Goal: Transaction & Acquisition: Purchase product/service

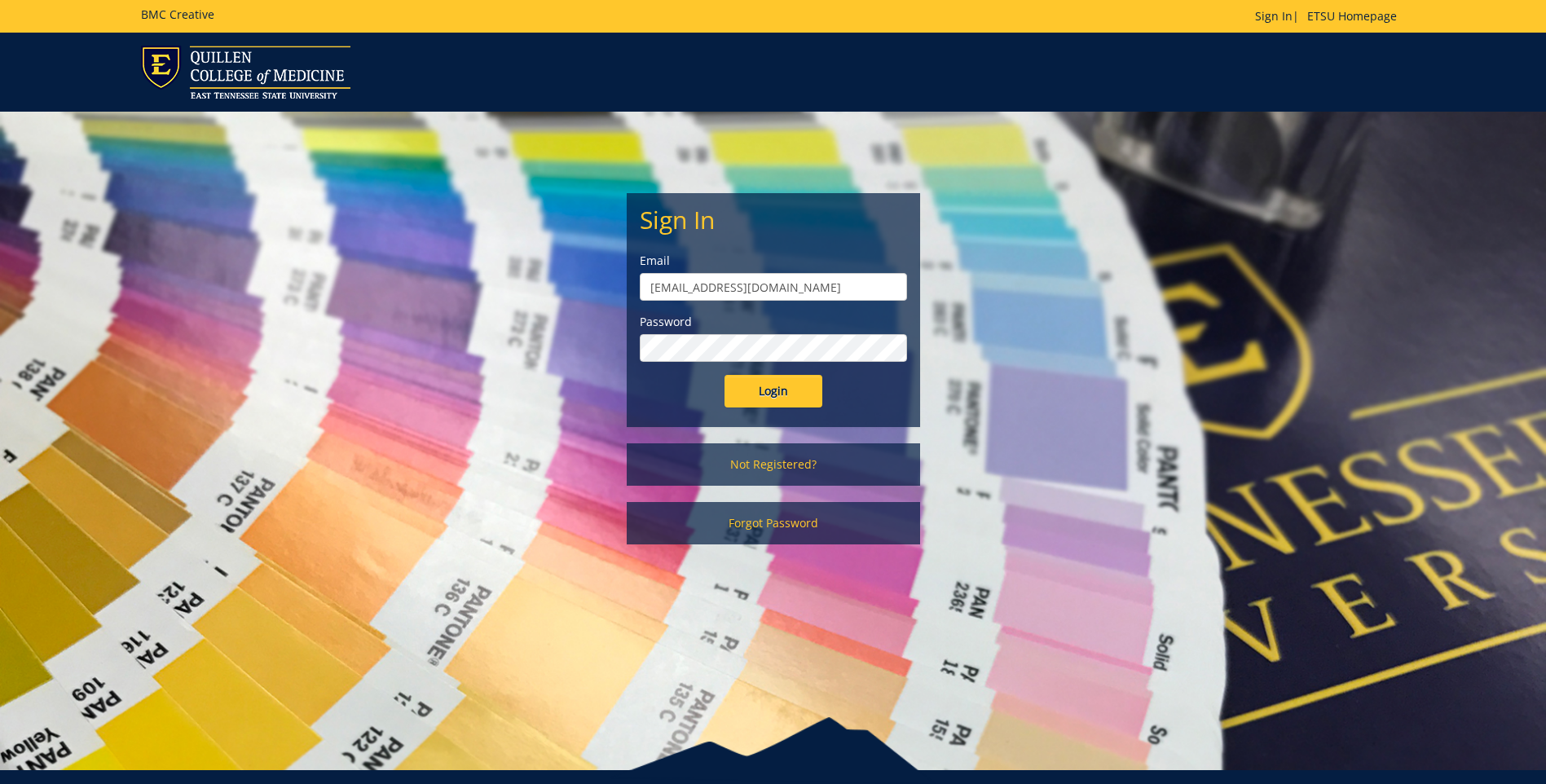
click at [751, 279] on input "projects@etsu.edu" at bounding box center [773, 287] width 268 height 28
type input "[EMAIL_ADDRESS][DOMAIN_NAME]"
click at [750, 383] on input "Login" at bounding box center [774, 392] width 98 height 33
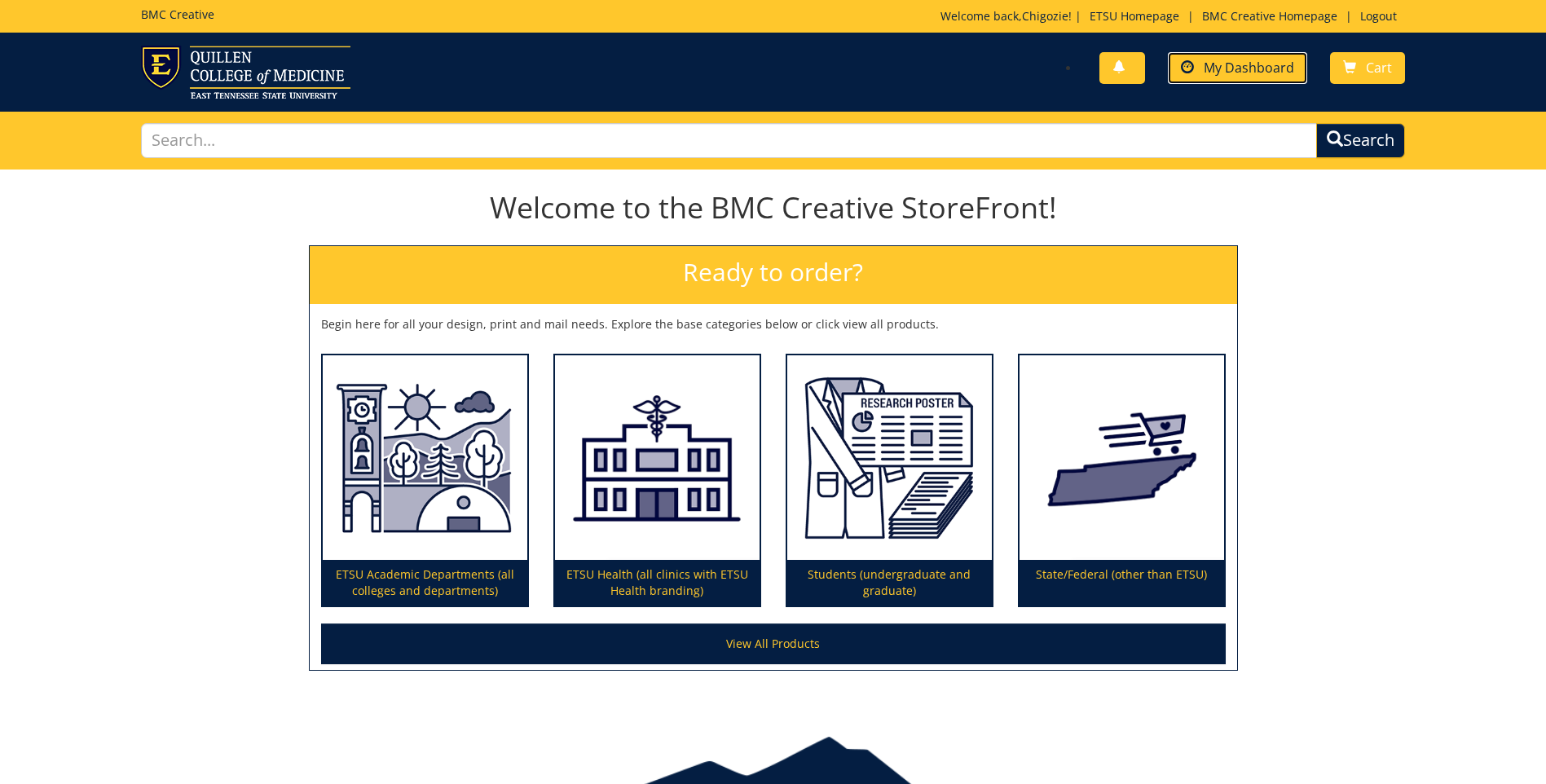
click at [1217, 74] on span "My Dashboard" at bounding box center [1249, 67] width 90 height 18
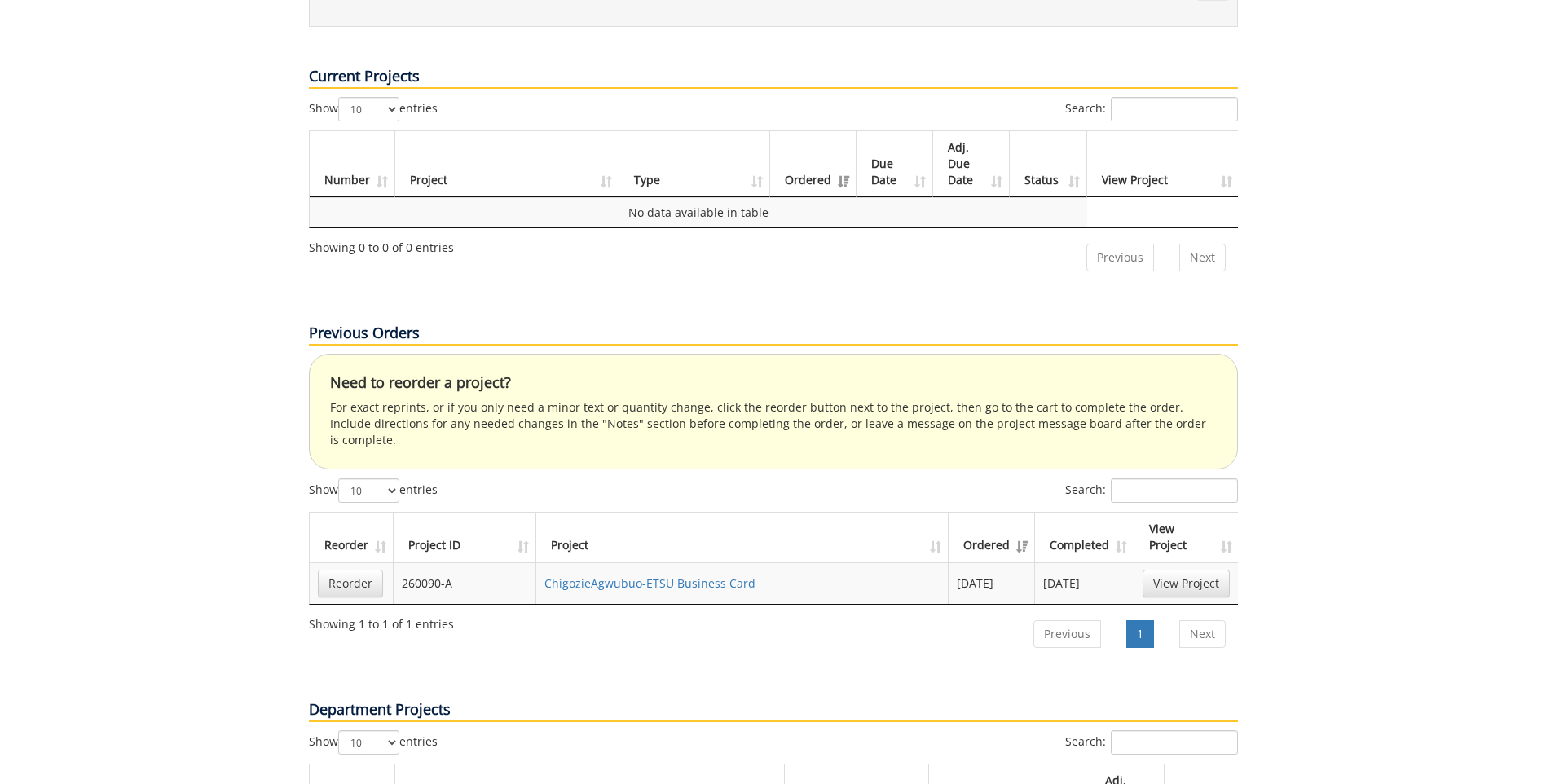
scroll to position [571, 0]
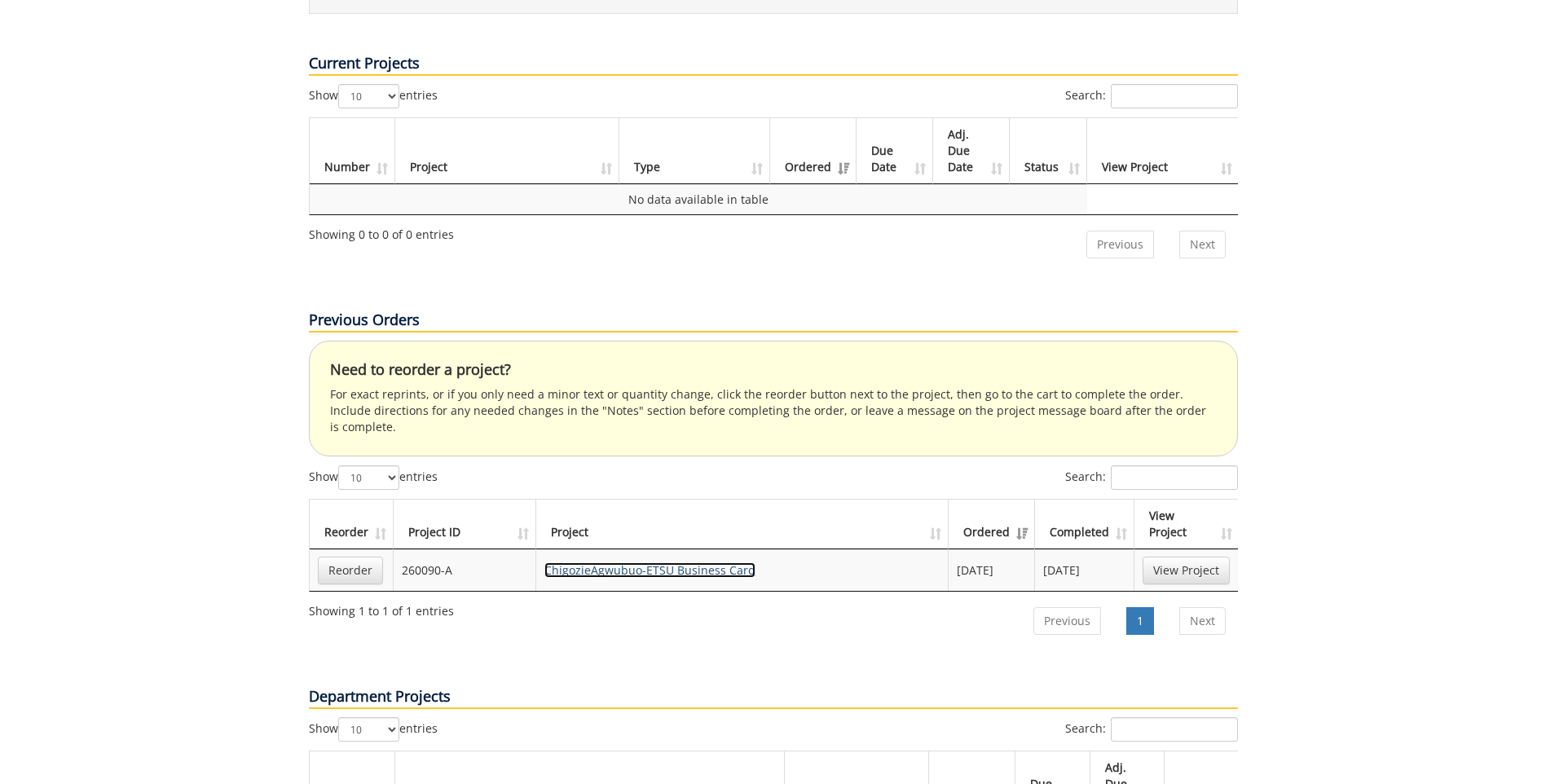
click at [665, 562] on link "ChigozieAgwubuo-ETSU Business Card" at bounding box center [650, 570] width 211 height 15
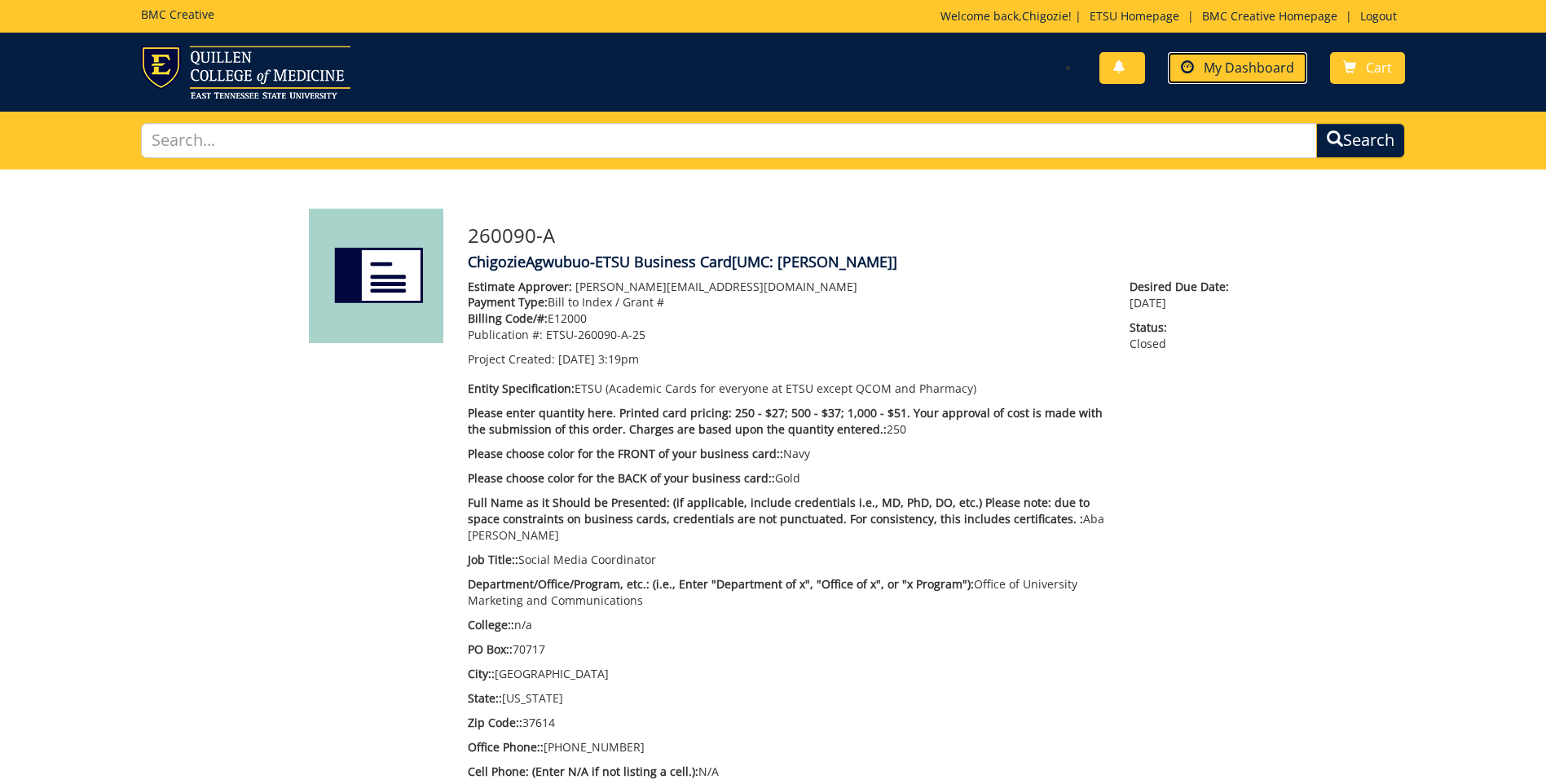
click at [1249, 74] on span "My Dashboard" at bounding box center [1249, 67] width 90 height 18
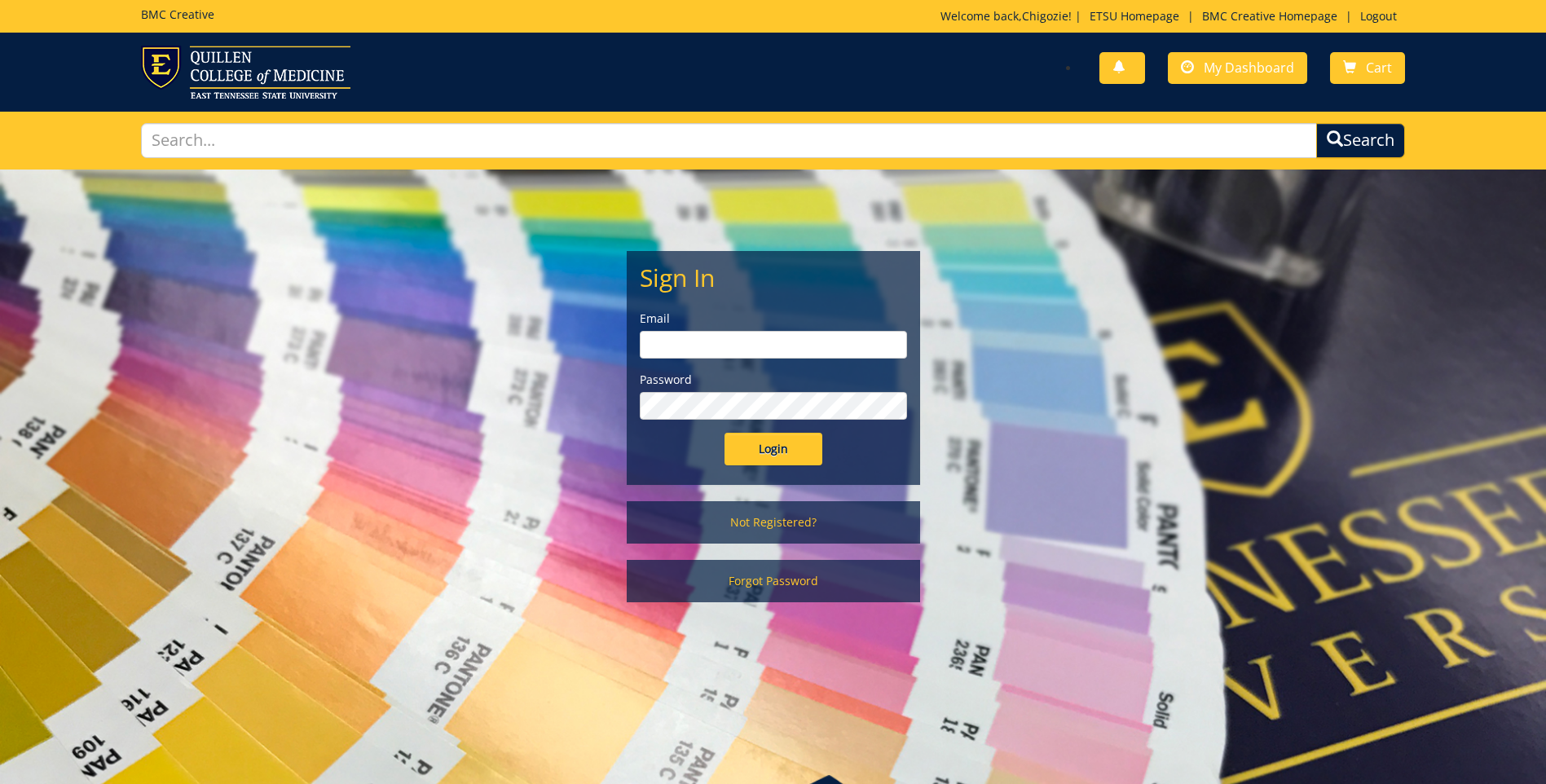
type input "[EMAIL_ADDRESS][DOMAIN_NAME]"
click at [802, 440] on input "Login" at bounding box center [774, 449] width 98 height 33
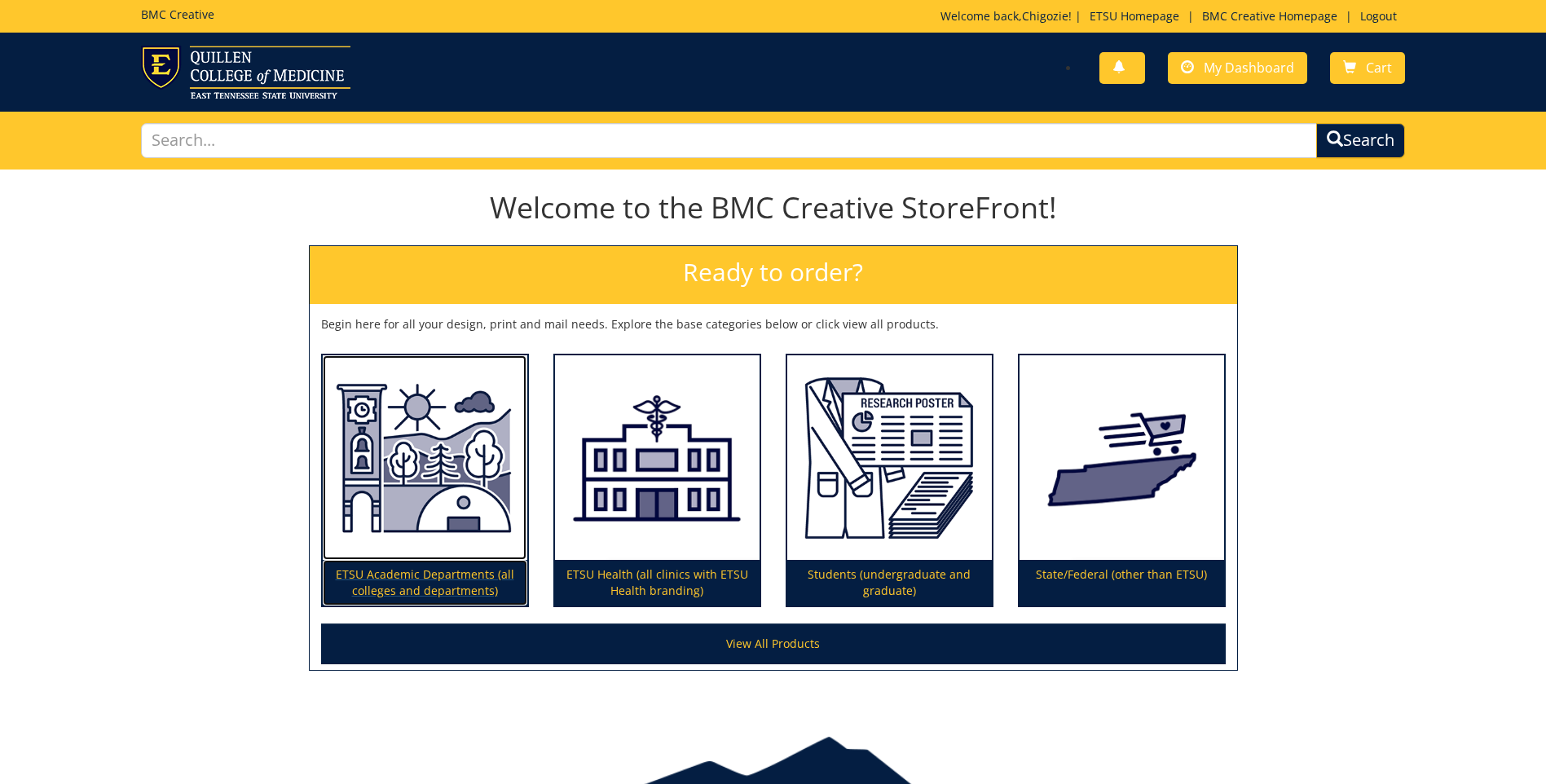
click at [440, 472] on img at bounding box center [425, 458] width 205 height 206
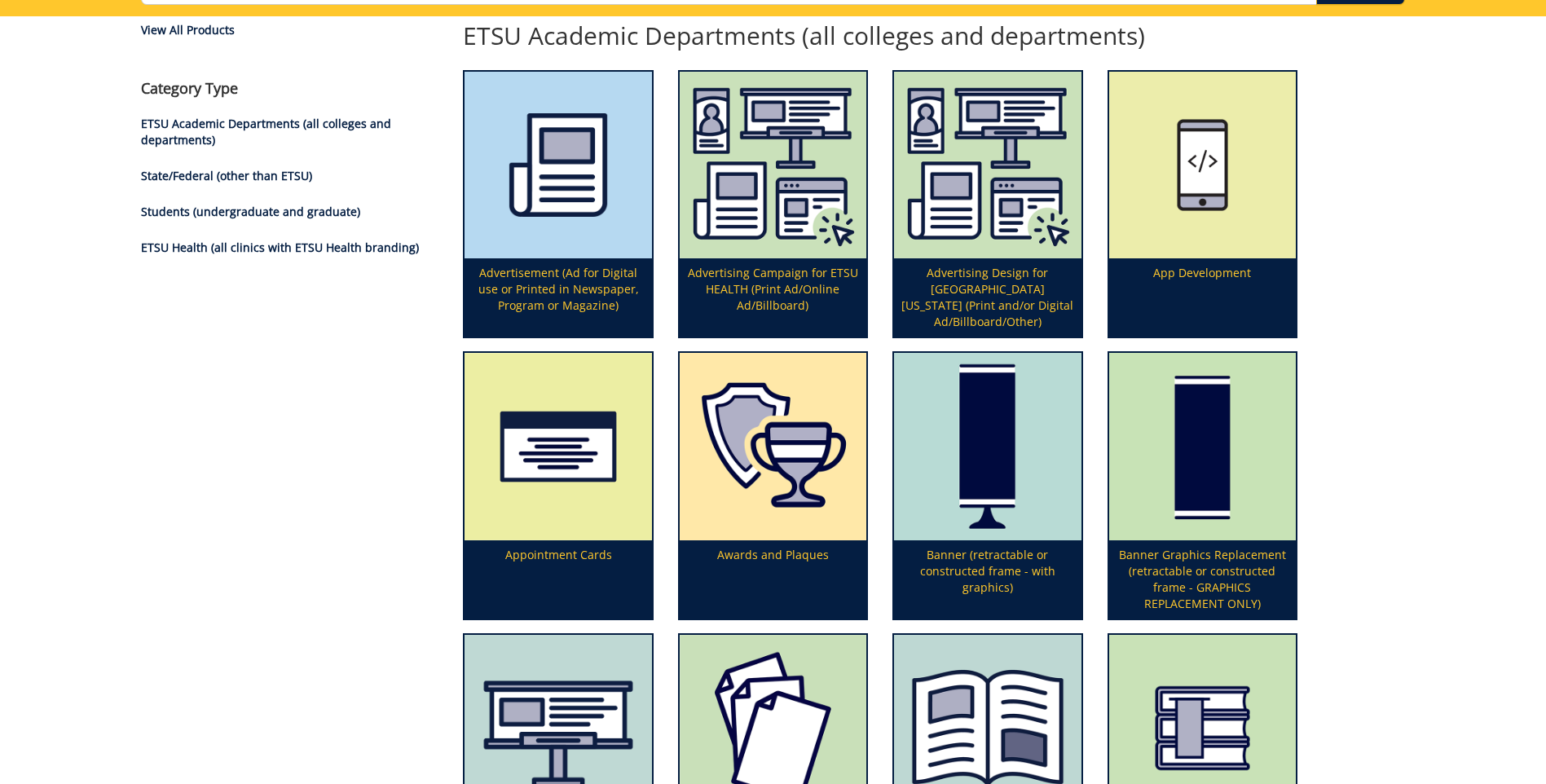
scroll to position [163, 0]
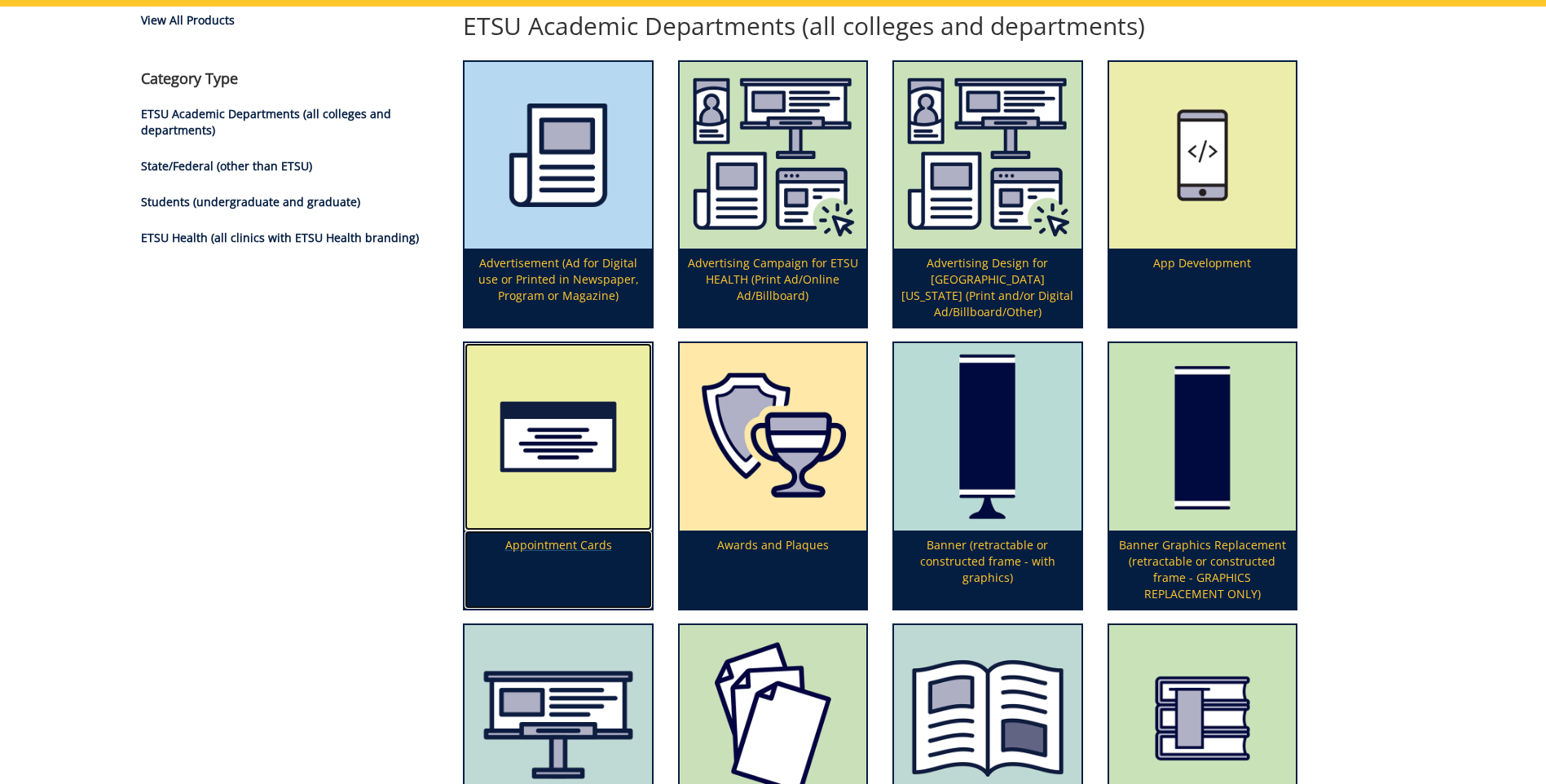
click at [593, 485] on img at bounding box center [558, 436] width 187 height 187
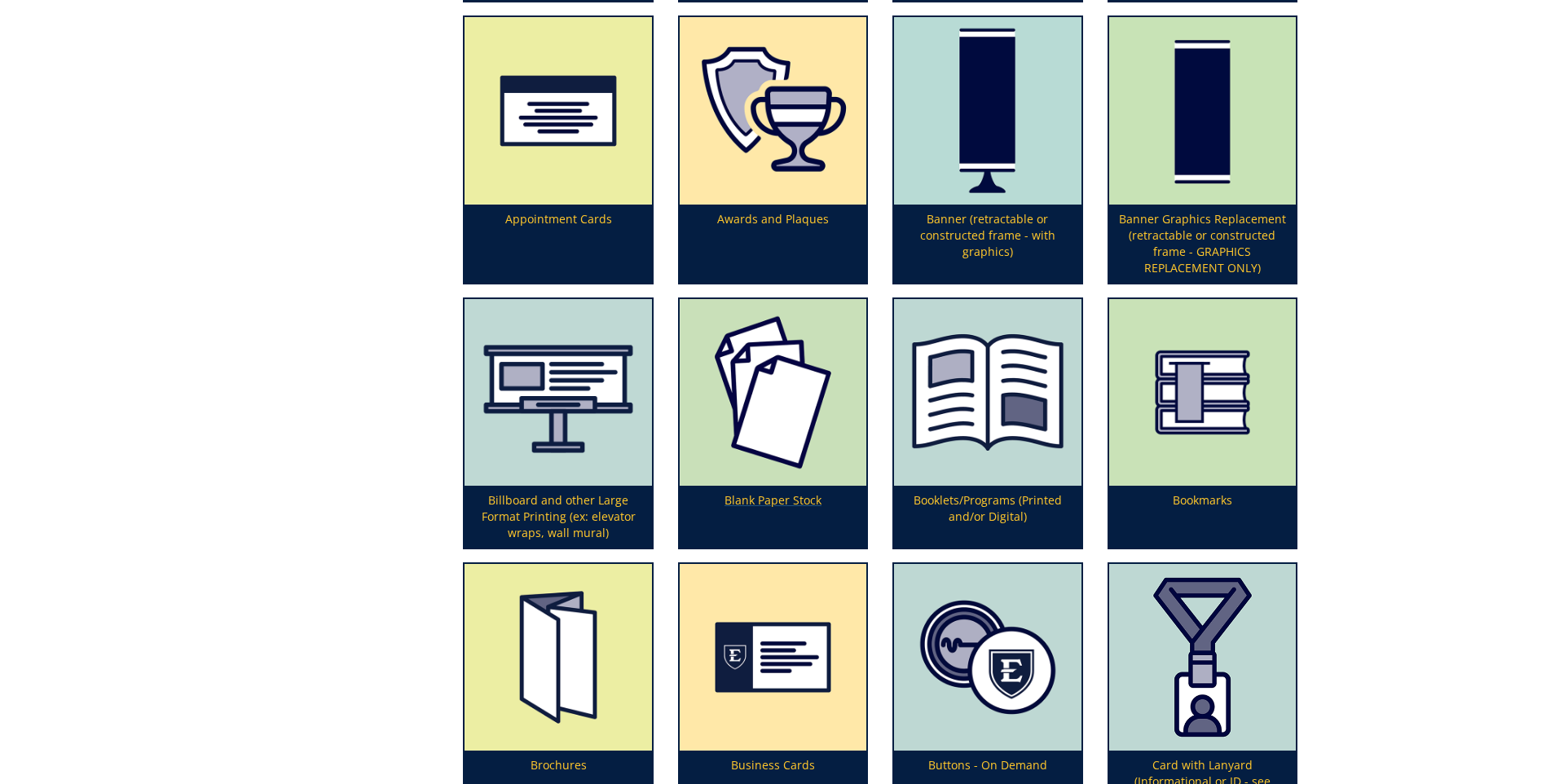
scroll to position [652, 0]
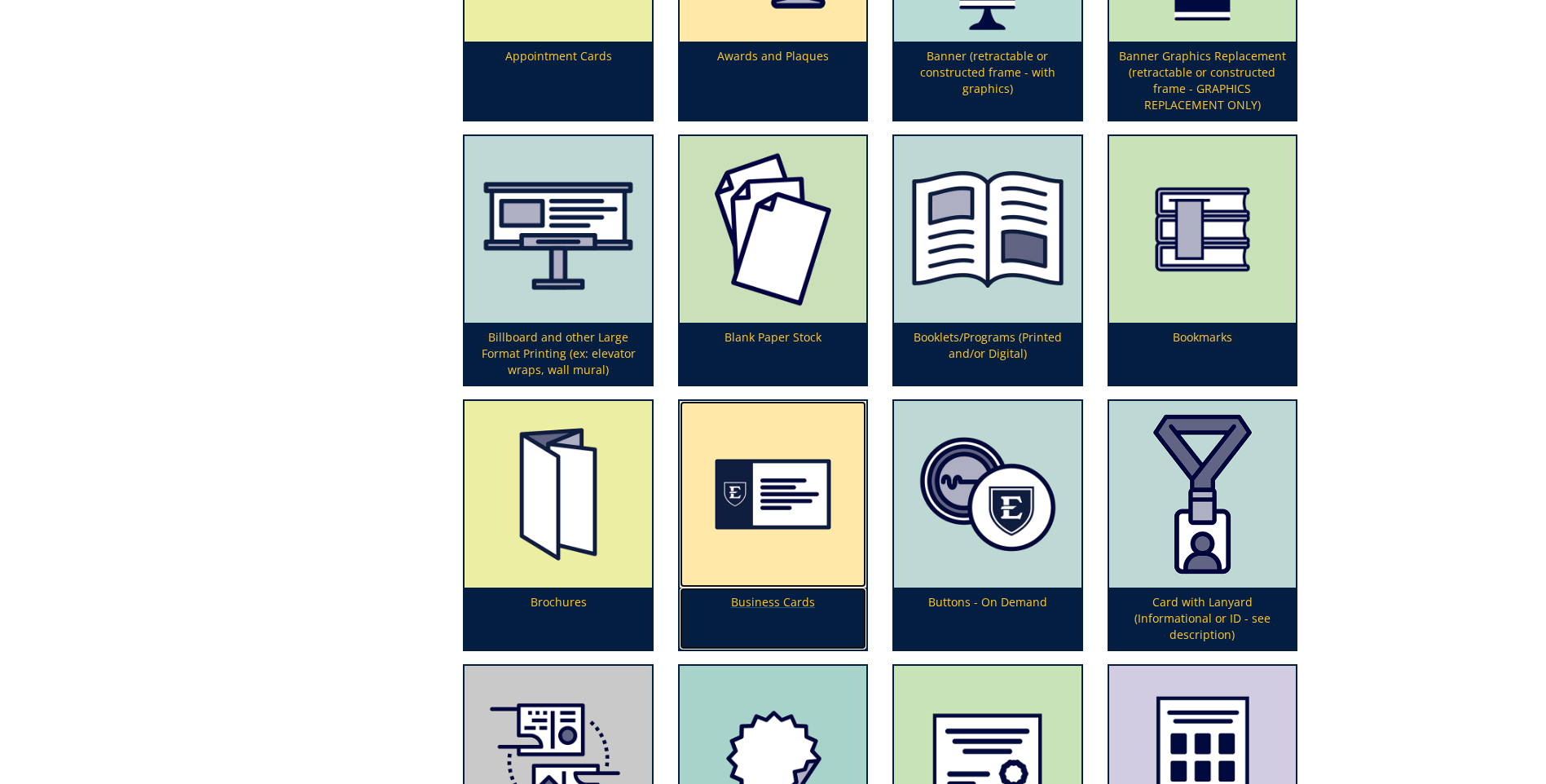
click at [793, 555] on img at bounding box center [773, 494] width 187 height 187
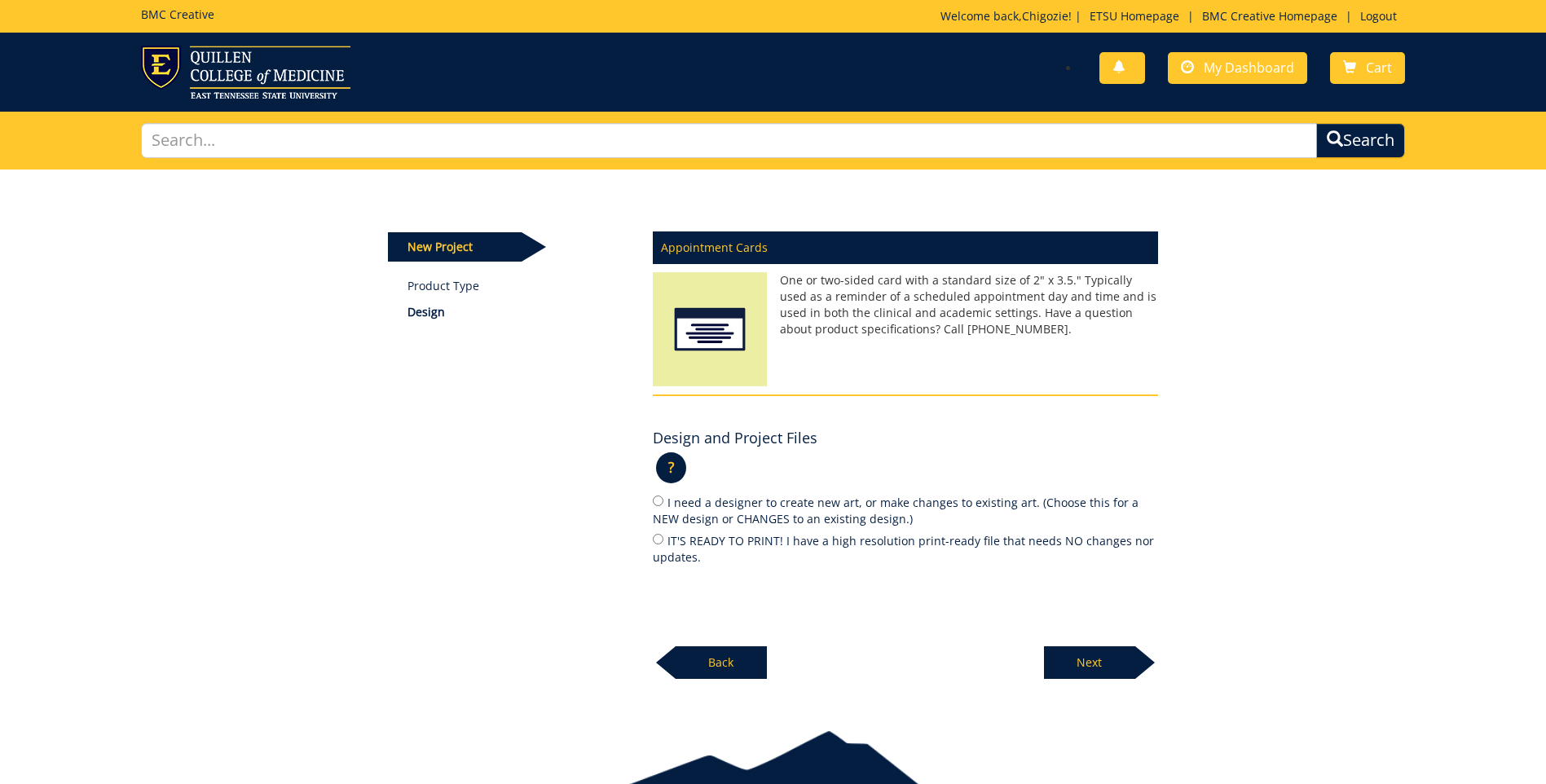
click at [699, 666] on p "Back" at bounding box center [721, 663] width 91 height 33
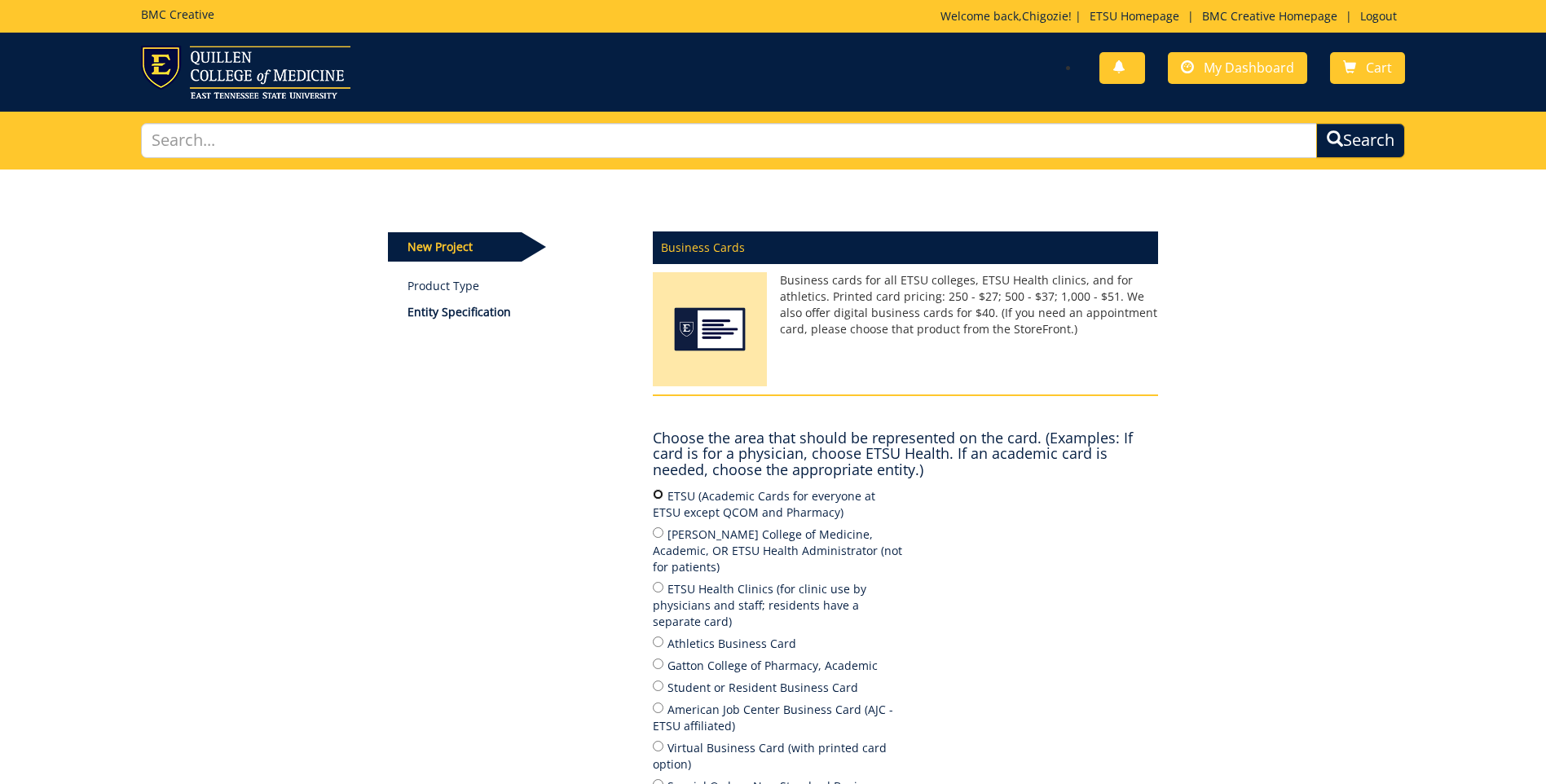
click at [663, 496] on input "ETSU (Academic Cards for everyone at ETSU except QCOM and Pharmacy)" at bounding box center [658, 494] width 10 height 10
radio input "true"
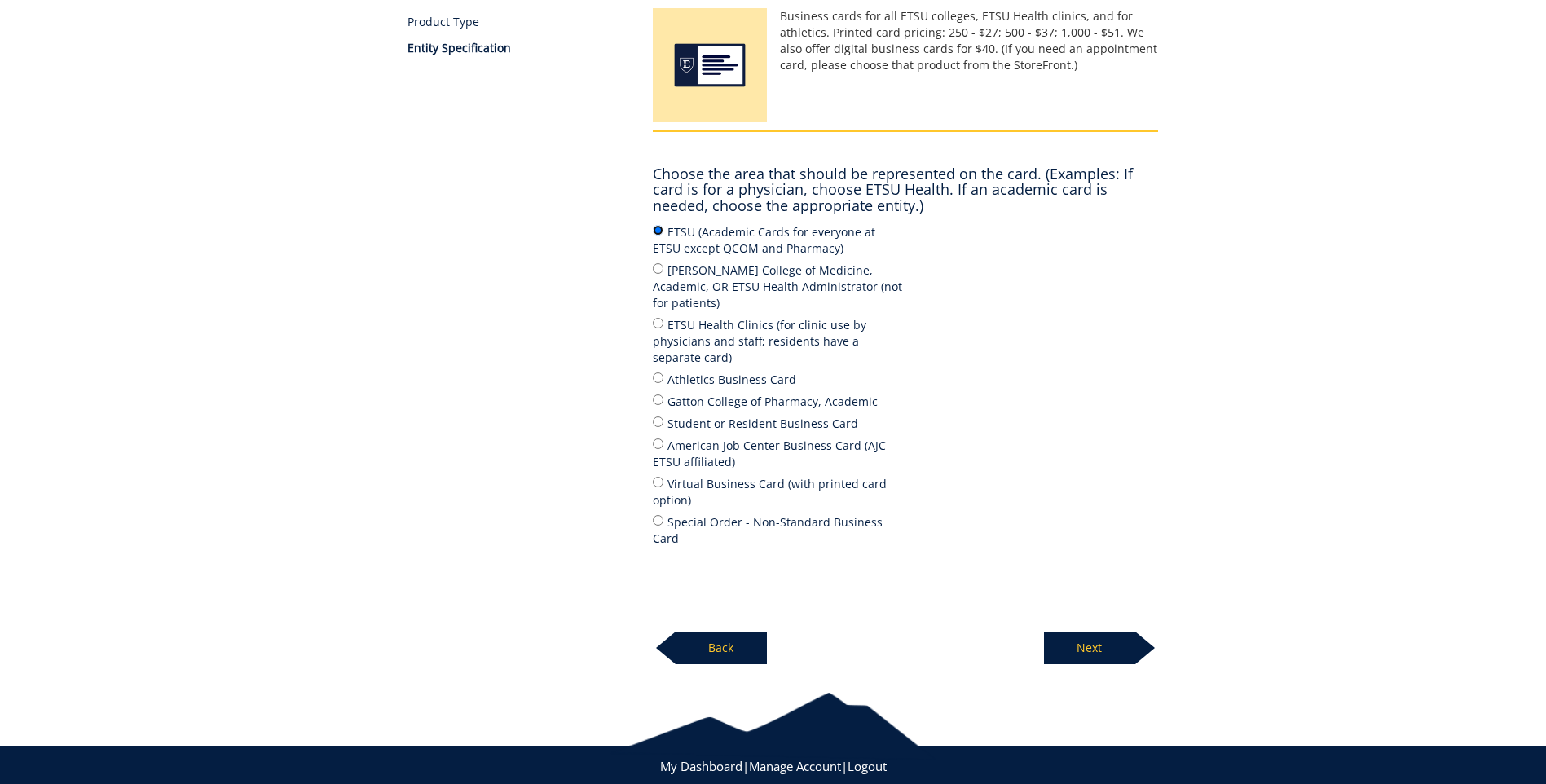
scroll to position [269, 0]
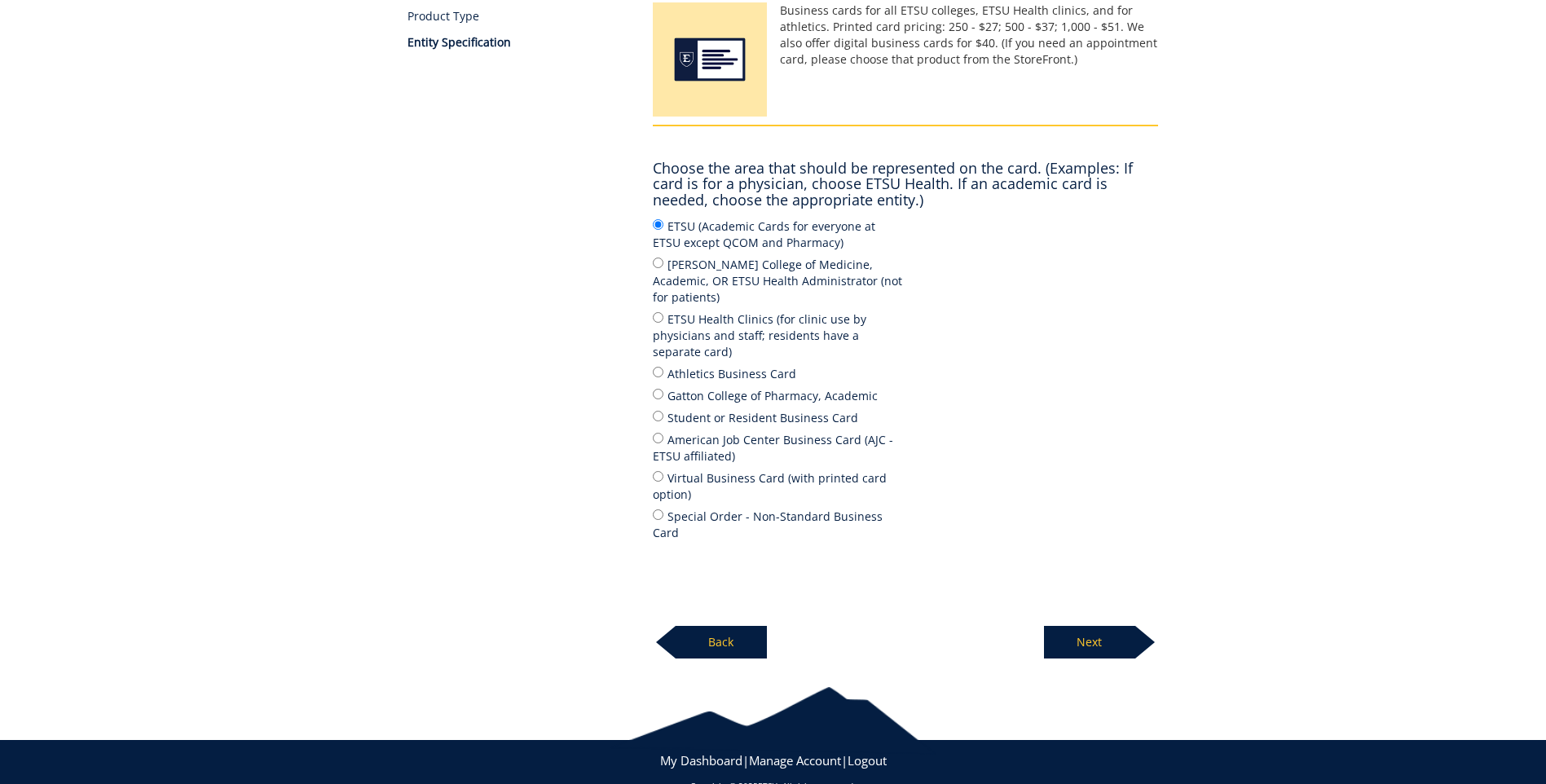
click at [1101, 626] on p "Next" at bounding box center [1090, 642] width 91 height 33
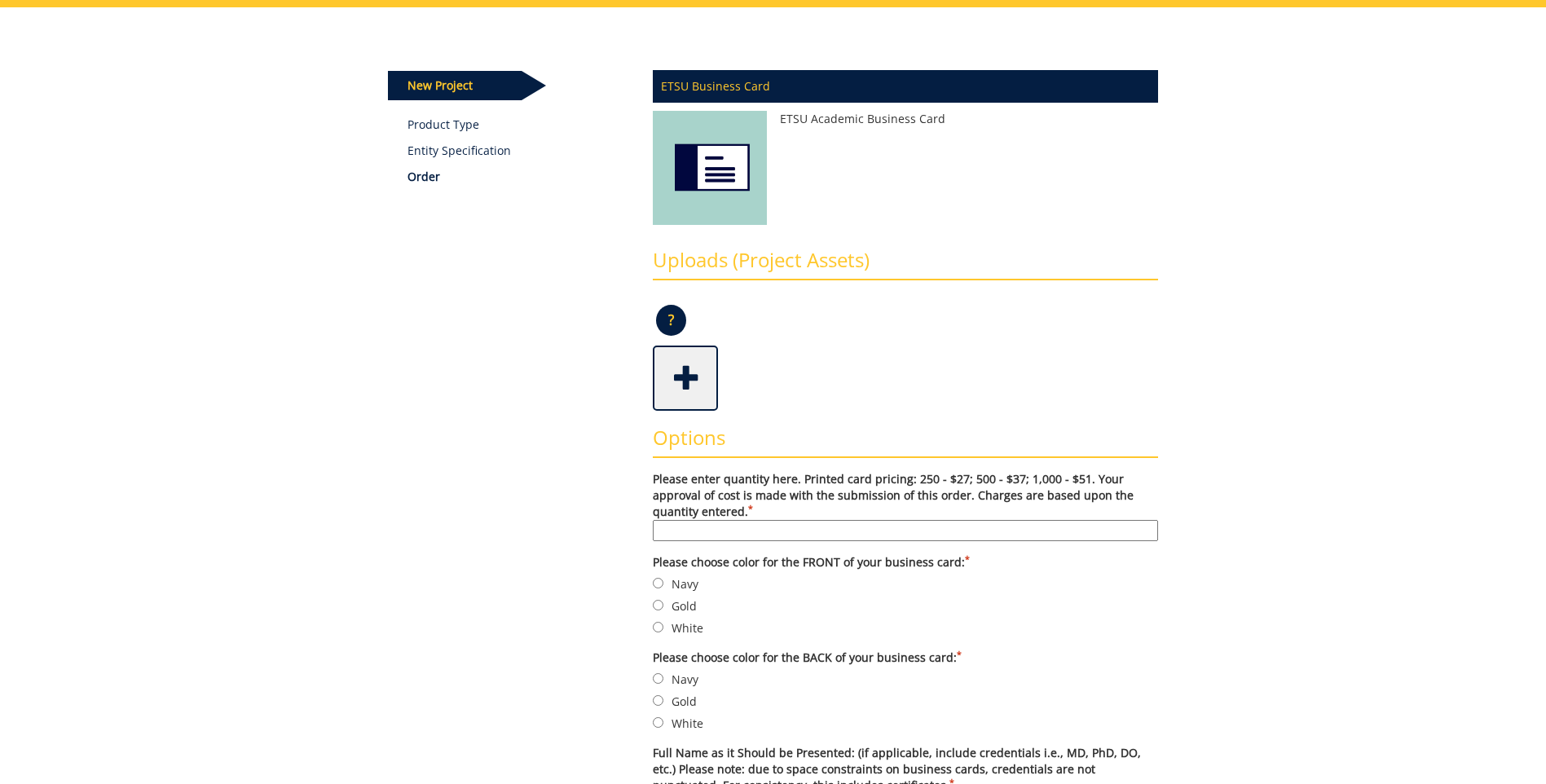
scroll to position [163, 0]
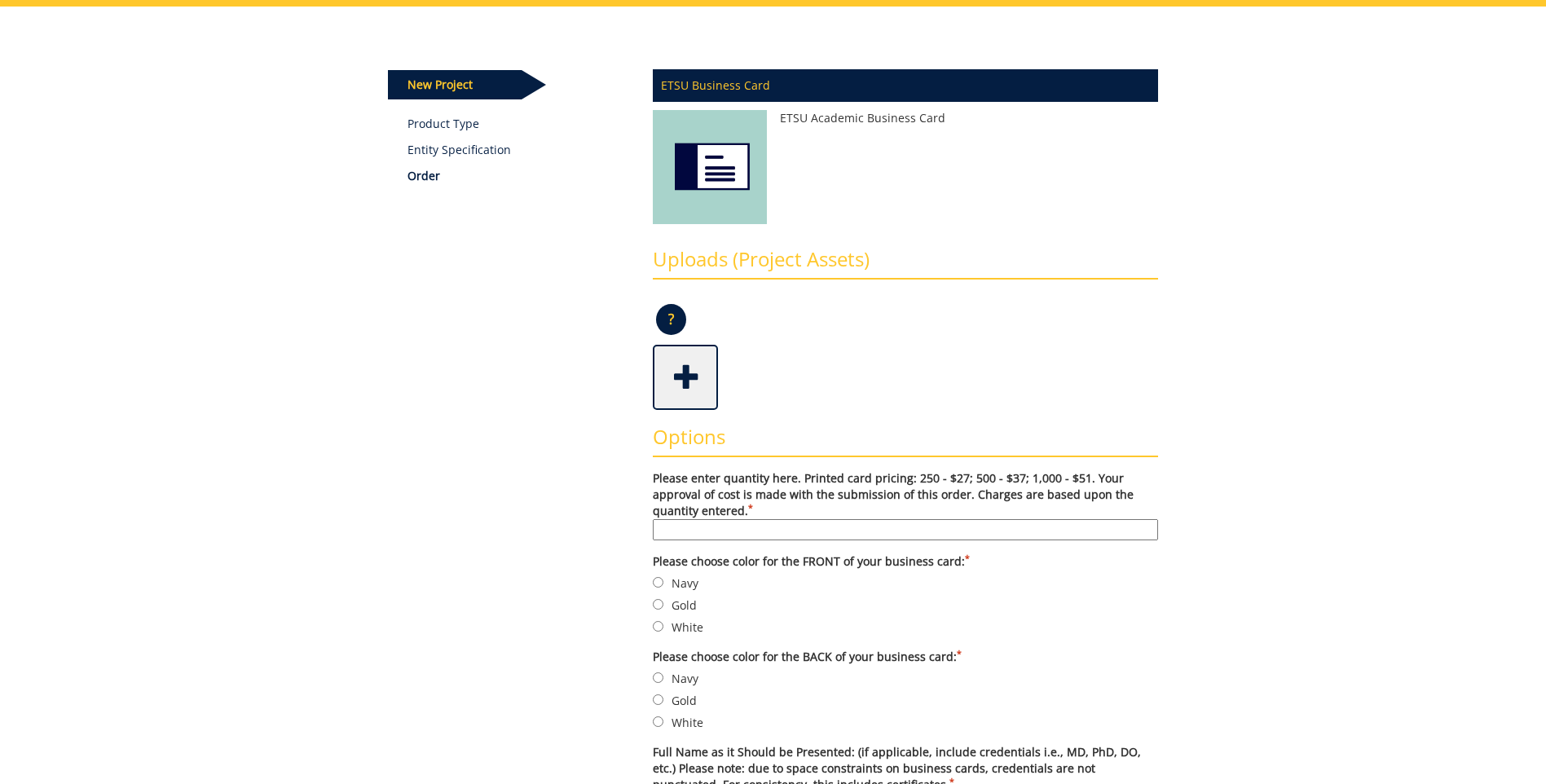
click at [685, 534] on input "Please enter quantity here. Printed card pricing: 250 - $27; 500 - $37; 1,000 -…" at bounding box center [905, 529] width 505 height 22
type input "250"
type input "Natalia Mendoza"
type input "Multimedia Specialist"
type input "Office of University Marketing and Communications"
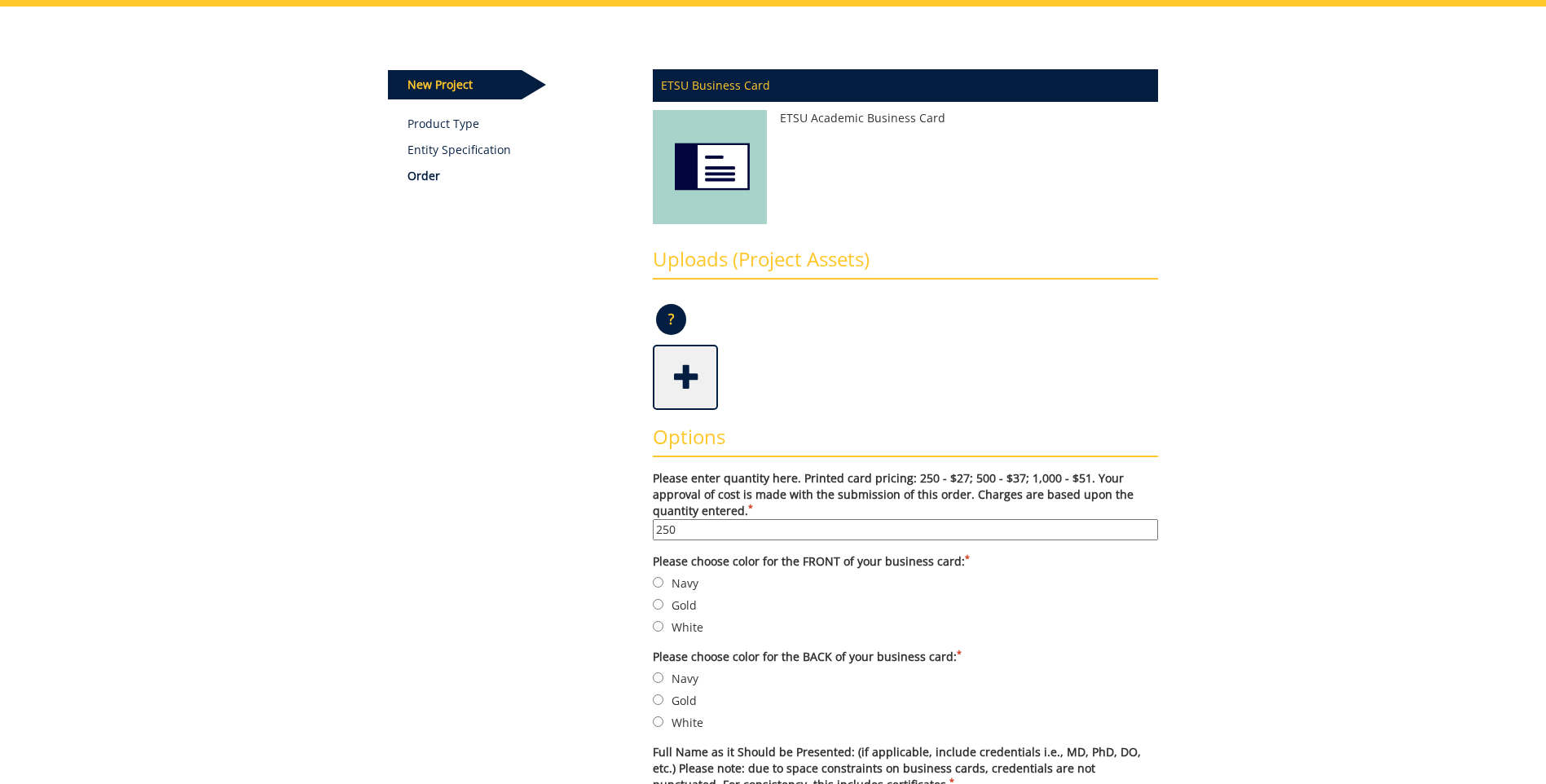
type input "n/a"
type input "70717"
type input "[GEOGRAPHIC_DATA]"
type input "[US_STATE]"
type input "37614"
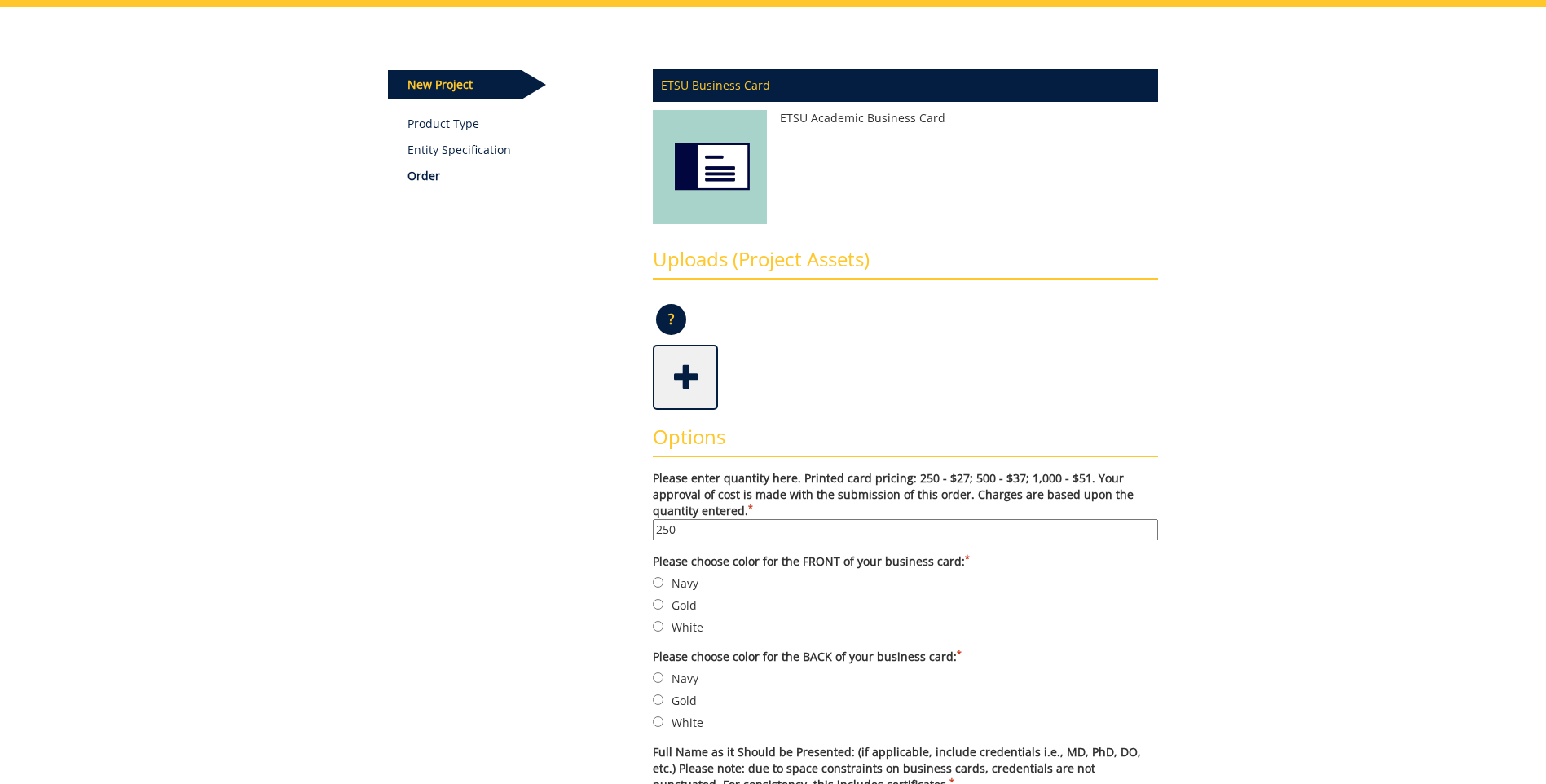
type input "3127304289"
type input "[EMAIL_ADDRESS][DOMAIN_NAME]"
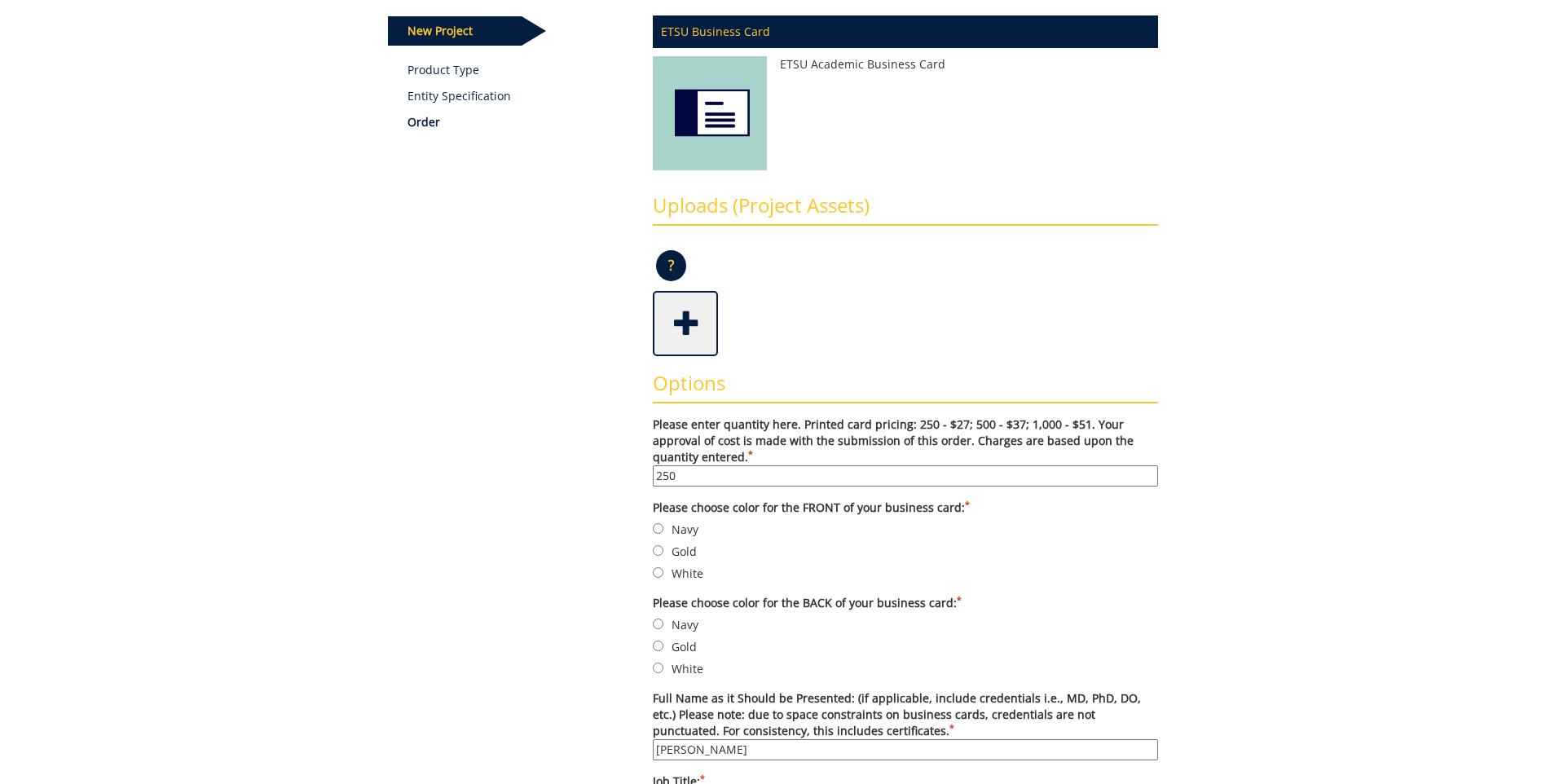
scroll to position [244, 0]
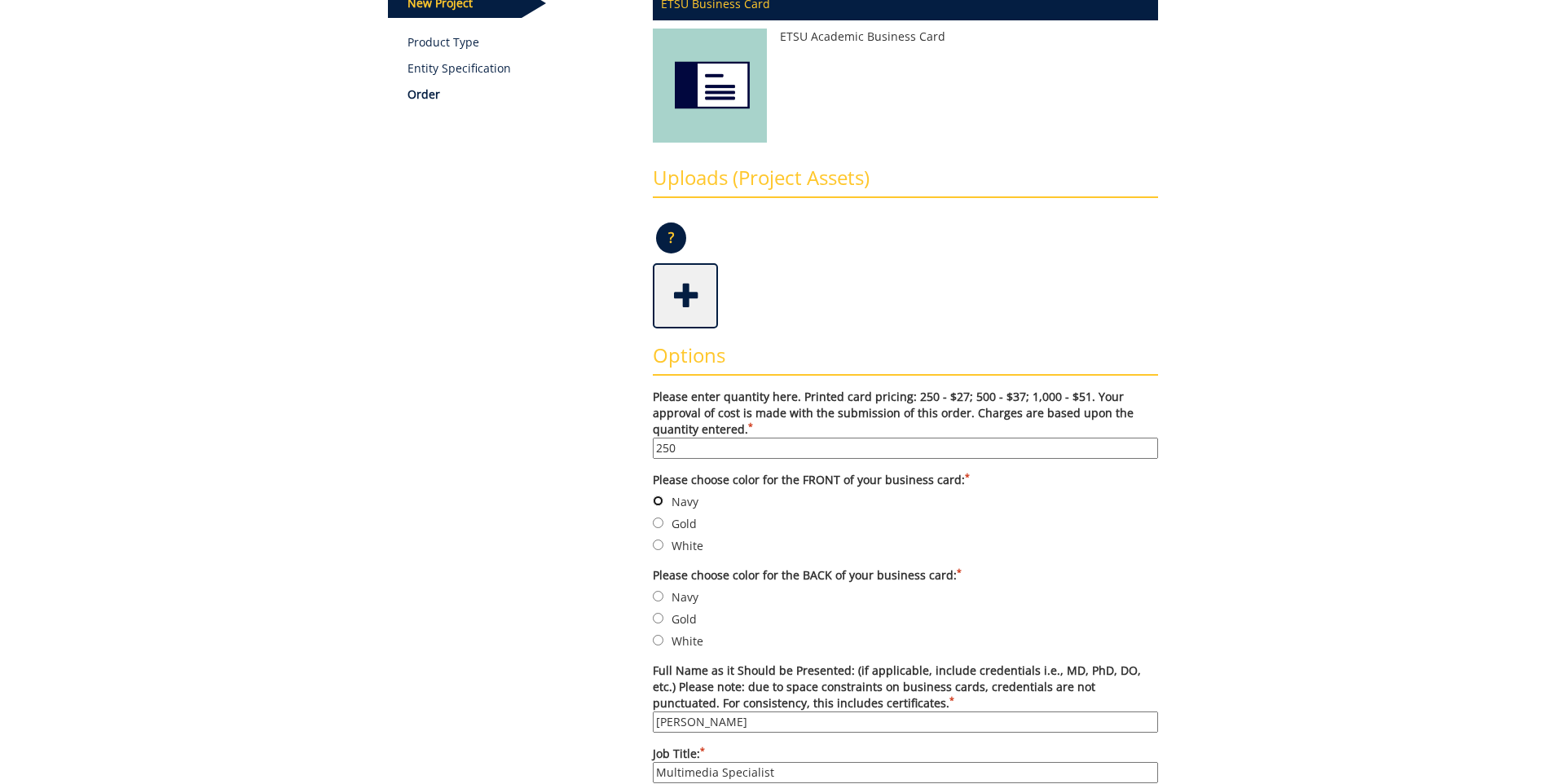
click at [658, 500] on input "Navy" at bounding box center [658, 501] width 10 height 10
radio input "true"
click at [658, 592] on input "Navy" at bounding box center [658, 596] width 10 height 10
radio input "true"
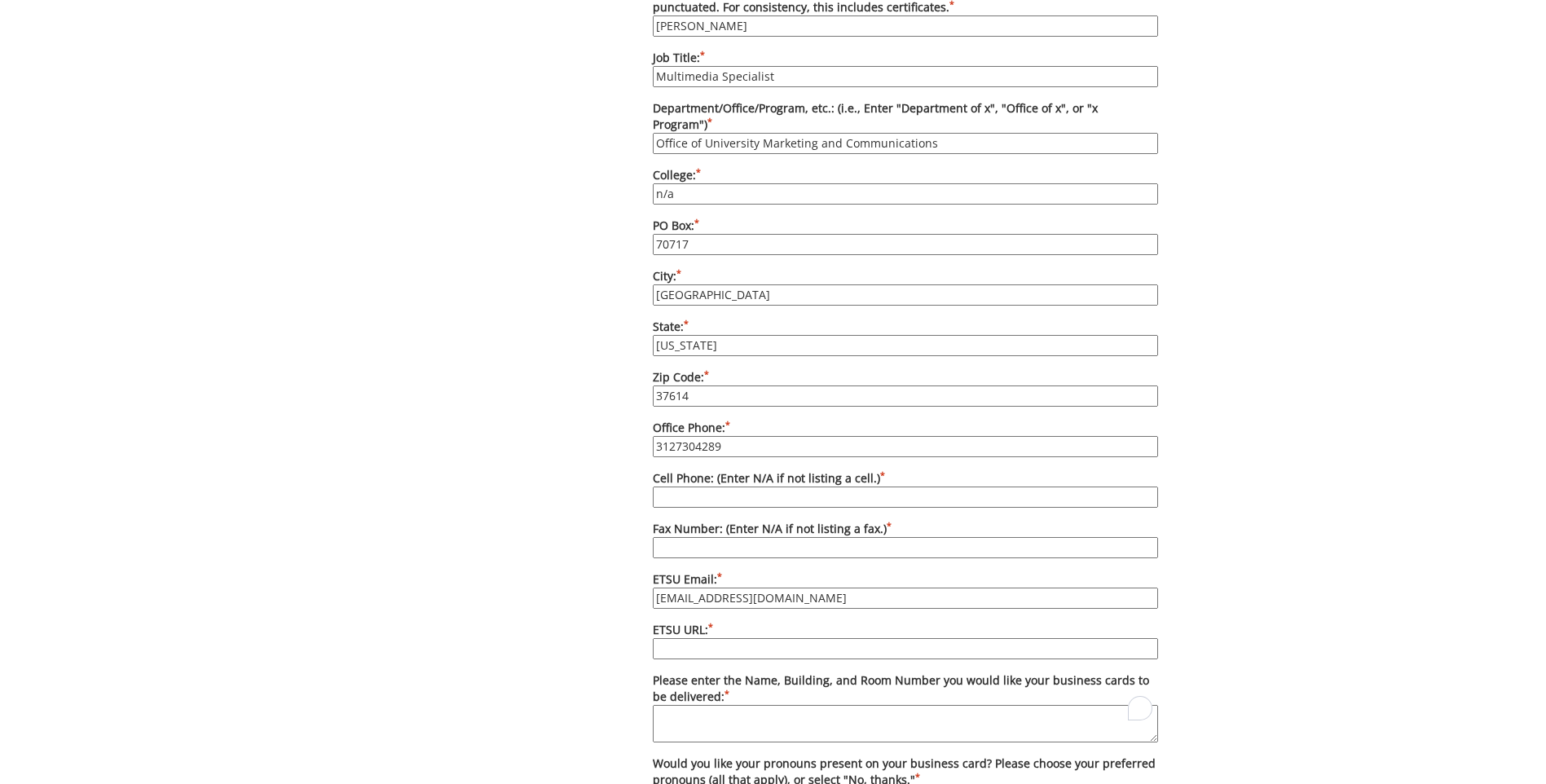
scroll to position [978, 0]
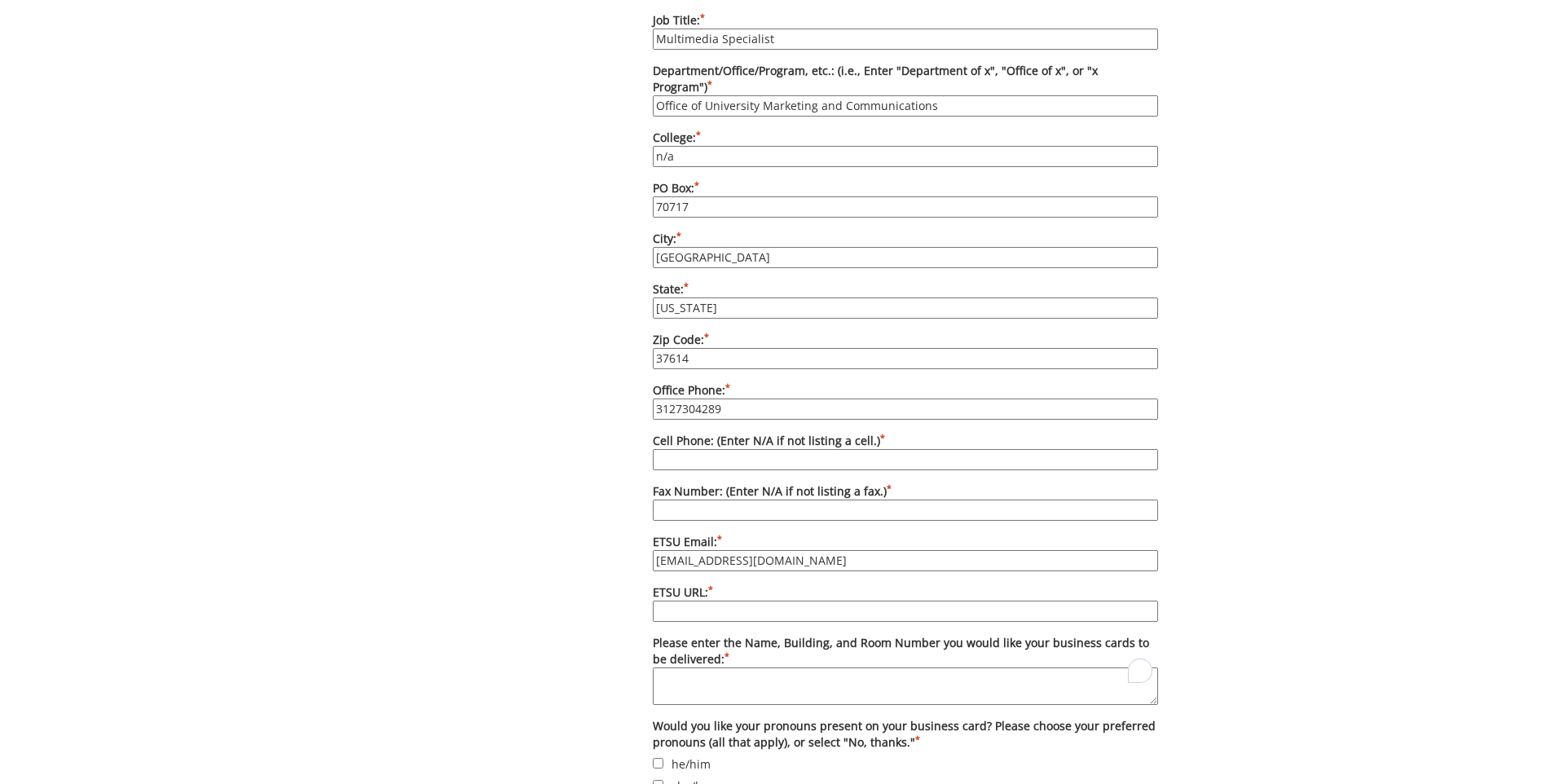
click at [703, 399] on input "3127304289" at bounding box center [905, 409] width 505 height 22
click at [702, 398] on input "3127304289" at bounding box center [905, 409] width 505 height 22
paste input "[PHONE_NUMBER]"
type input "[PHONE_NUMBER]"
click at [726, 449] on input "Cell Phone: (Enter N/A if not listing a cell.) *" at bounding box center [905, 460] width 505 height 22
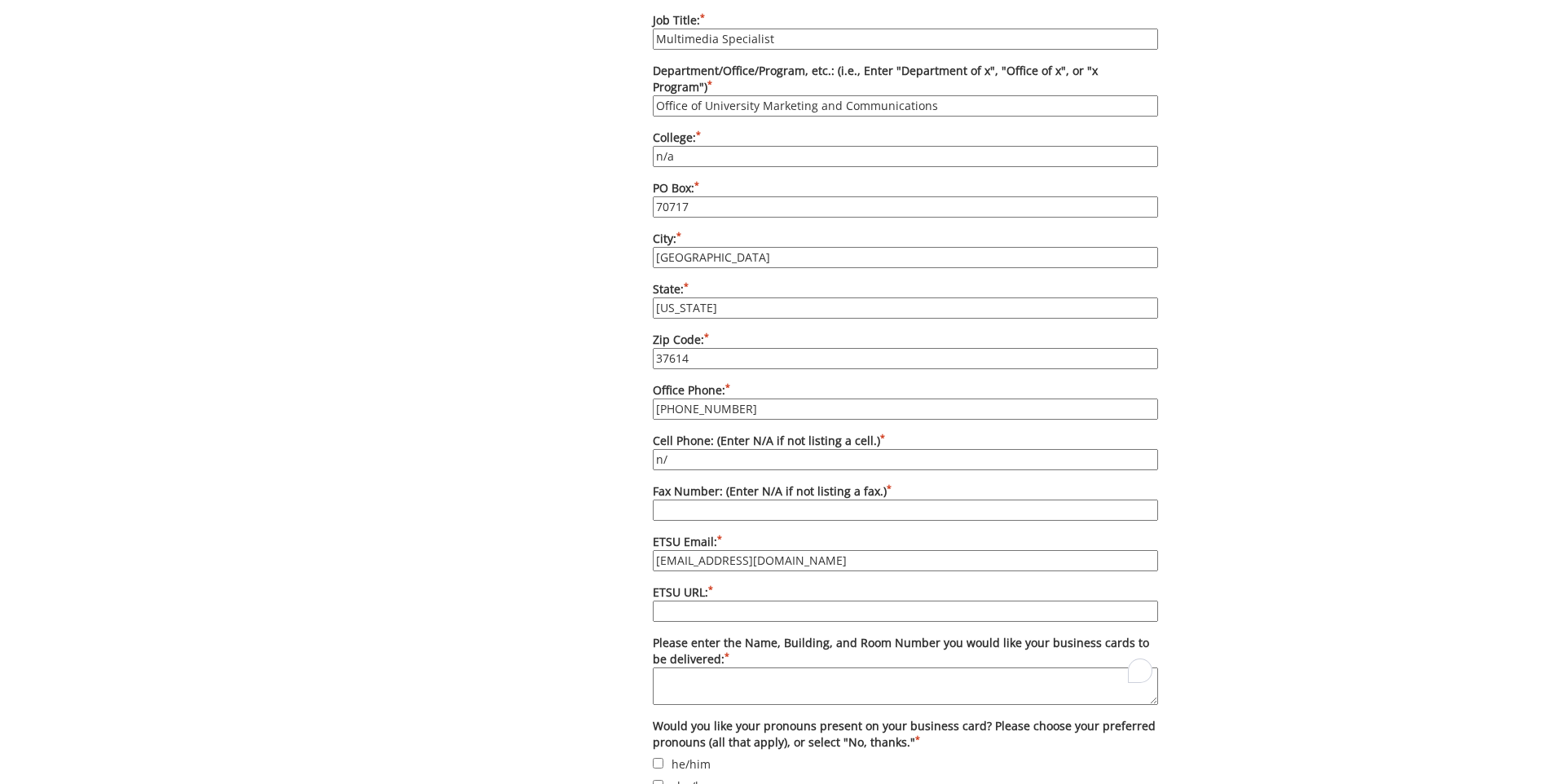
type input "N/A"
click at [1388, 434] on div "Some kind of message here. New Project Product Type Entity Specification Order …" at bounding box center [773, 138] width 1546 height 1892
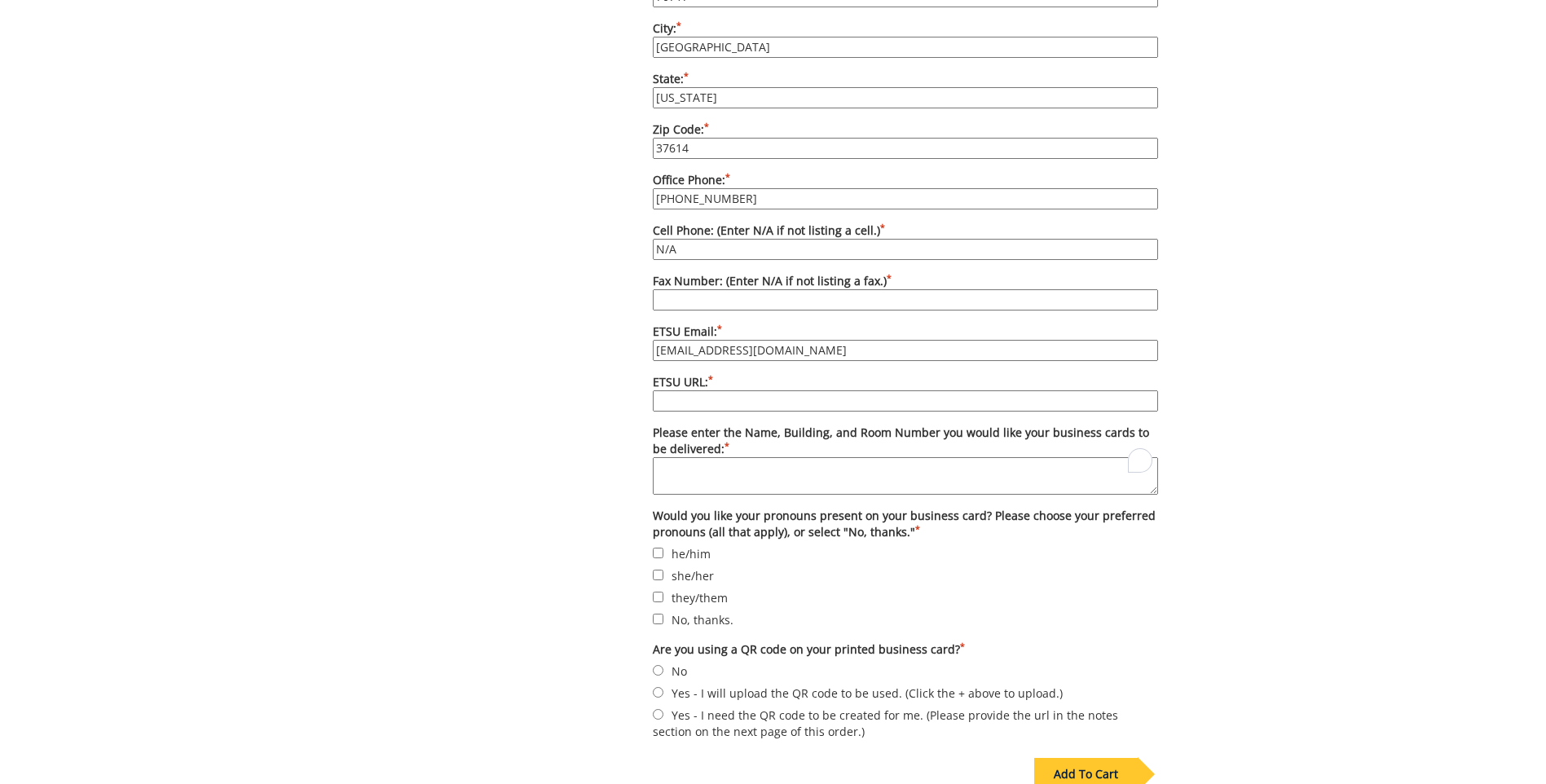
scroll to position [1222, 0]
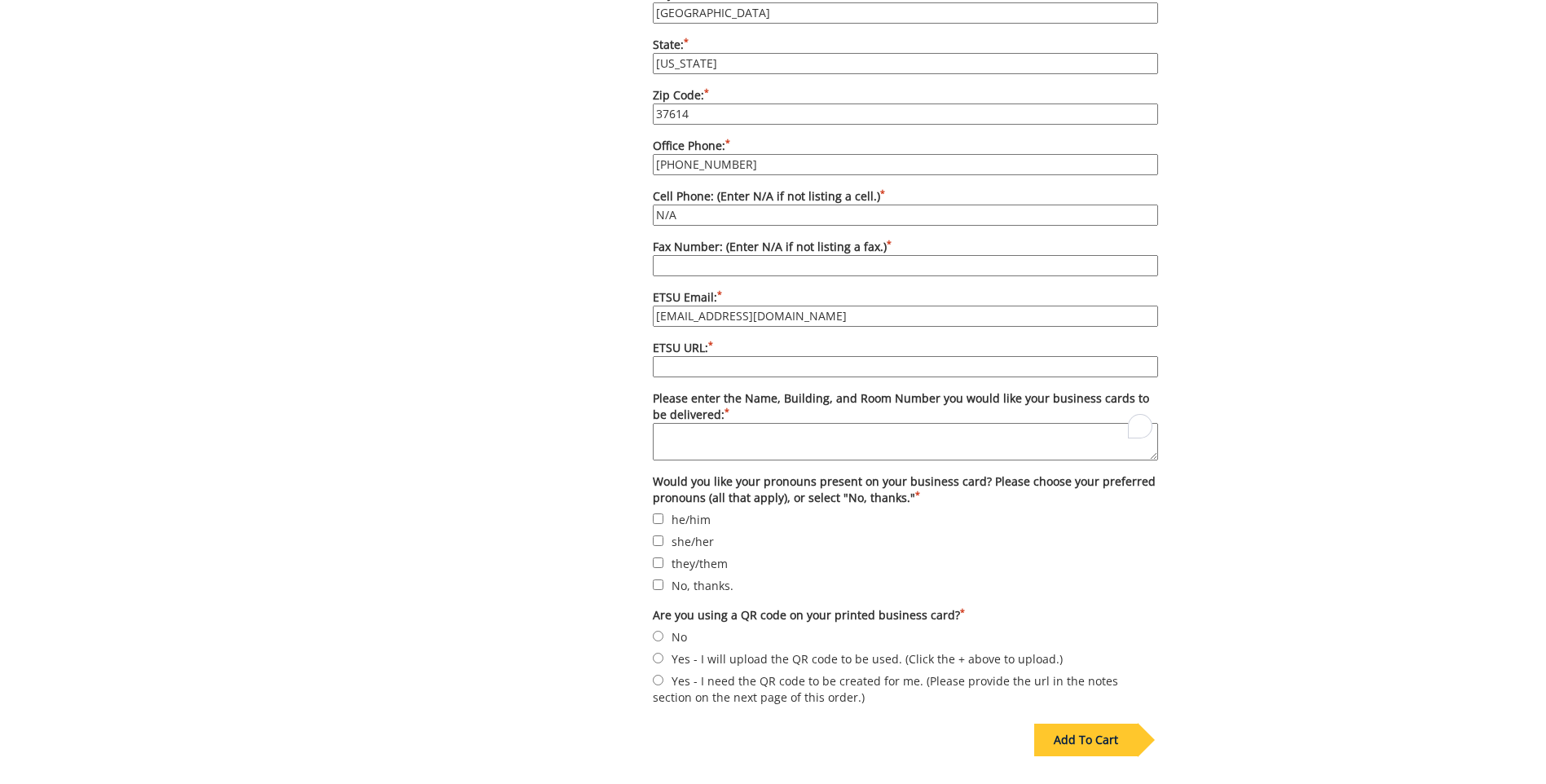
click at [685, 361] on input "ETSU URL: *" at bounding box center [905, 367] width 505 height 22
type input "etsu.edu"
click at [686, 423] on textarea "Please enter the Name, Building, and Room Number you would like your business c…" at bounding box center [905, 441] width 505 height 38
type textarea "[PERSON_NAME][GEOGRAPHIC_DATA][PERSON_NAME] 300"
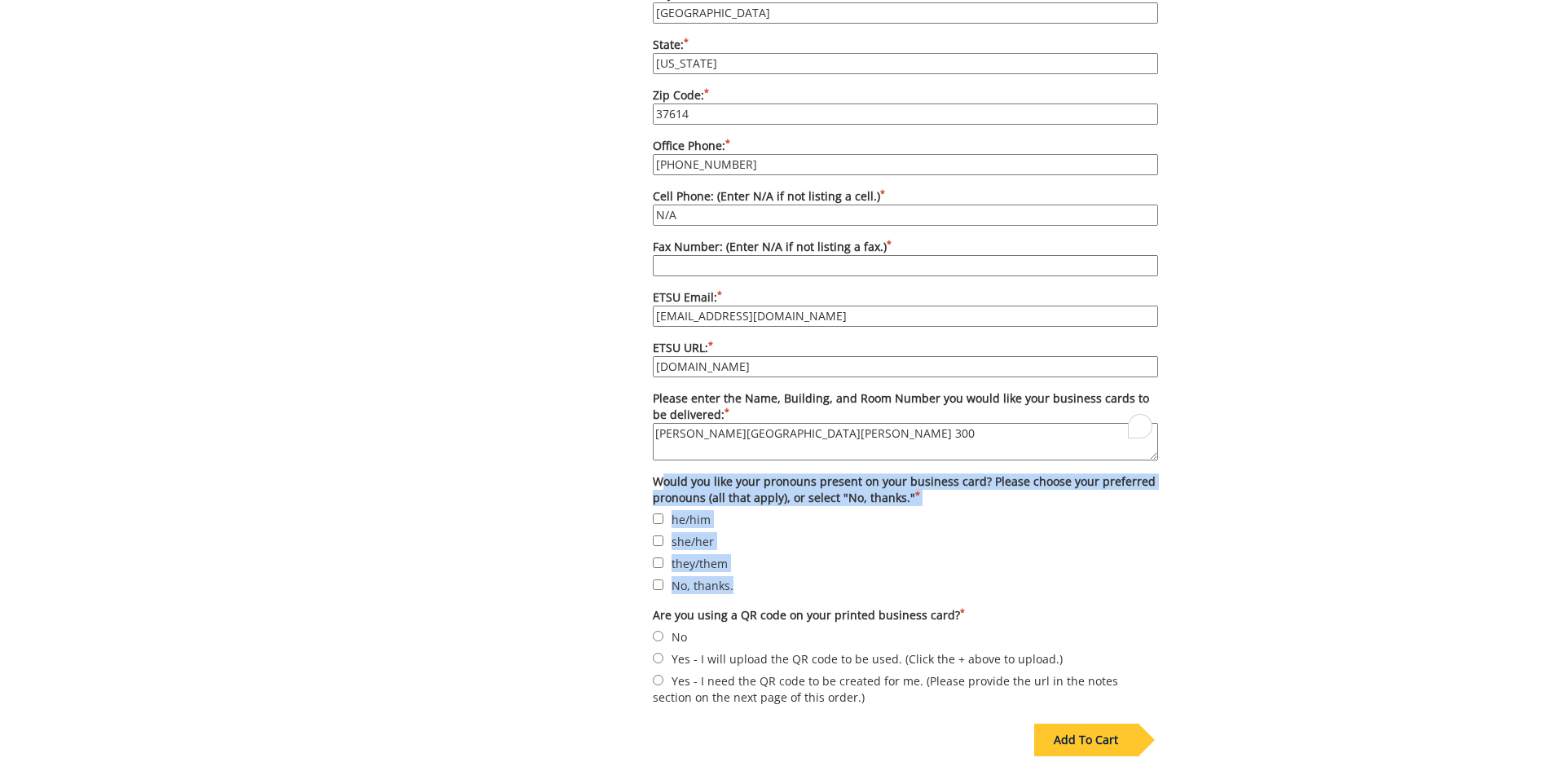
drag, startPoint x: 647, startPoint y: 459, endPoint x: 952, endPoint y: 579, distance: 327.8
click at [952, 579] on div "Options Please enter quantity here. Printed card pricing: 250 - $27; 500 - $37;…" at bounding box center [906, 29] width 530 height 1359
click at [826, 473] on label "Would you like your pronouns present on your business card? Please choose your …" at bounding box center [905, 490] width 505 height 33
drag, startPoint x: 651, startPoint y: 459, endPoint x: 805, endPoint y: 565, distance: 187.0
click at [805, 565] on div "Options Please enter quantity here. Printed card pricing: 250 - $27; 500 - $37;…" at bounding box center [906, 29] width 530 height 1359
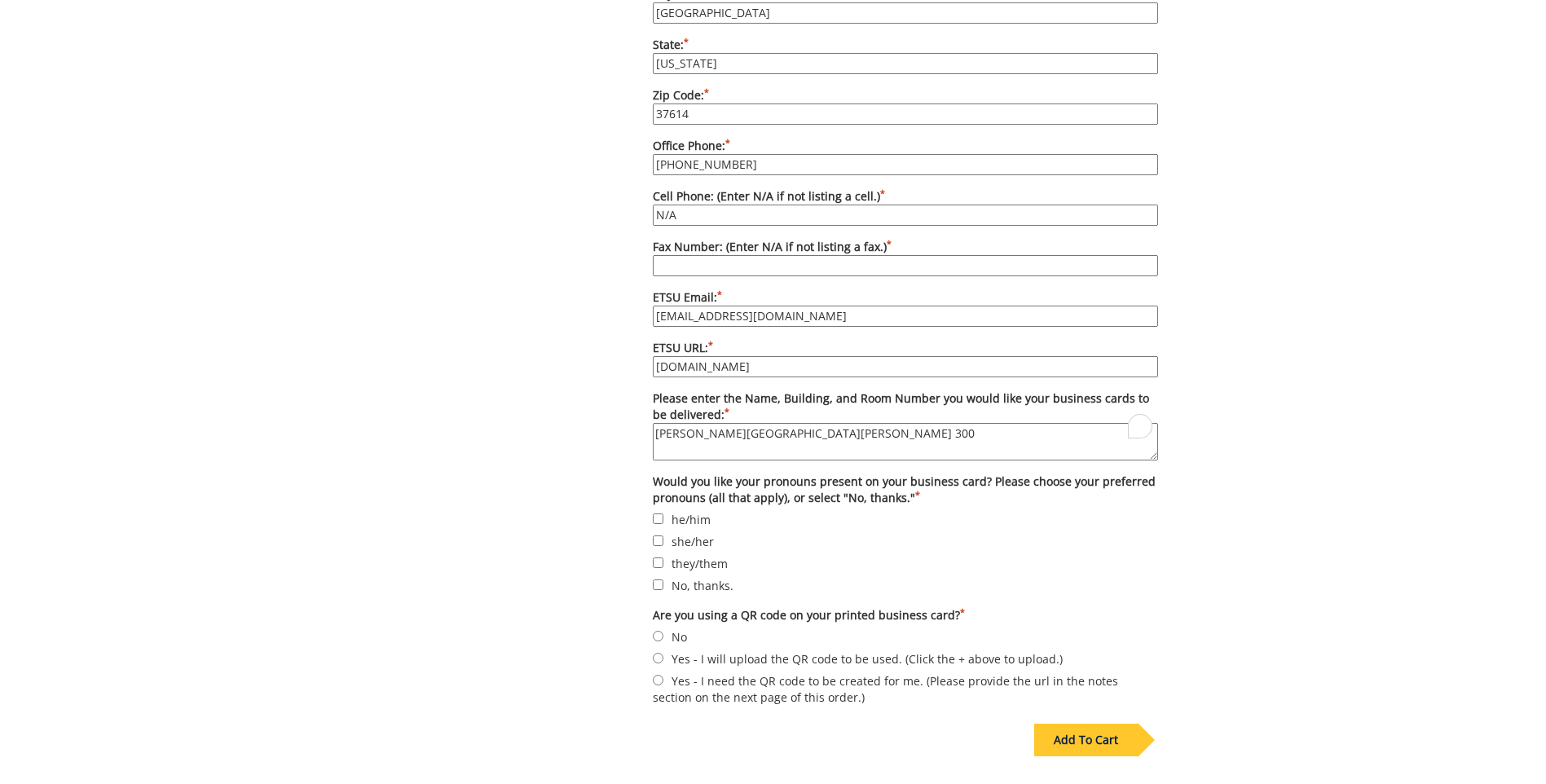
drag, startPoint x: 805, startPoint y: 565, endPoint x: 553, endPoint y: 464, distance: 271.5
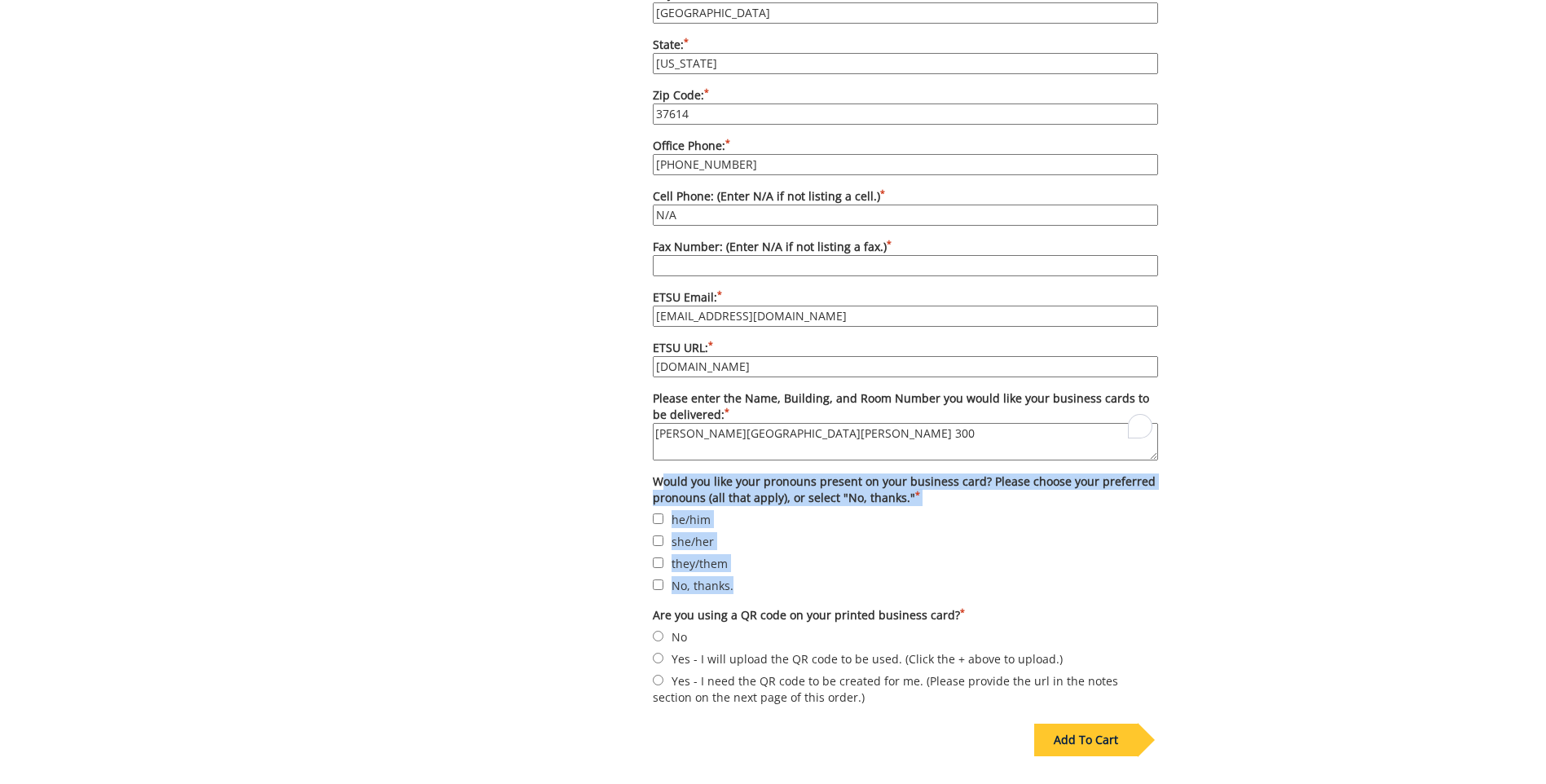
drag, startPoint x: 643, startPoint y: 465, endPoint x: 772, endPoint y: 564, distance: 162.6
click at [772, 564] on div "Options Please enter quantity here. Printed card pricing: 250 - $27; 500 - $37;…" at bounding box center [906, 29] width 530 height 1359
copy form "Would you like your pronouns present on your business card? Please choose your …"
click at [1128, 532] on label "she/her" at bounding box center [905, 540] width 505 height 18
click at [664, 535] on input "she/her" at bounding box center [658, 540] width 10 height 10
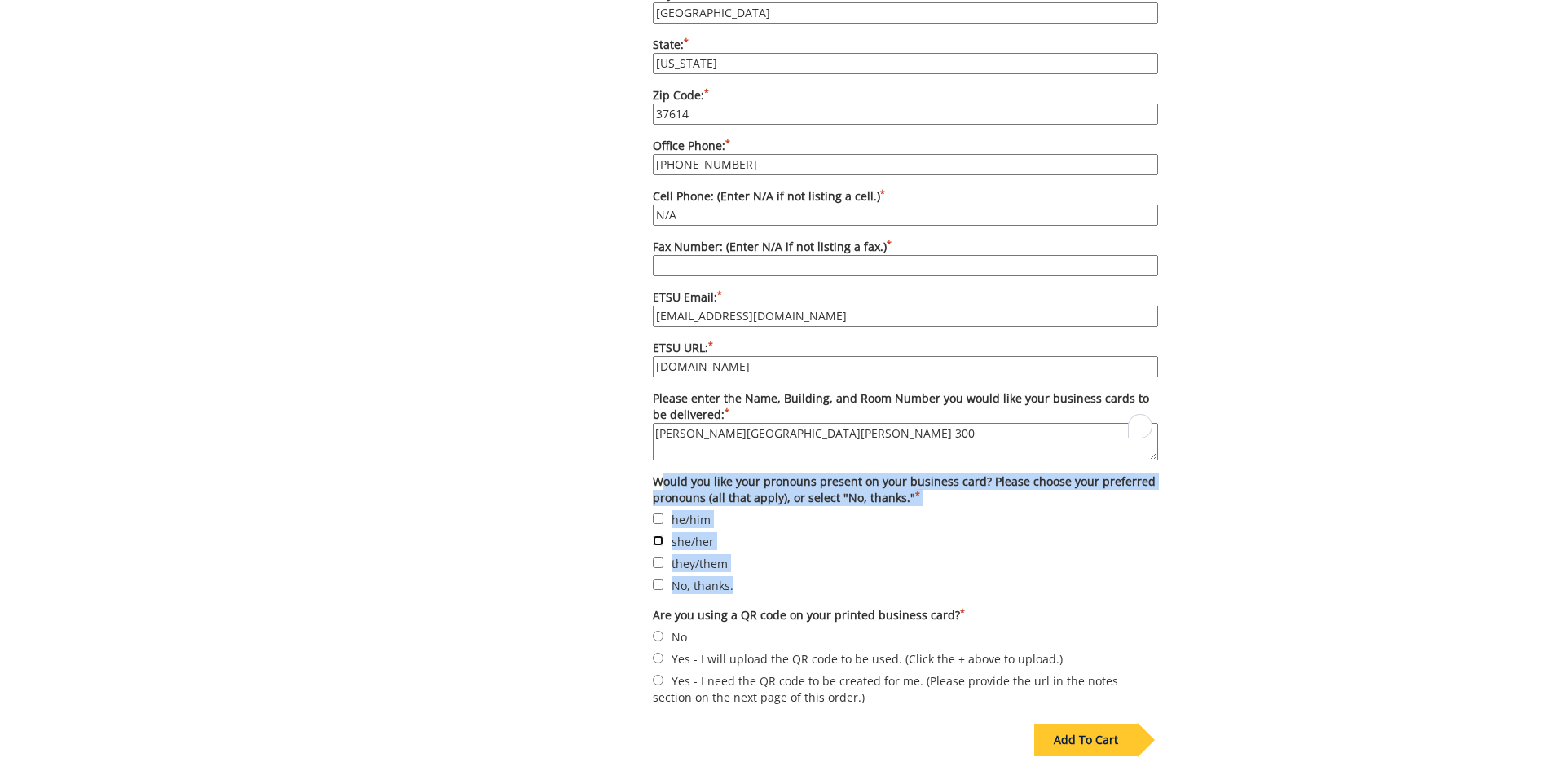
checkbox input "true"
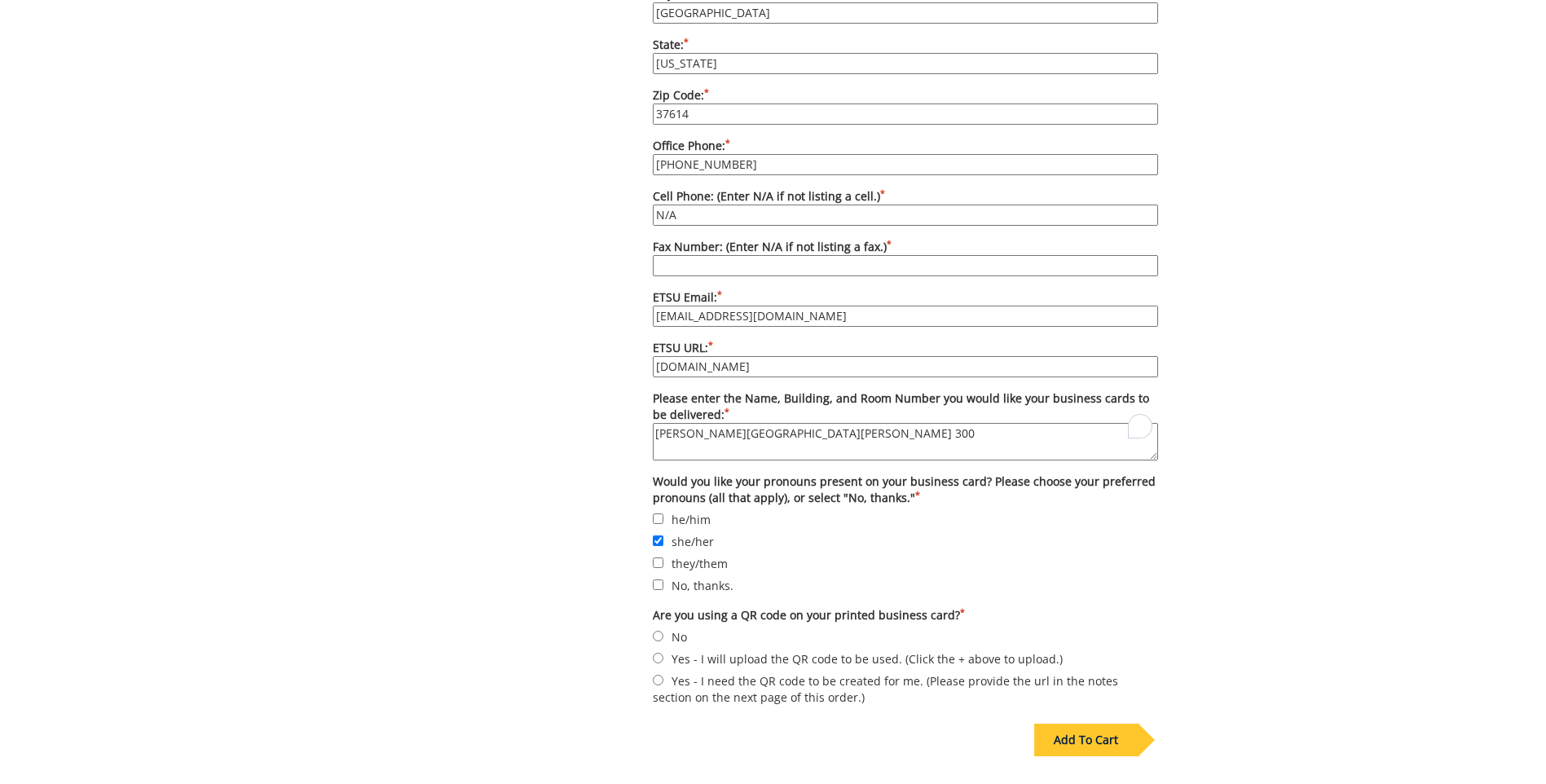
click at [659, 627] on label "No" at bounding box center [905, 636] width 505 height 18
click at [659, 631] on input "No" at bounding box center [658, 636] width 10 height 10
radio input "true"
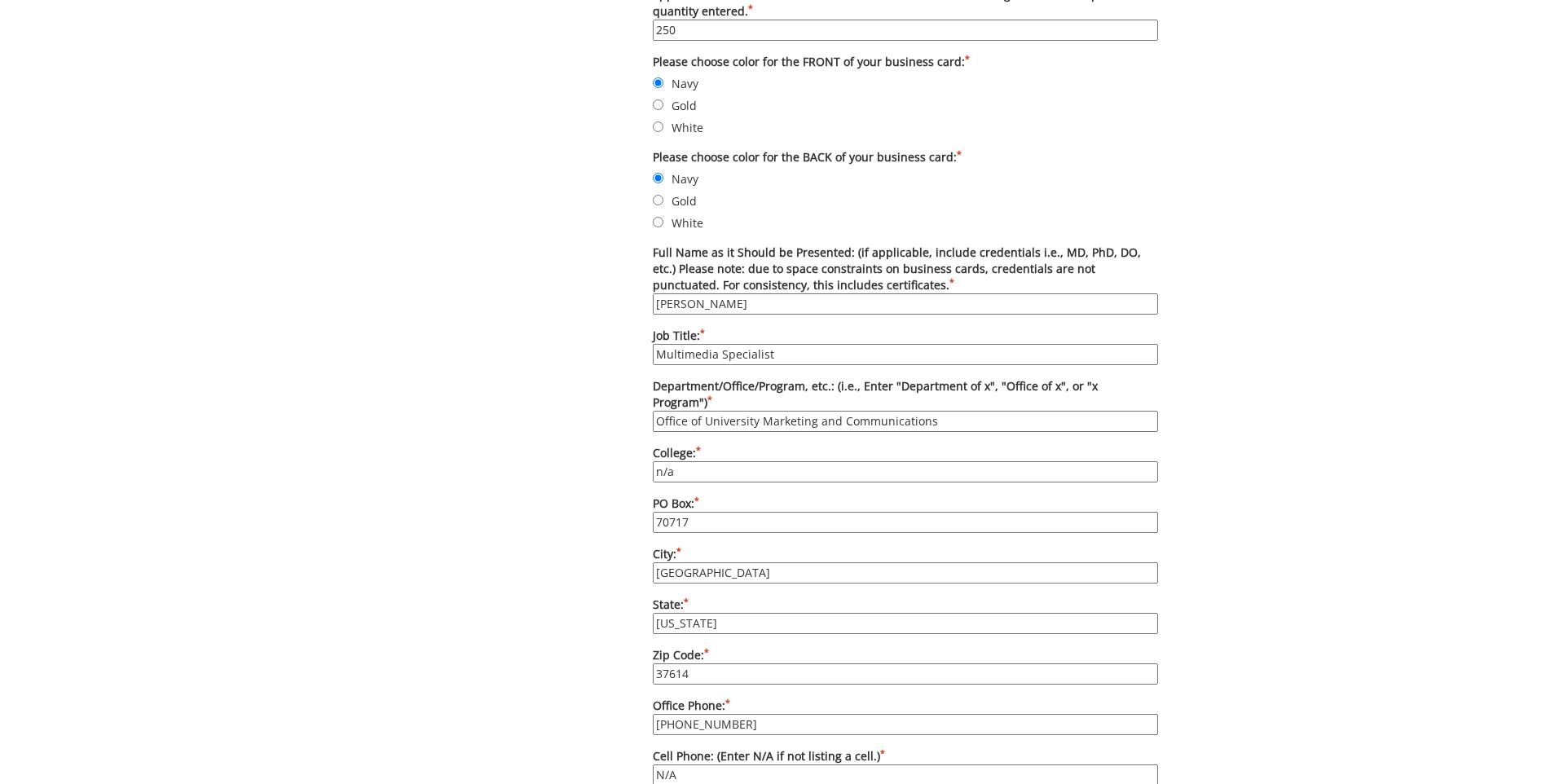
scroll to position [652, 0]
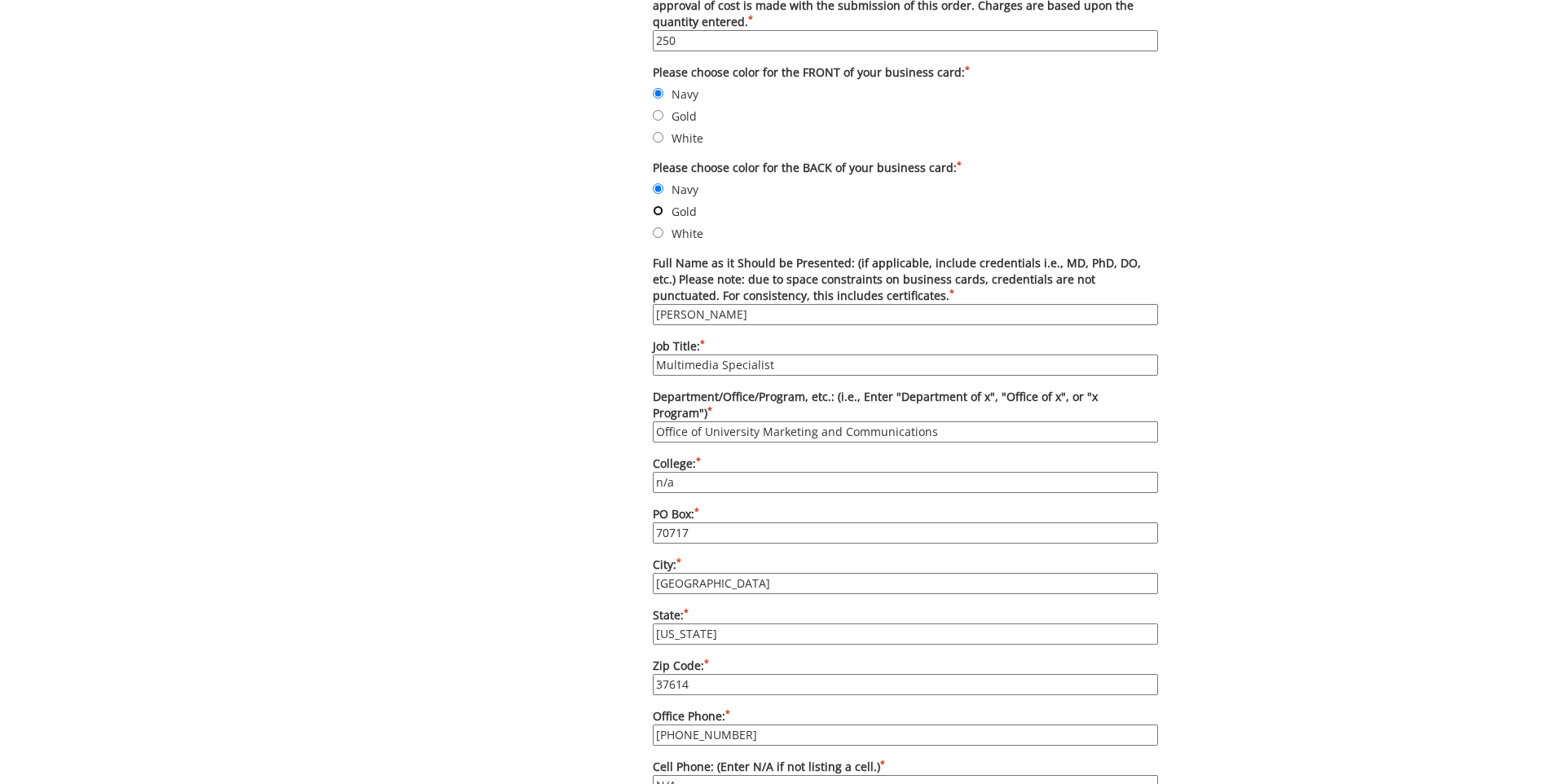
click at [657, 211] on input "Gold" at bounding box center [658, 211] width 10 height 10
radio input "true"
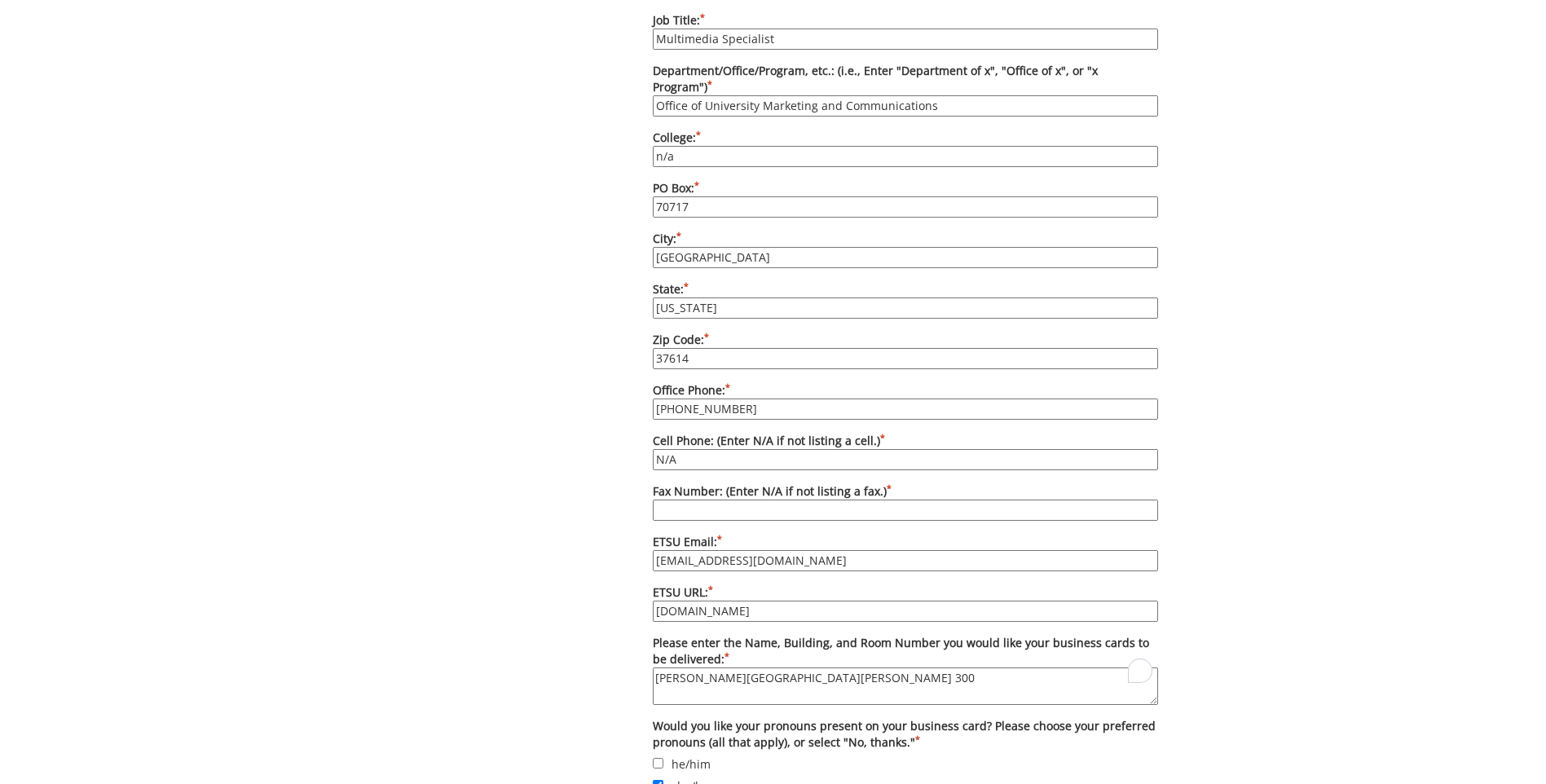
scroll to position [1304, 0]
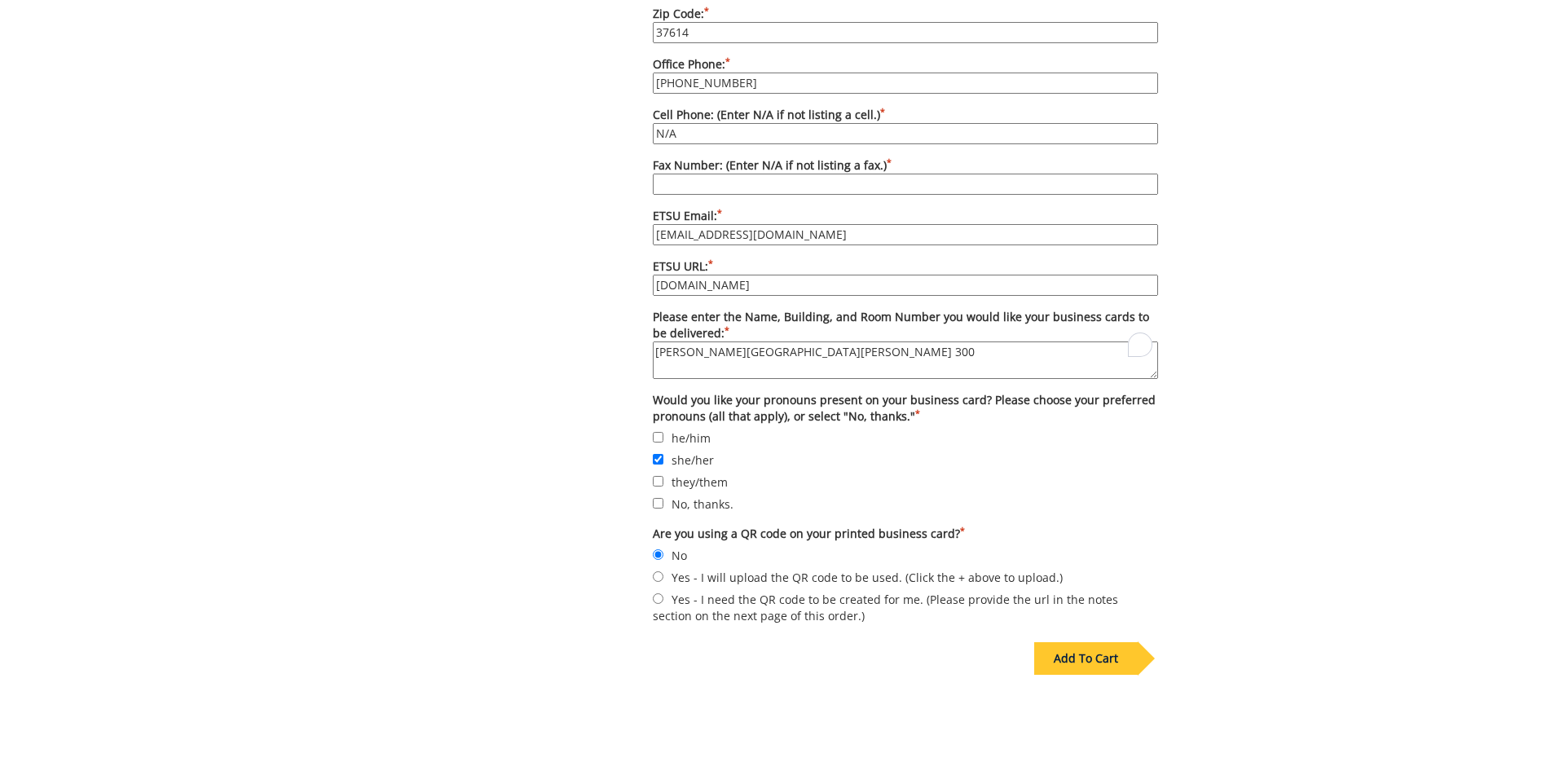
click at [655, 498] on input "No, thanks." at bounding box center [658, 503] width 10 height 10
checkbox input "true"
click at [659, 454] on input "she/her" at bounding box center [658, 459] width 10 height 10
checkbox input "false"
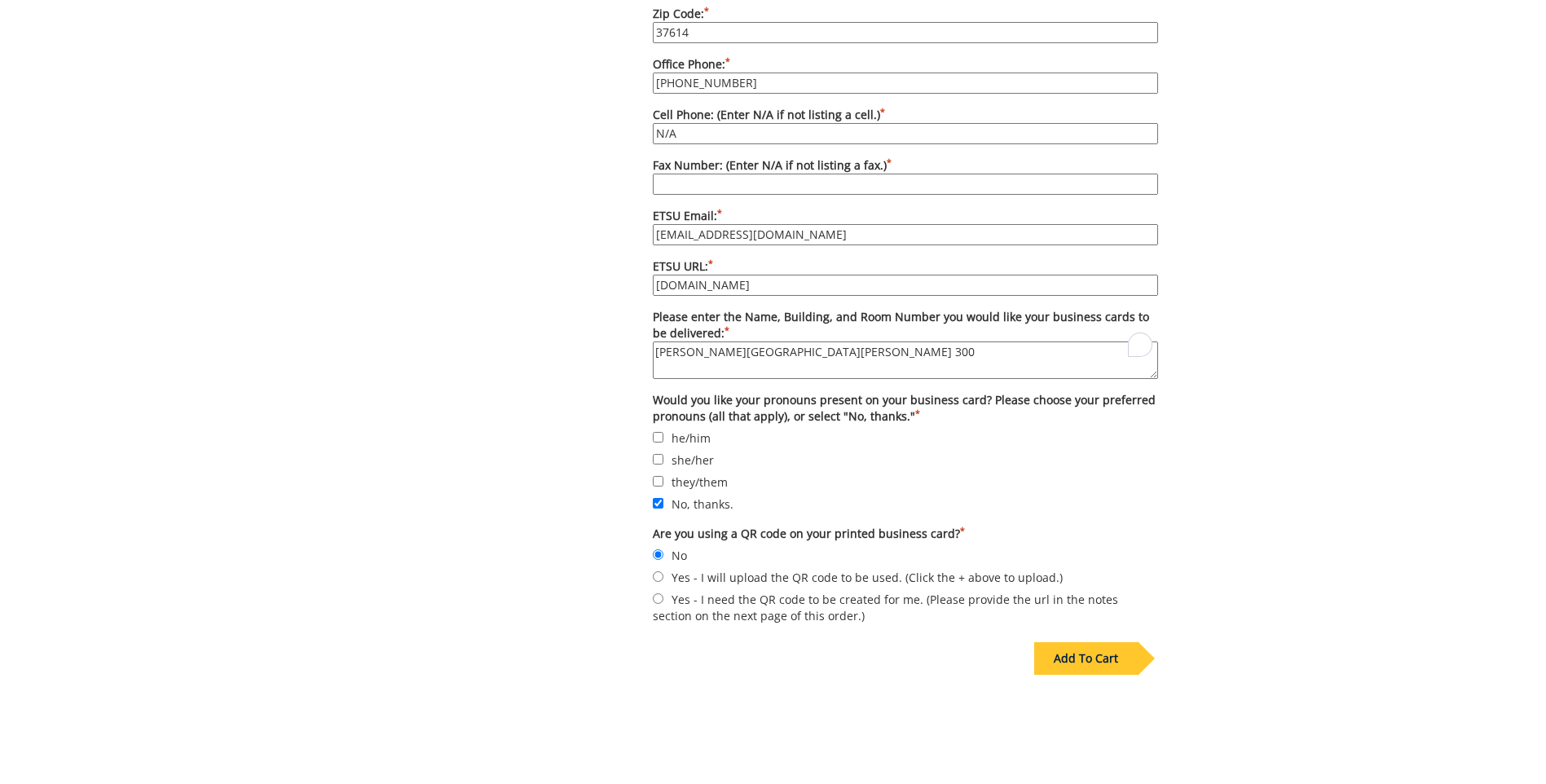
click at [1104, 642] on div "Add To Cart" at bounding box center [1086, 658] width 103 height 33
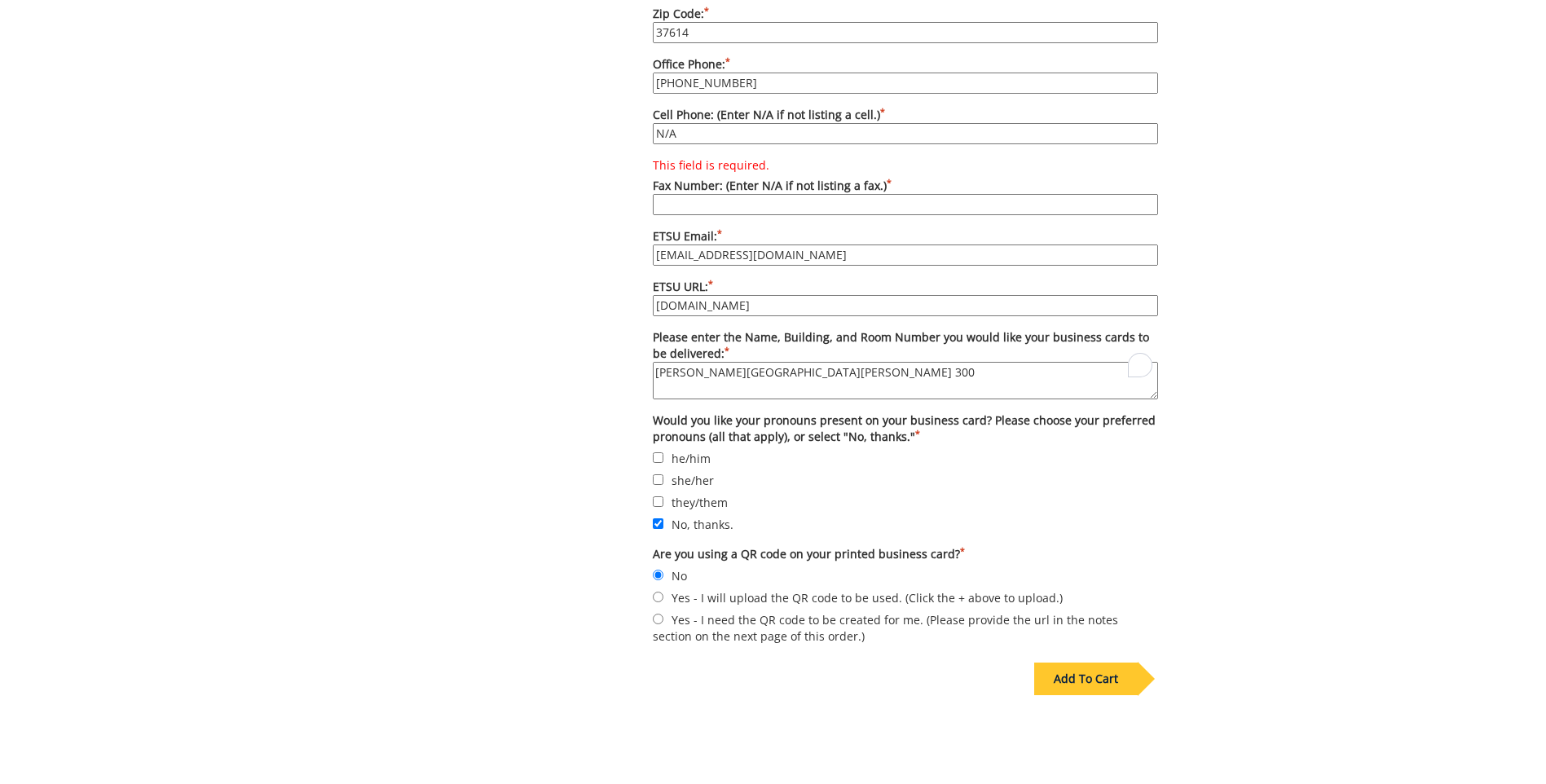
click at [708, 194] on input "This field is required. Fax Number: (Enter N/A if not listing a fax.) *" at bounding box center [905, 204] width 505 height 22
type input "N/A"
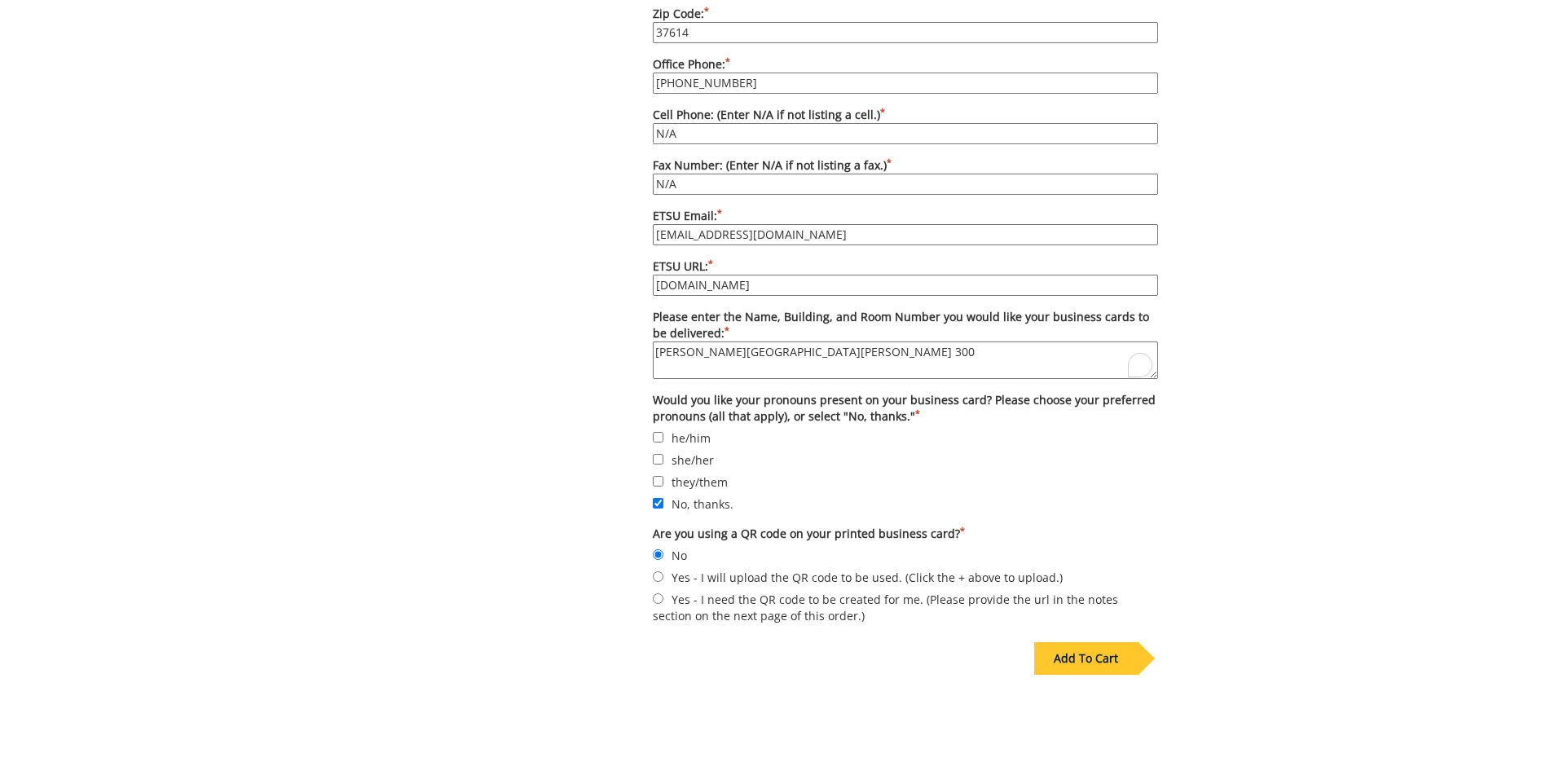
click at [1106, 642] on div "Add To Cart" at bounding box center [1086, 658] width 103 height 33
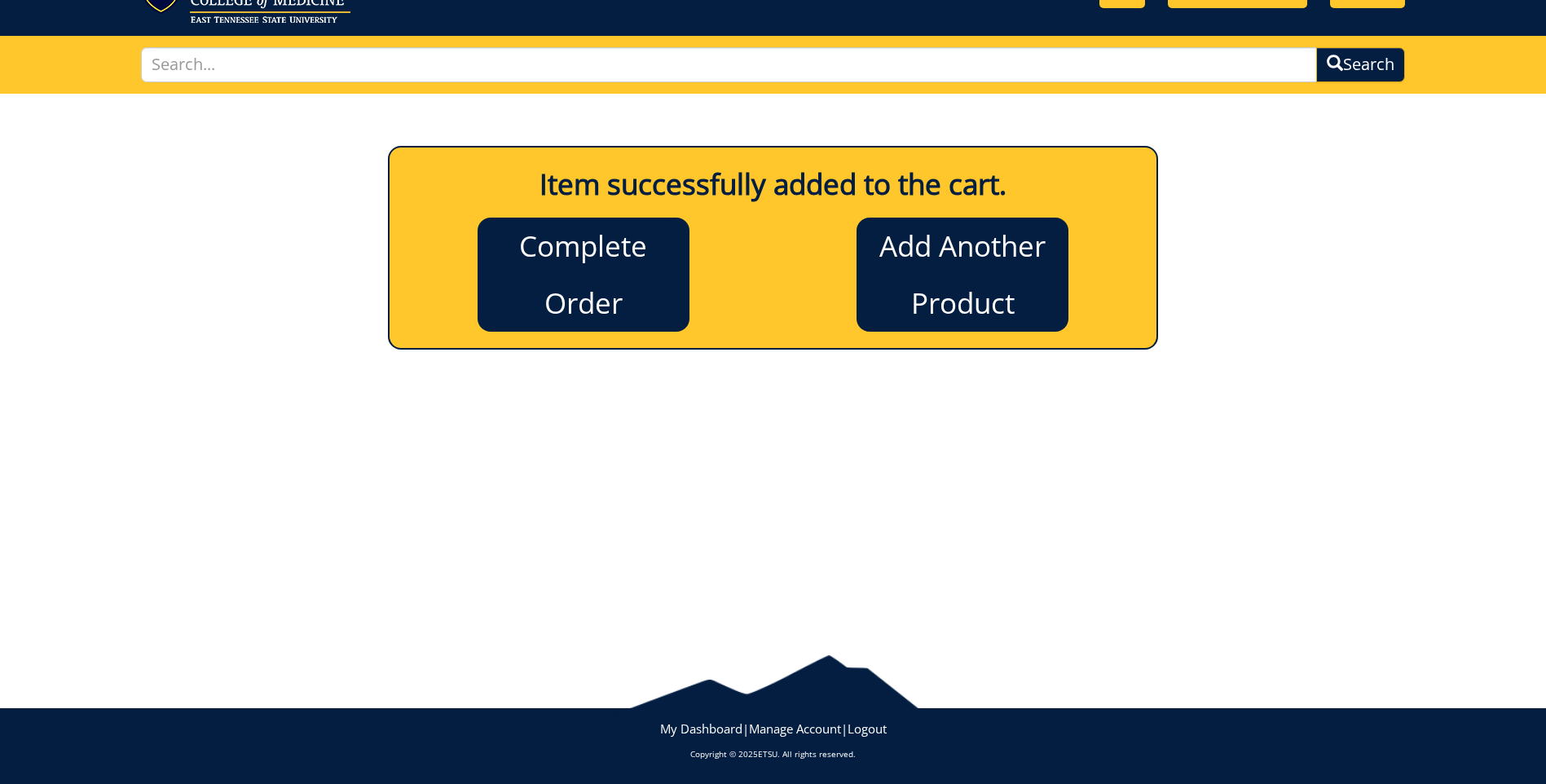
scroll to position [76, 0]
click at [538, 244] on link "Complete Order" at bounding box center [584, 275] width 212 height 114
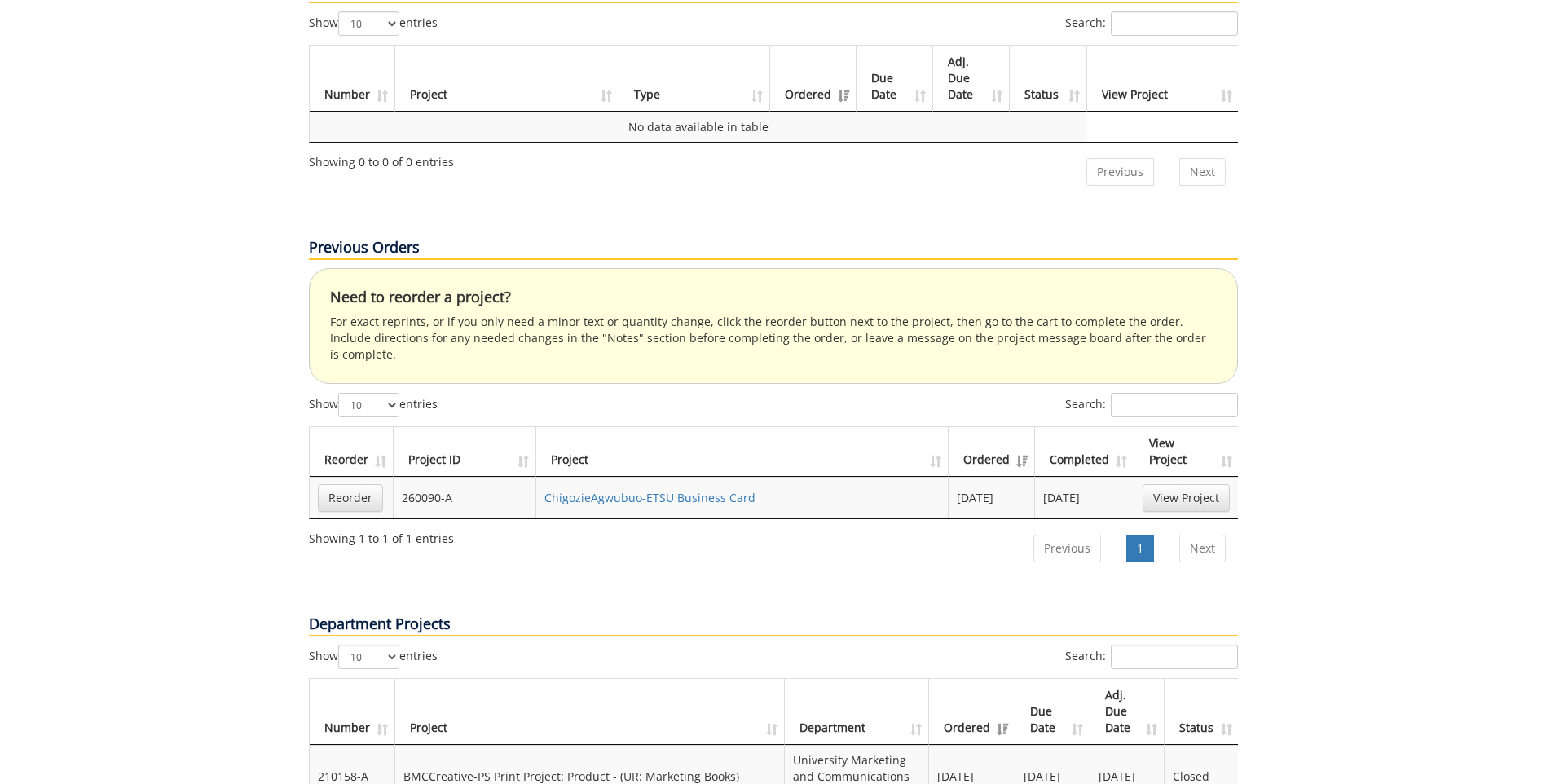
scroll to position [815, 0]
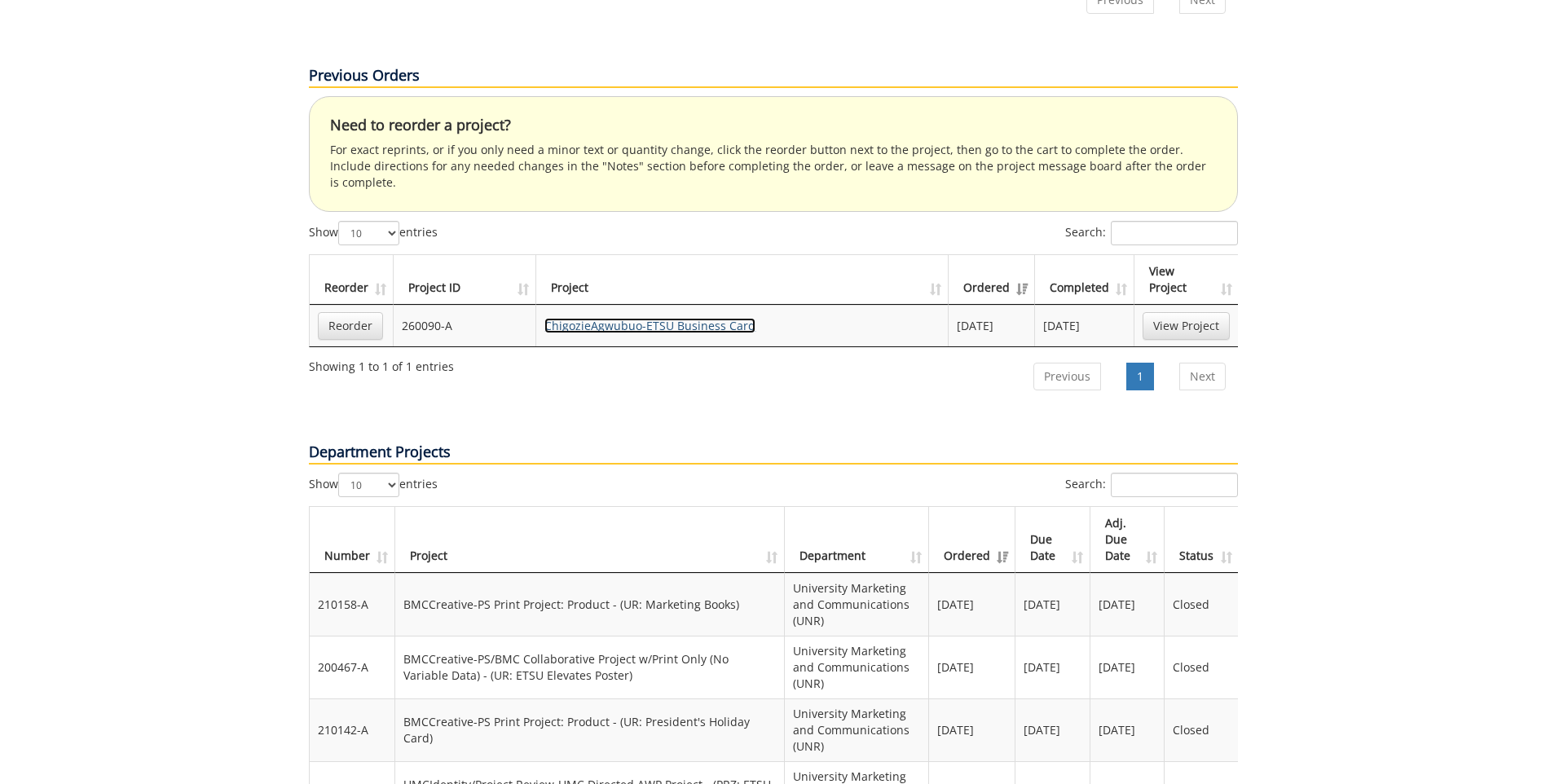
click at [699, 318] on link "ChigozieAgwubuo-ETSU Business Card" at bounding box center [650, 325] width 211 height 15
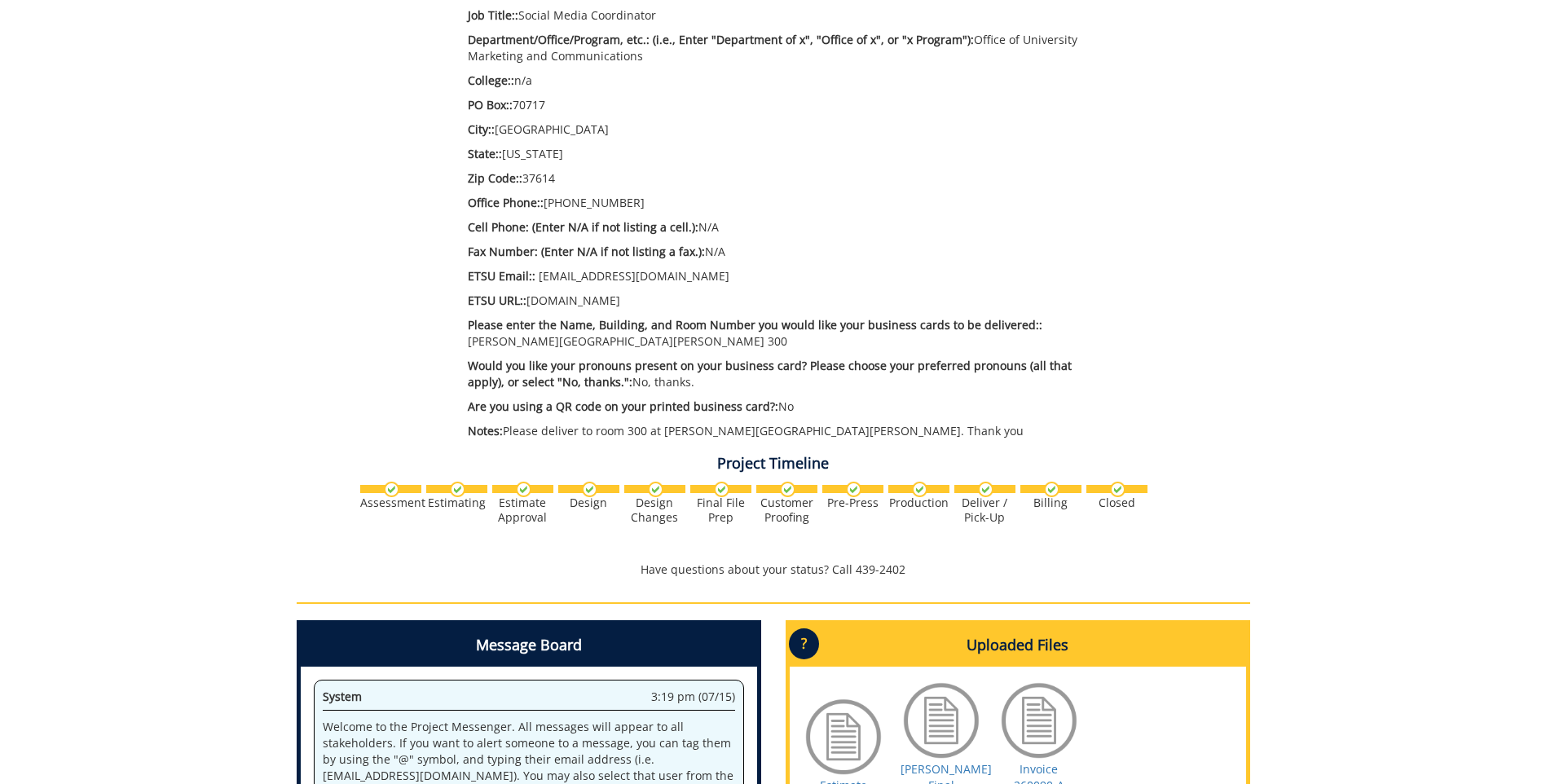
scroll to position [652, 0]
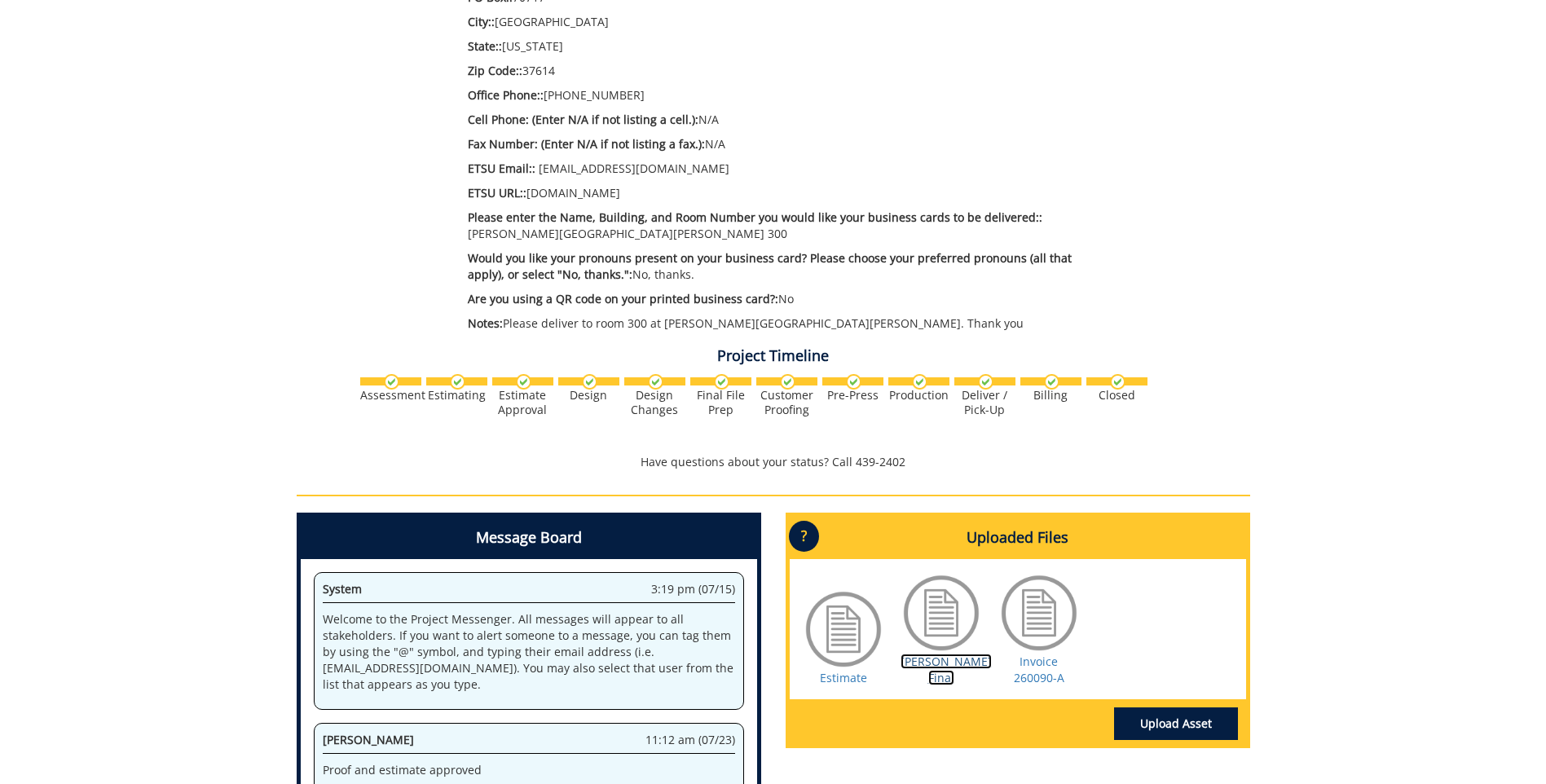
click at [937, 658] on link "[PERSON_NAME] Final" at bounding box center [946, 669] width 91 height 32
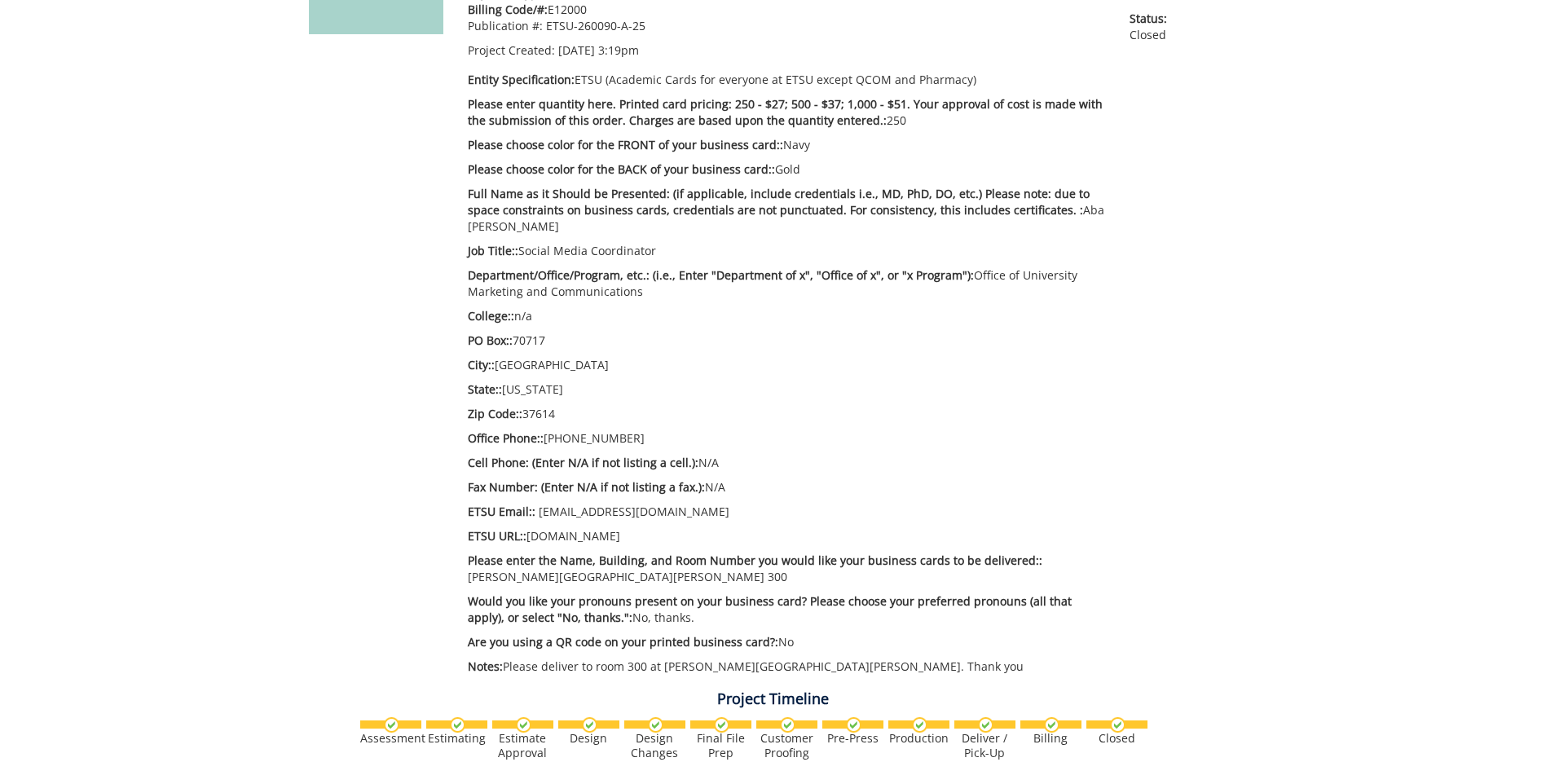
scroll to position [244, 0]
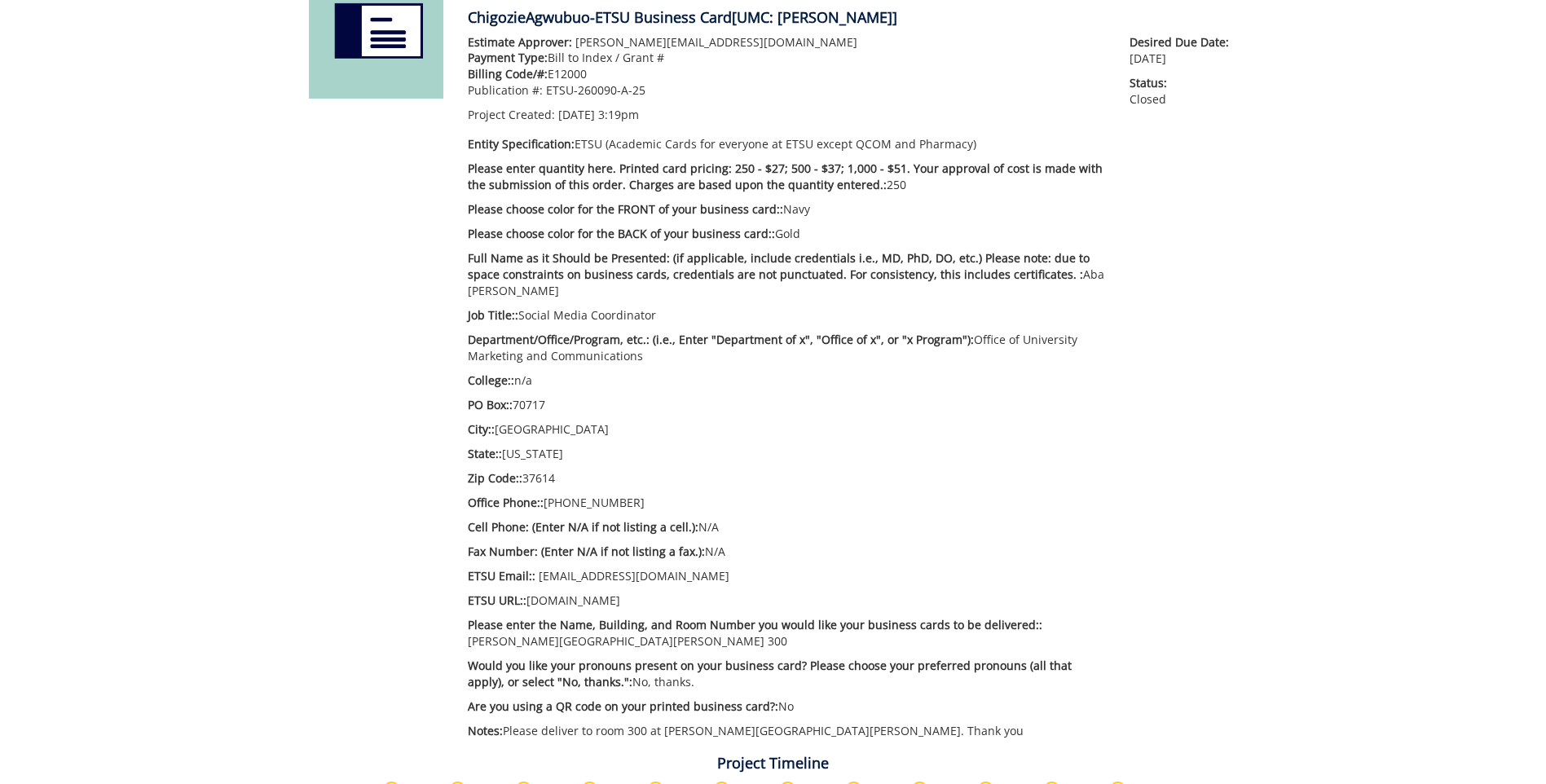
drag, startPoint x: 547, startPoint y: 76, endPoint x: 590, endPoint y: 72, distance: 43.2
click at [590, 72] on p "Billing Code/#: E12000" at bounding box center [787, 74] width 638 height 16
copy p "E12000"
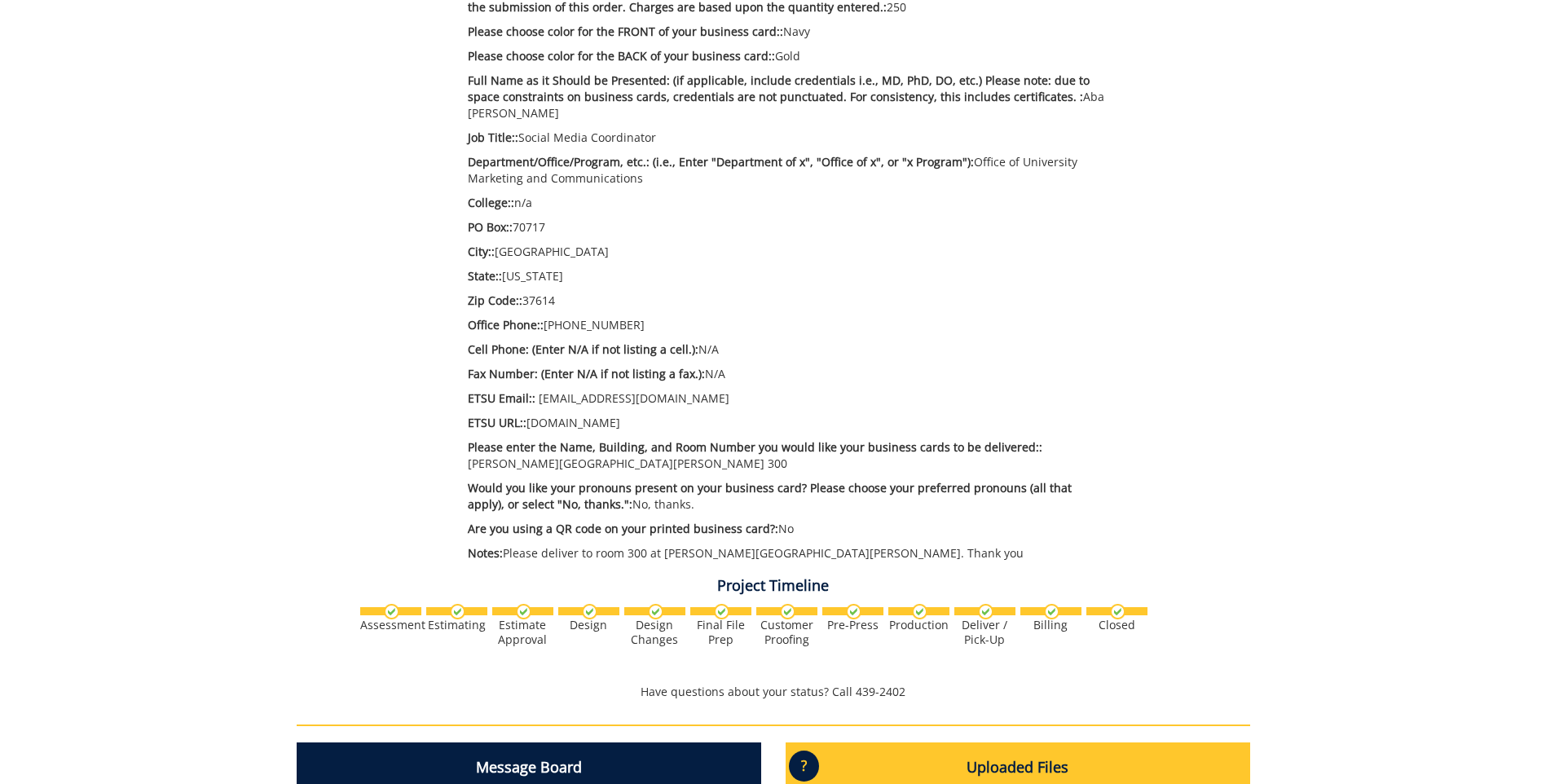
scroll to position [571, 0]
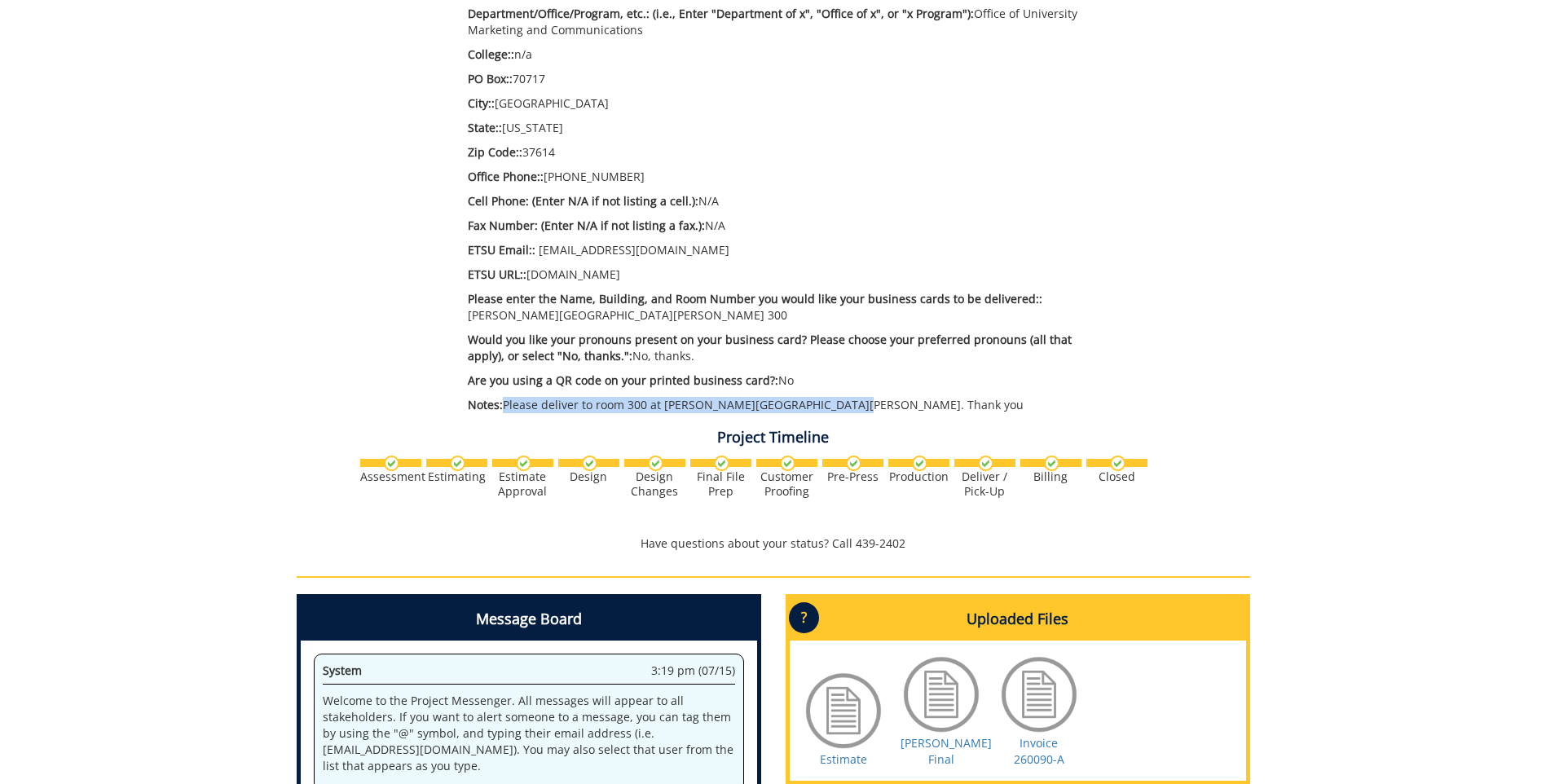
drag, startPoint x: 504, startPoint y: 392, endPoint x: 836, endPoint y: 392, distance: 332.0
click at [836, 397] on p "Notes: Please deliver to room 300 at [PERSON_NAME][GEOGRAPHIC_DATA][PERSON_NAME…" at bounding box center [787, 404] width 638 height 16
copy p "Please deliver to room 300 at [PERSON_NAME][GEOGRAPHIC_DATA][PERSON_NAME]. Than…"
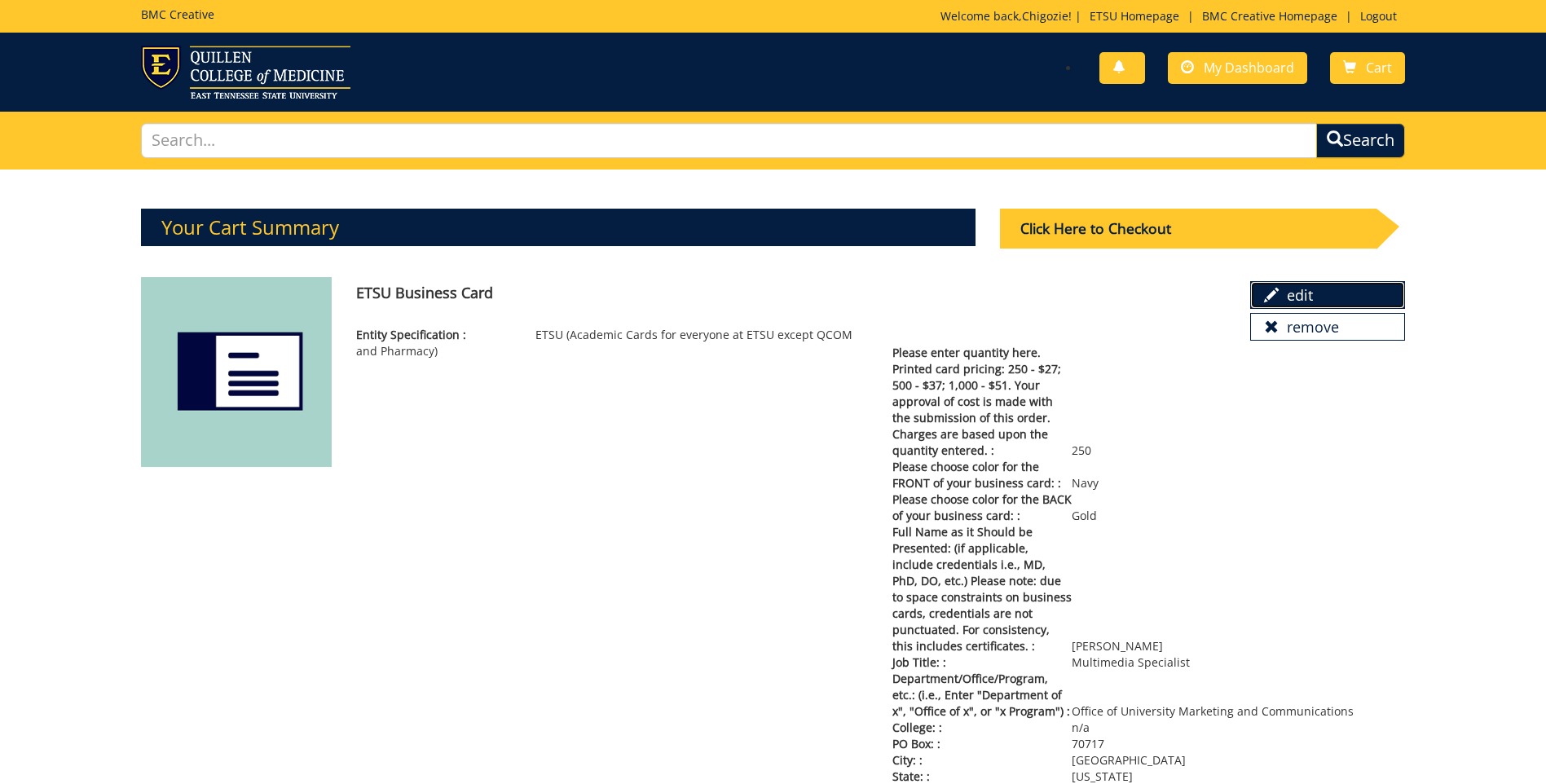
click at [1302, 299] on link "edit" at bounding box center [1328, 295] width 155 height 28
click at [1110, 226] on div "Click Here to Checkout" at bounding box center [1188, 228] width 376 height 40
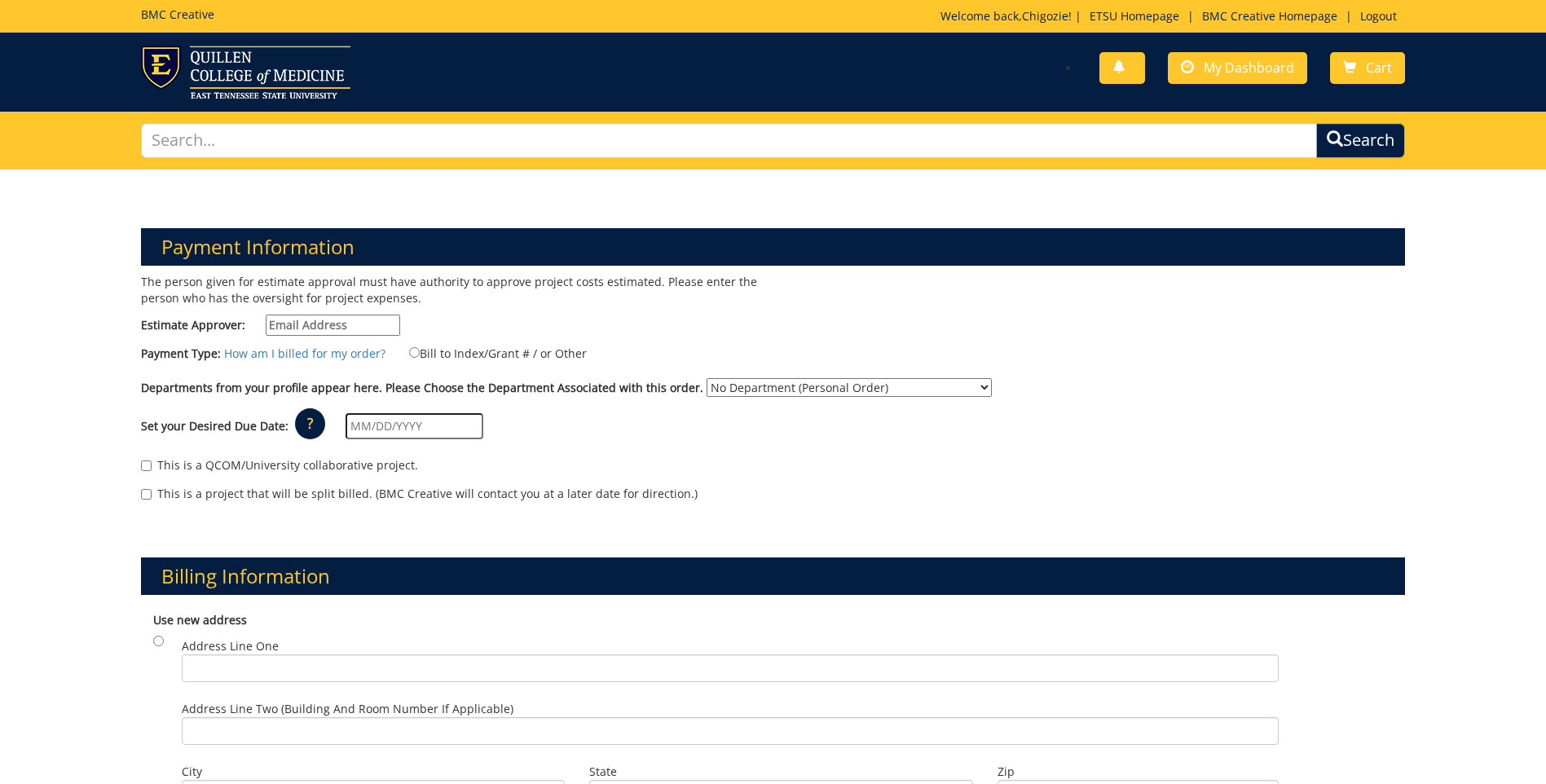
click at [299, 324] on input "Estimate Approver:" at bounding box center [333, 325] width 134 height 22
type input "m"
paste input "nipperm@etsu.edu"
type input "nipperm@etsu.edu"
click at [786, 388] on select "No Department (Personal Order) University Marketing and Communications (UNR)" at bounding box center [849, 387] width 285 height 19
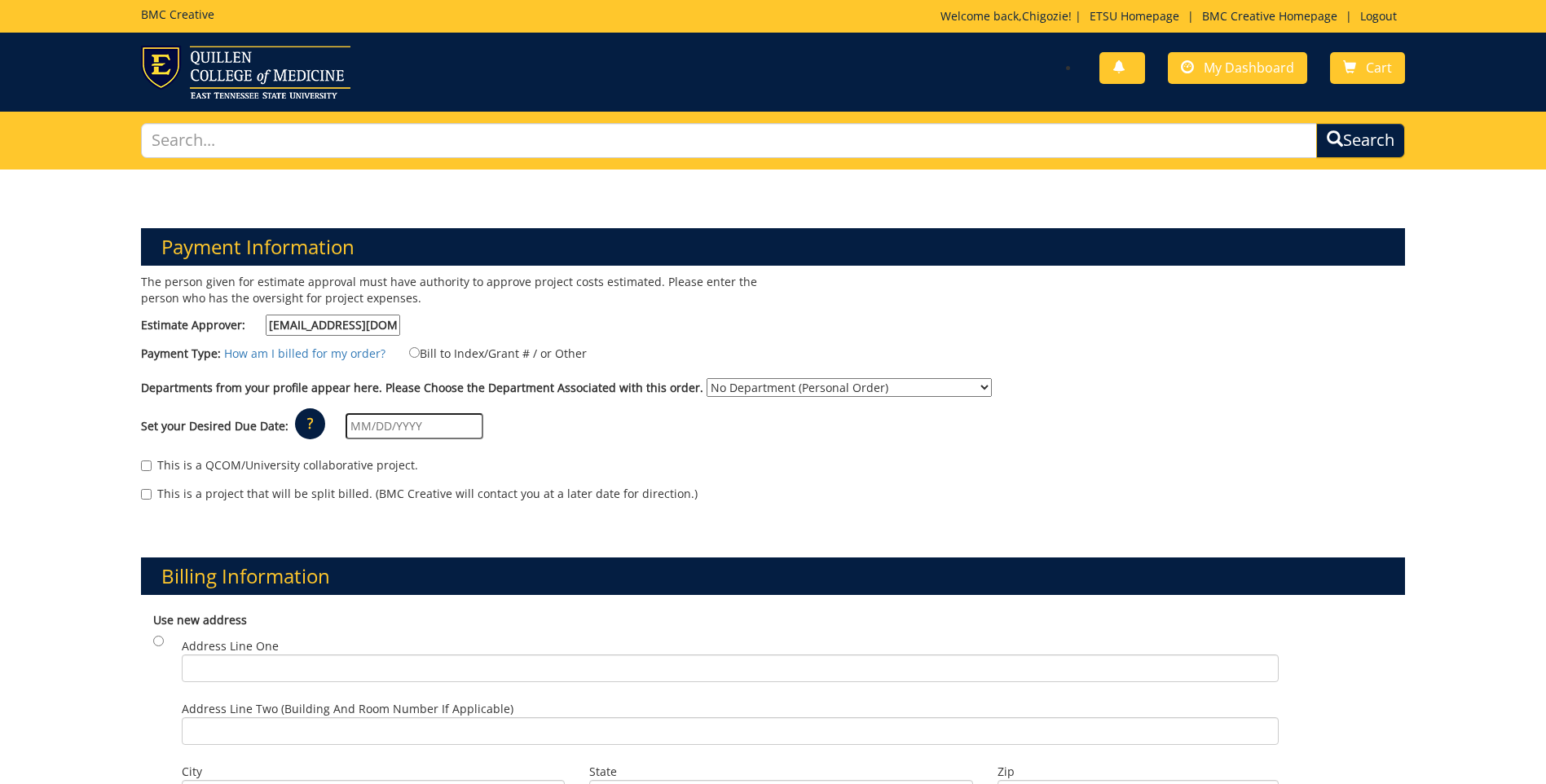
select select "192"
click at [707, 378] on select "No Department (Personal Order) University Marketing and Communications (UNR)" at bounding box center [849, 387] width 285 height 19
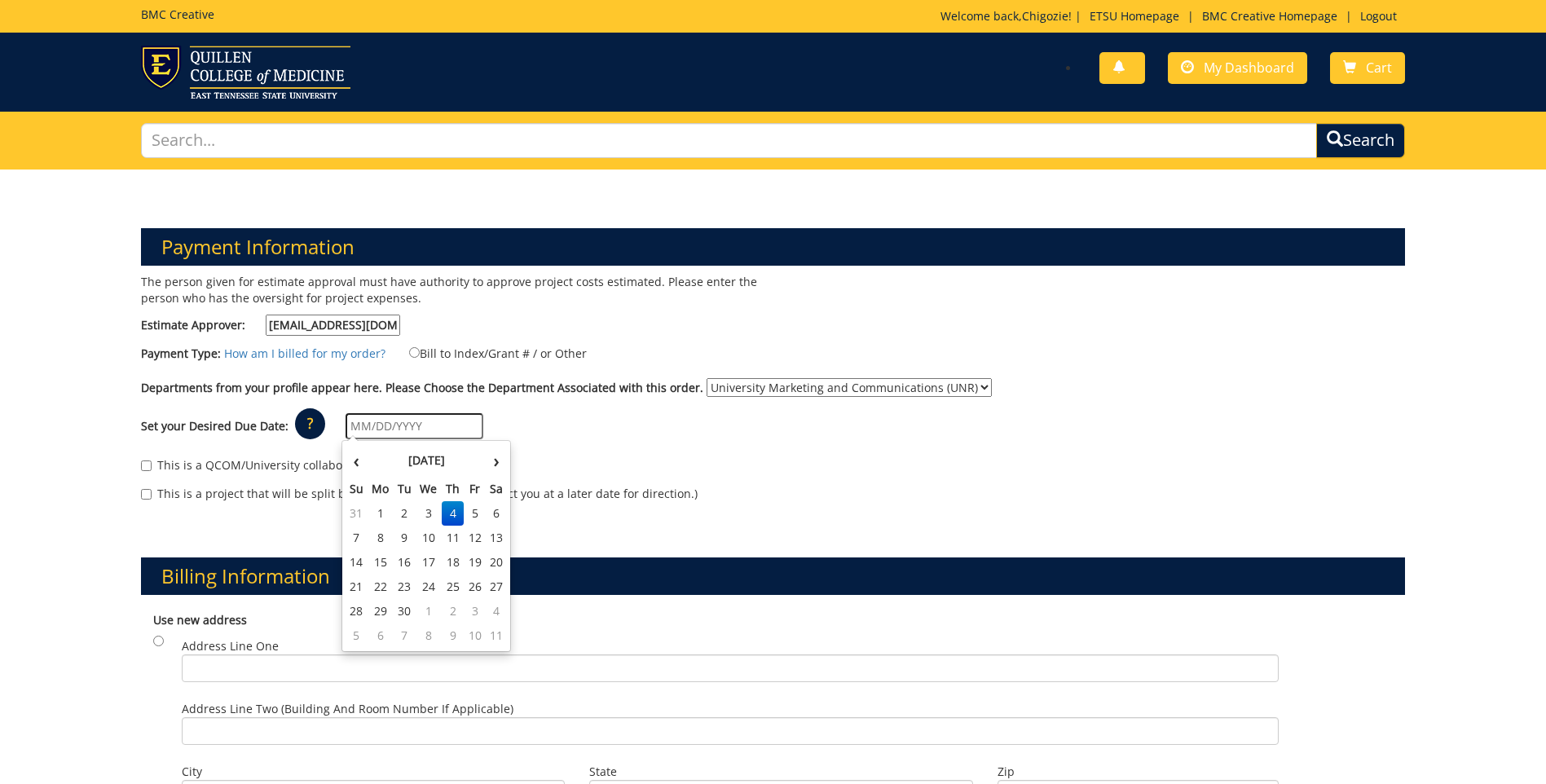
click at [346, 418] on input "text" at bounding box center [414, 426] width 138 height 26
click at [381, 538] on td "8" at bounding box center [380, 538] width 26 height 24
type input "[DATE]"
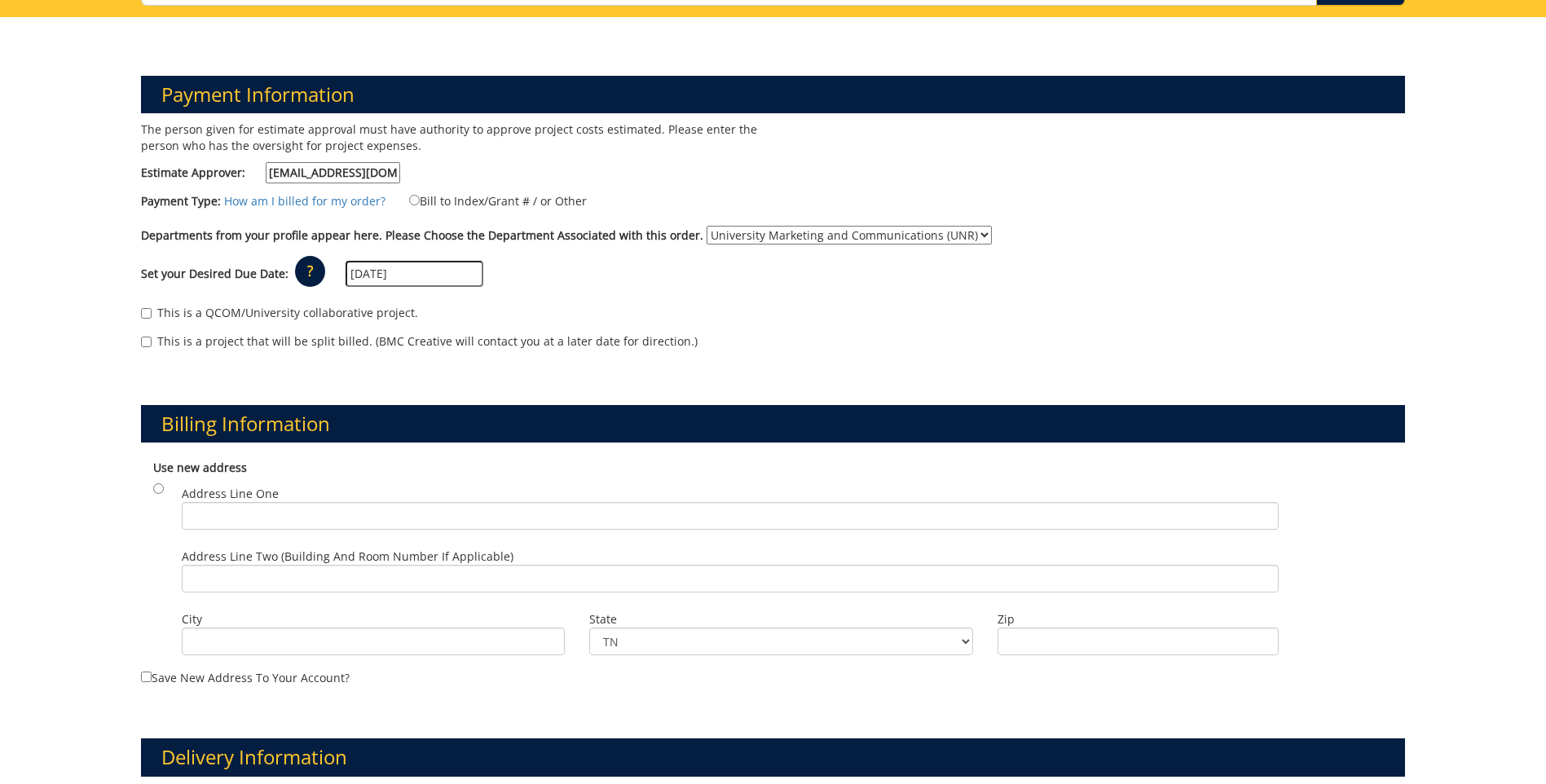
scroll to position [163, 0]
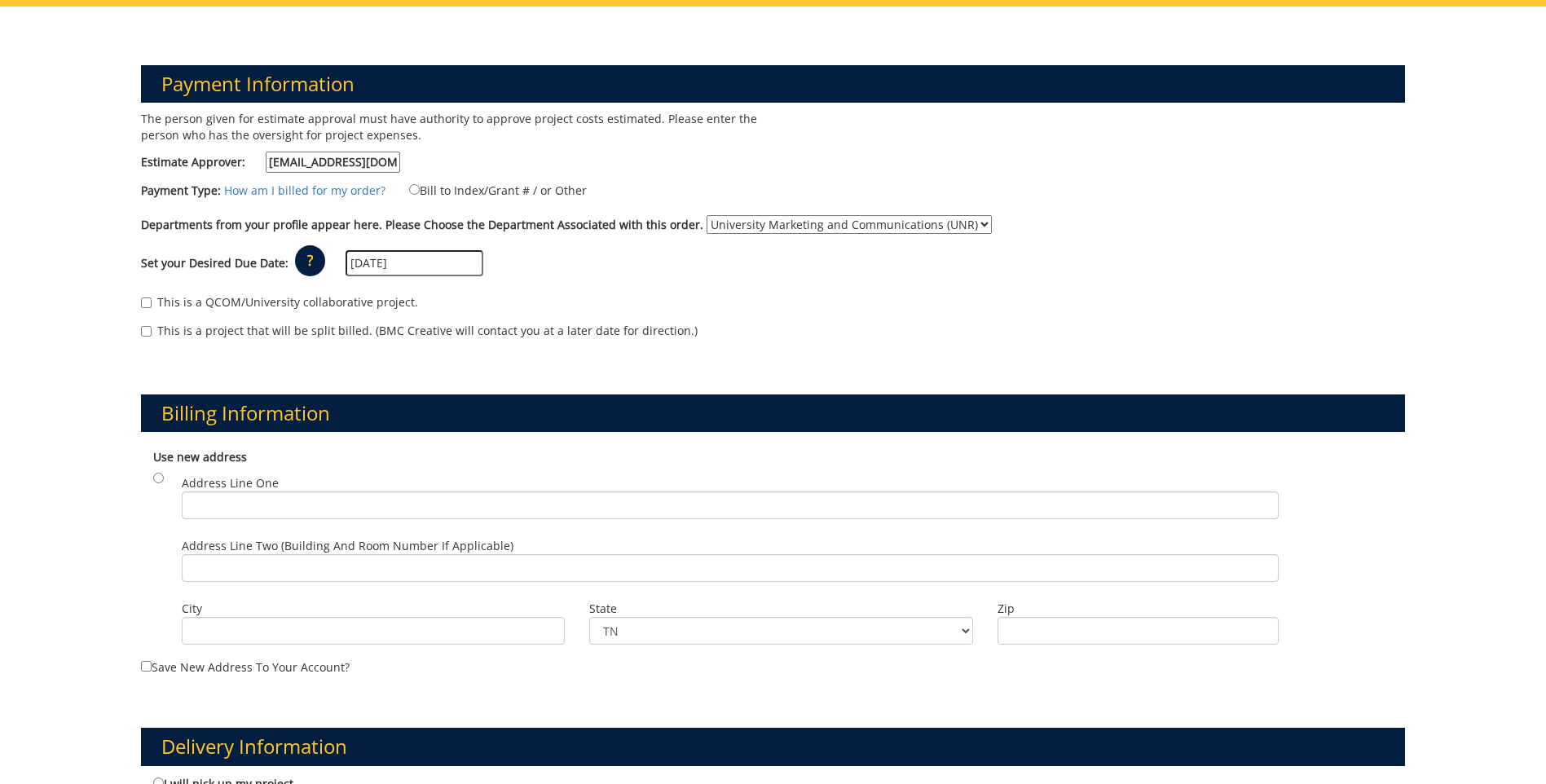
click at [401, 190] on label "Bill to Index/Grant # / or Other" at bounding box center [488, 189] width 198 height 18
click at [409, 190] on input "Bill to Index/Grant # / or Other" at bounding box center [414, 189] width 10 height 10
radio input "true"
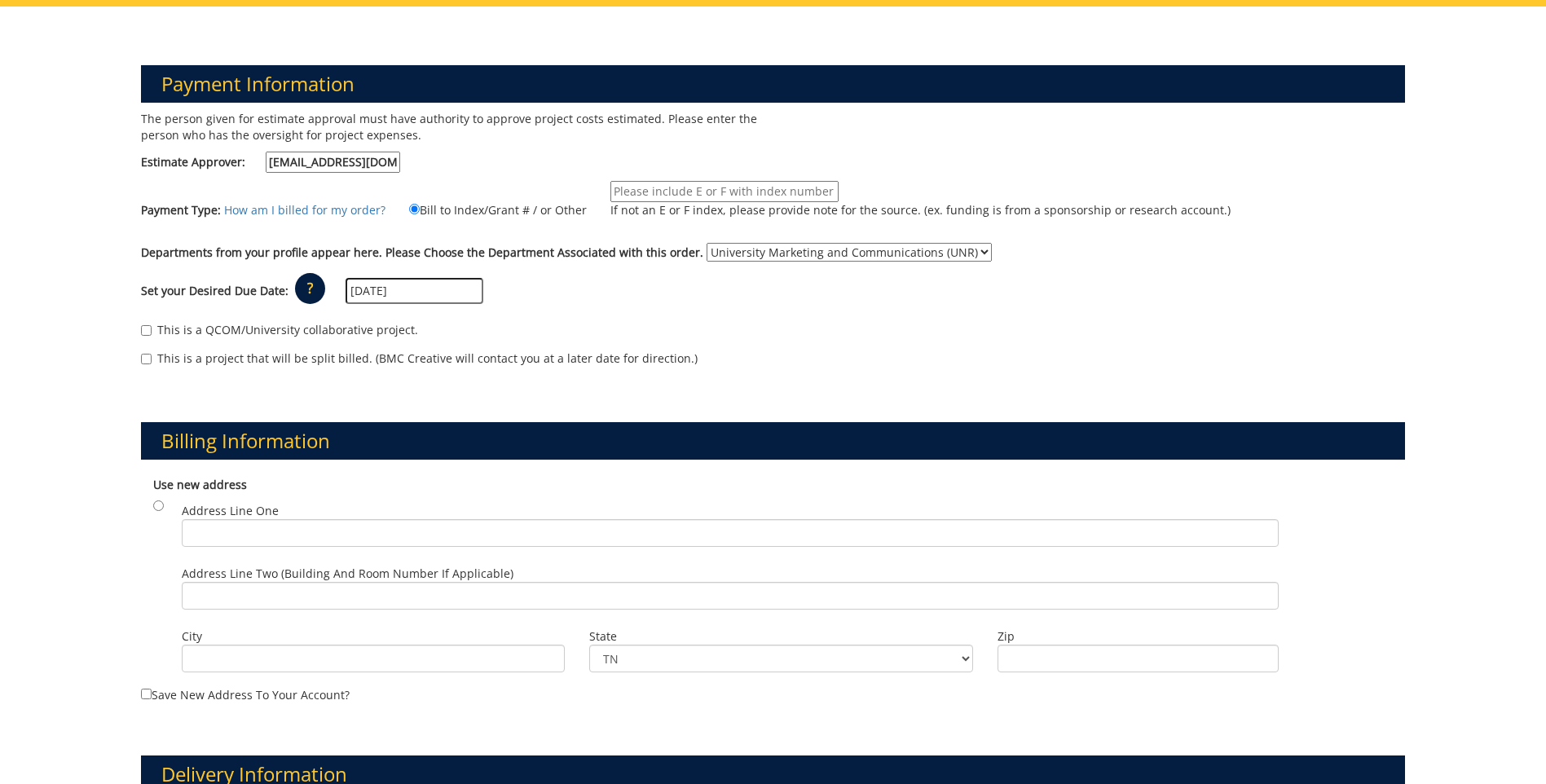
click at [630, 187] on input "If not an E or F index, please provide note for the source. (ex. funding is fro…" at bounding box center [724, 191] width 228 height 22
type input "E"
click at [621, 191] on input "If not an E or F index, please provide note for the source. (ex. funding is fro…" at bounding box center [724, 191] width 228 height 22
paste input "E12000"
type input "E12000"
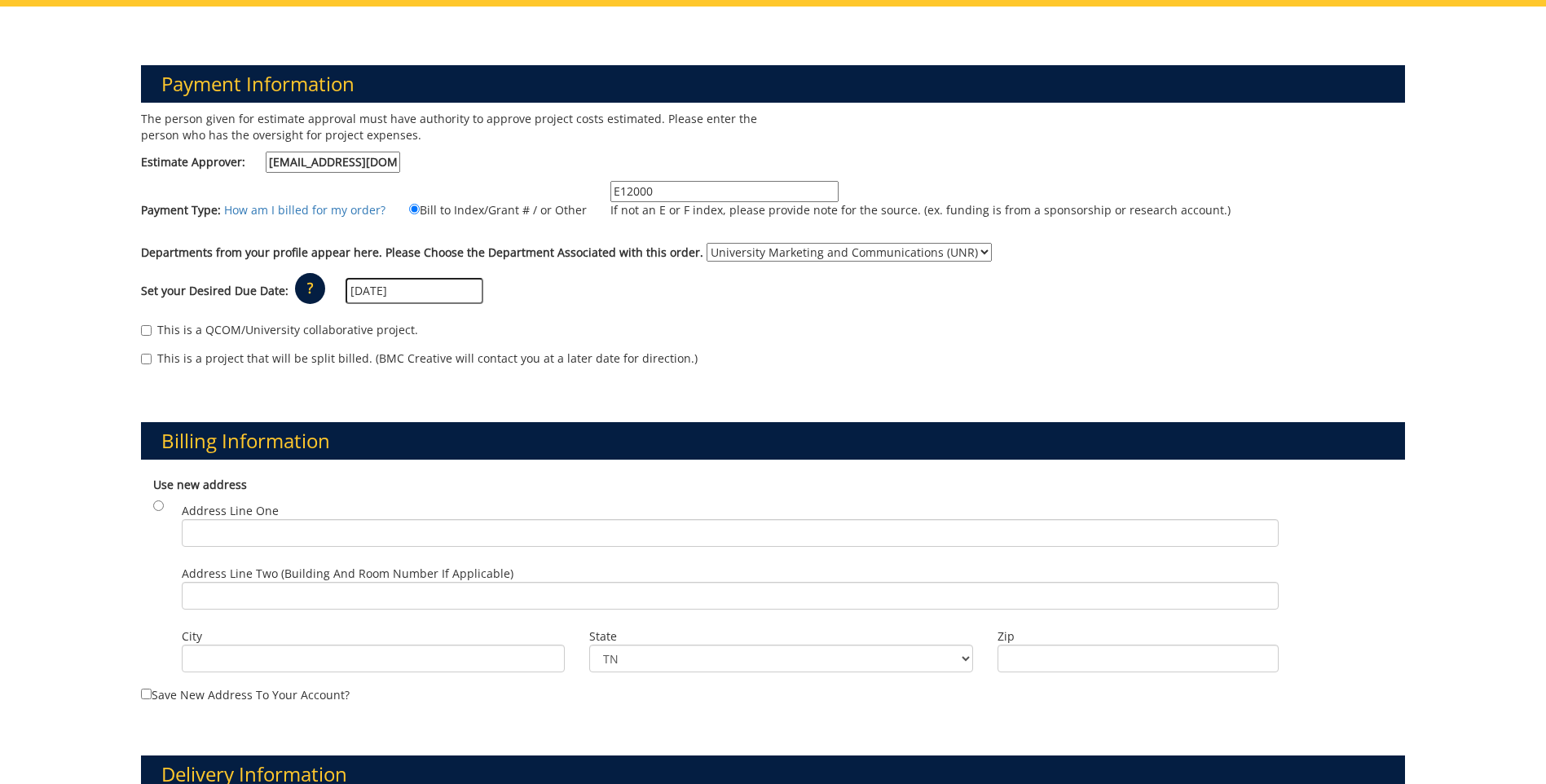
click at [906, 138] on div "The person given for estimate approval must have authority to approve project c…" at bounding box center [773, 247] width 1289 height 272
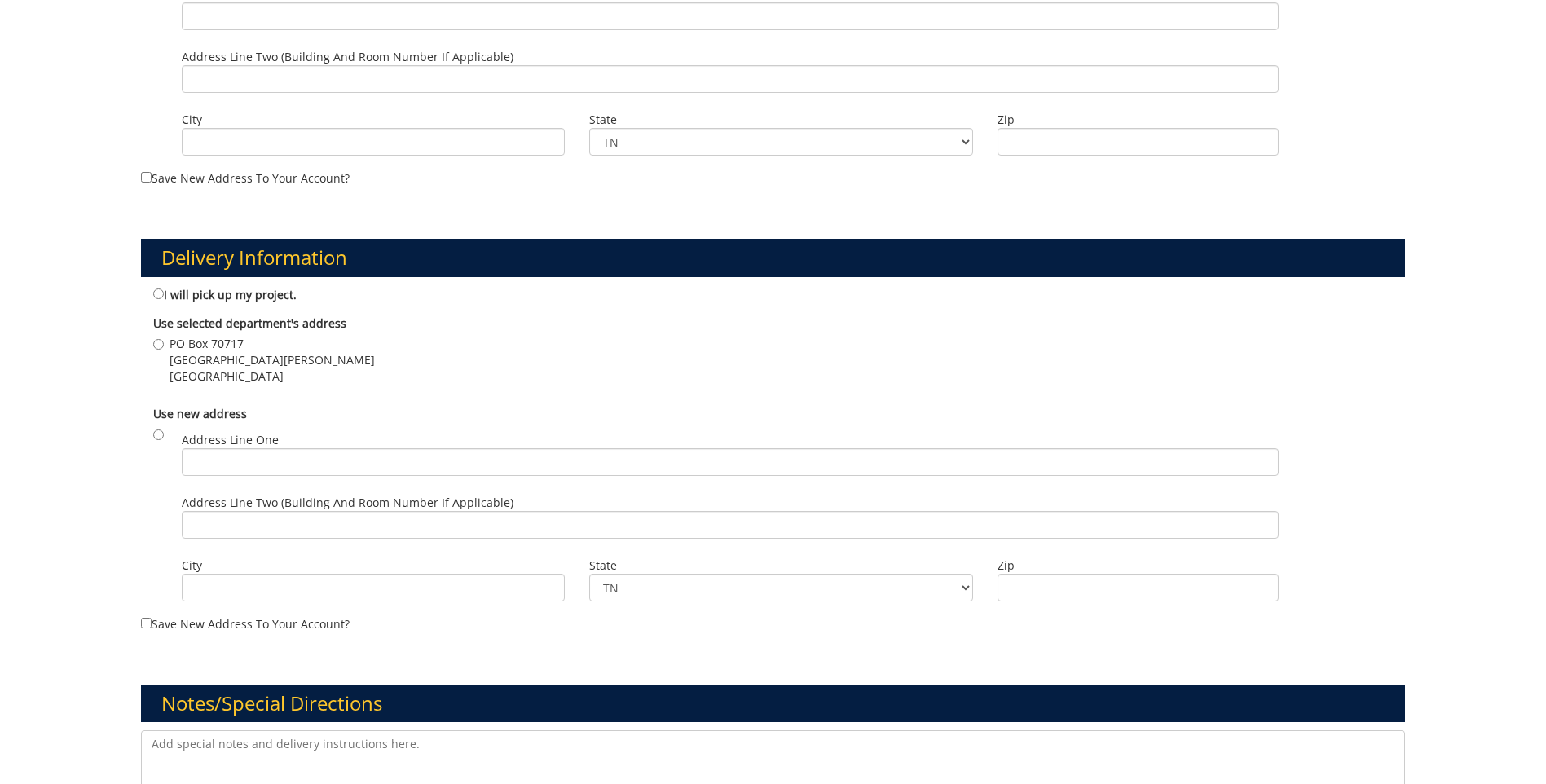
scroll to position [815, 0]
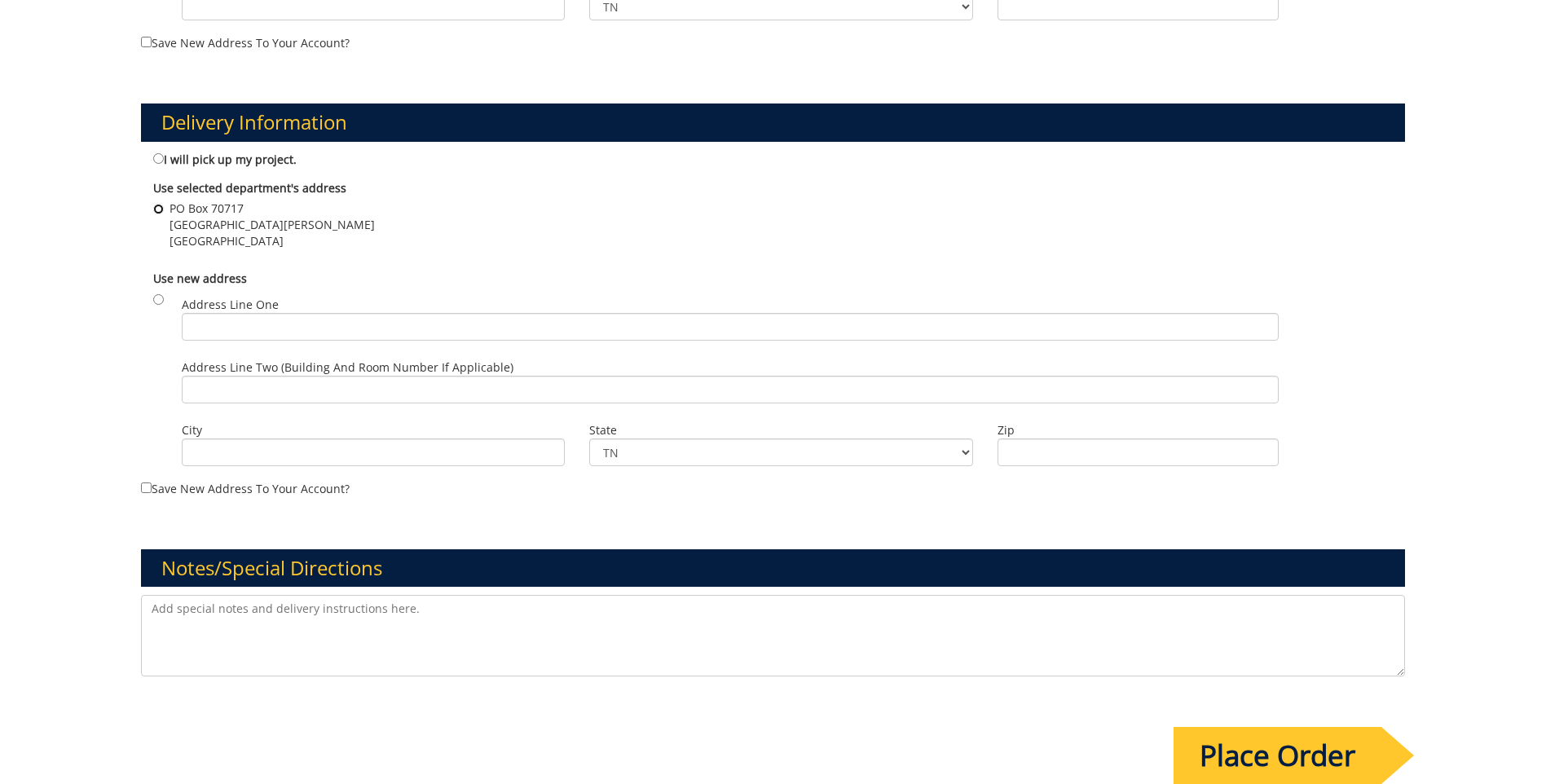
click at [154, 207] on input "PO Box 70717 300 Dossett Hall Johnson City , TN 37614" at bounding box center [158, 209] width 10 height 10
radio input "true"
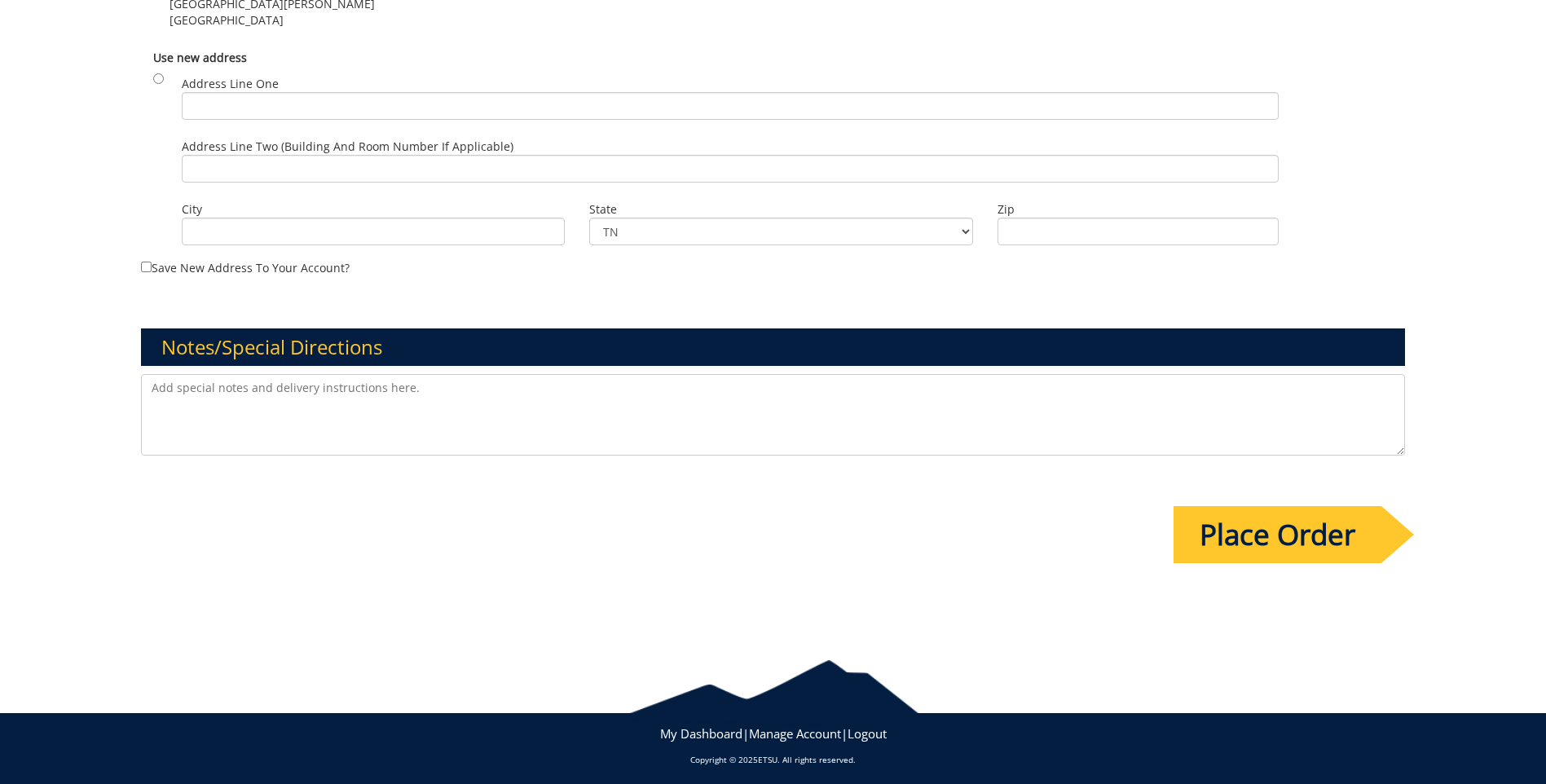
scroll to position [1041, 0]
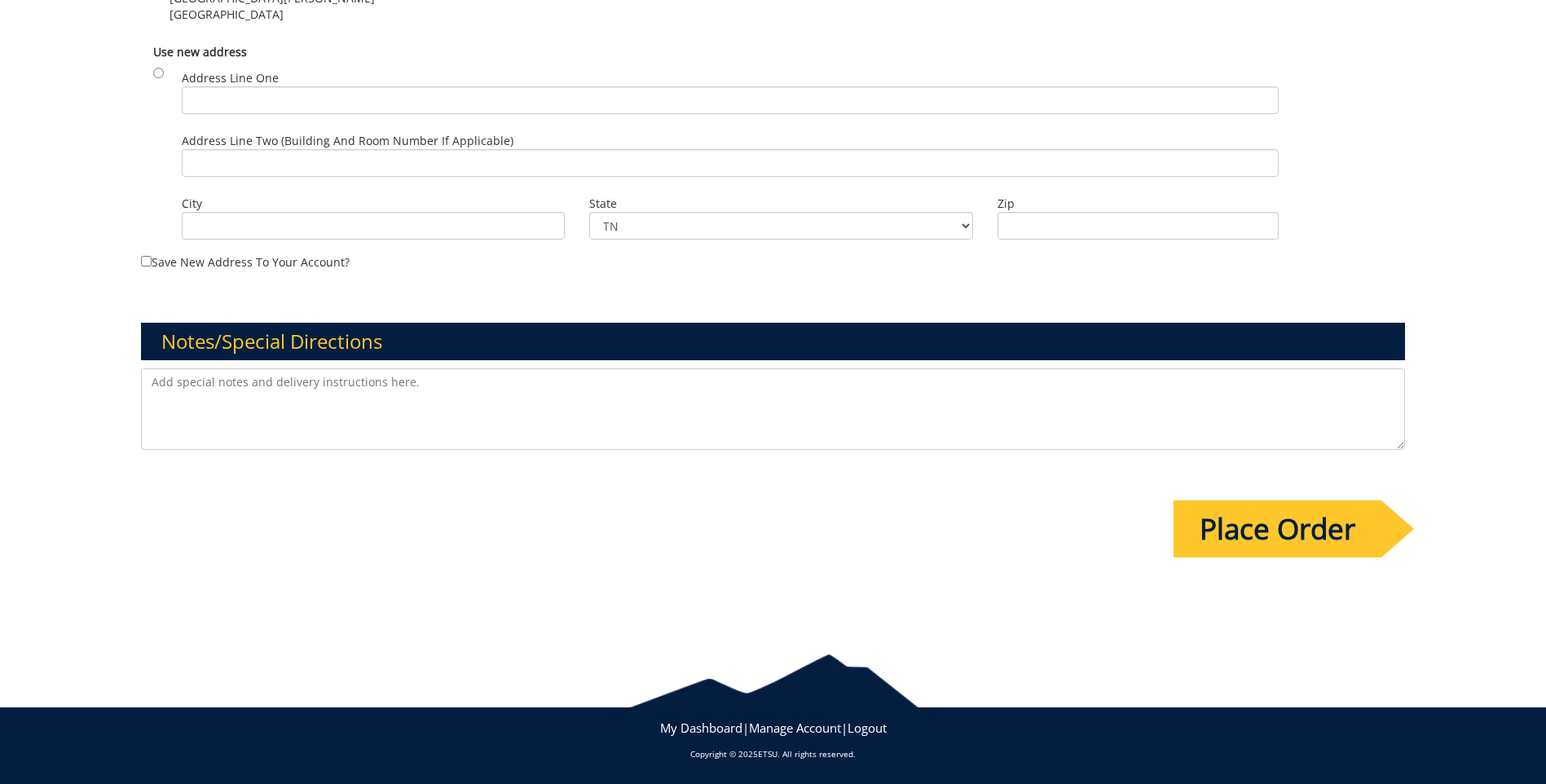
click at [337, 372] on textarea at bounding box center [773, 409] width 1265 height 82
paste textarea "Please deliver to room 300 at Burgin Dossett Hall. Thank you"
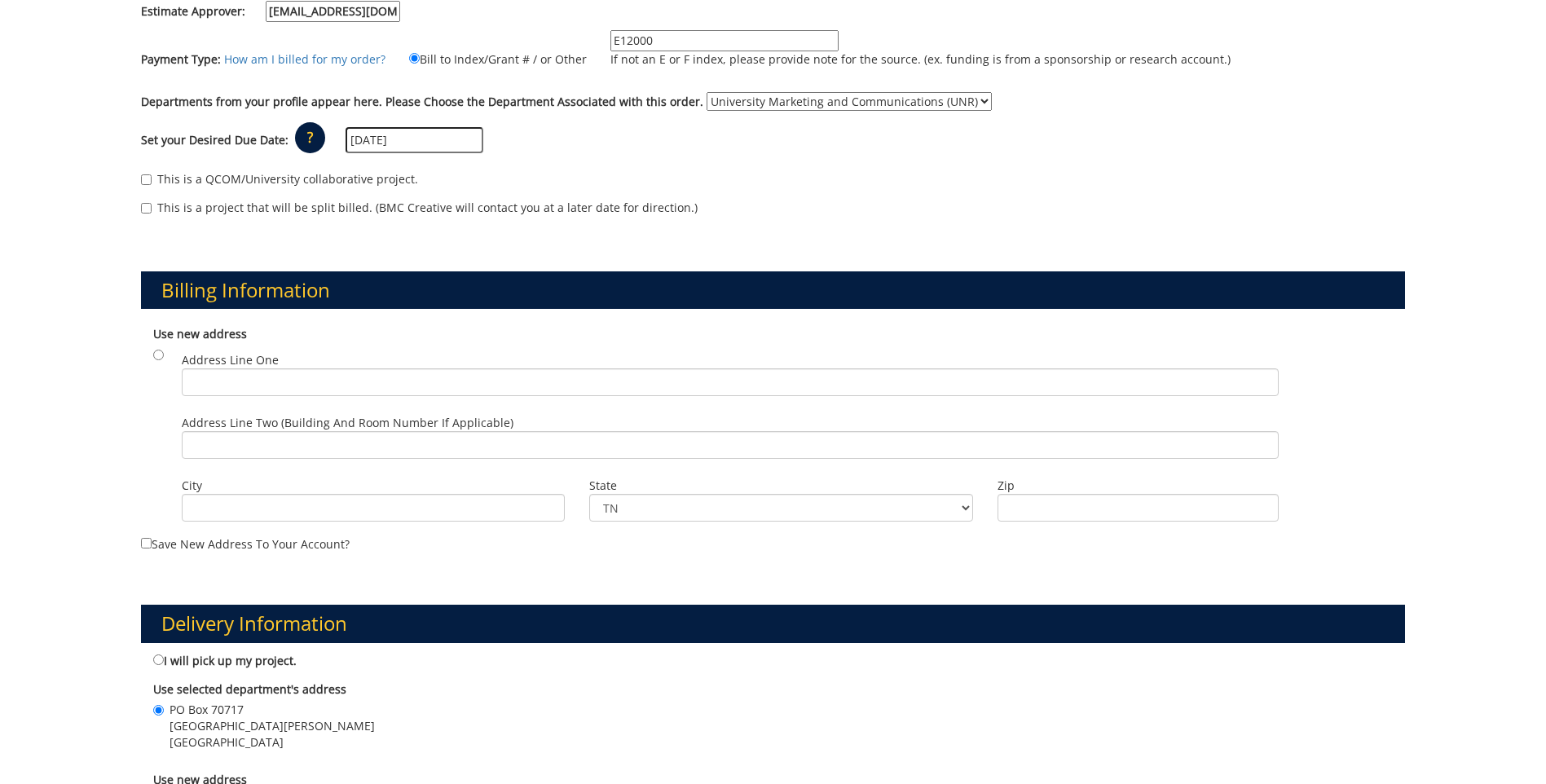
scroll to position [226, 0]
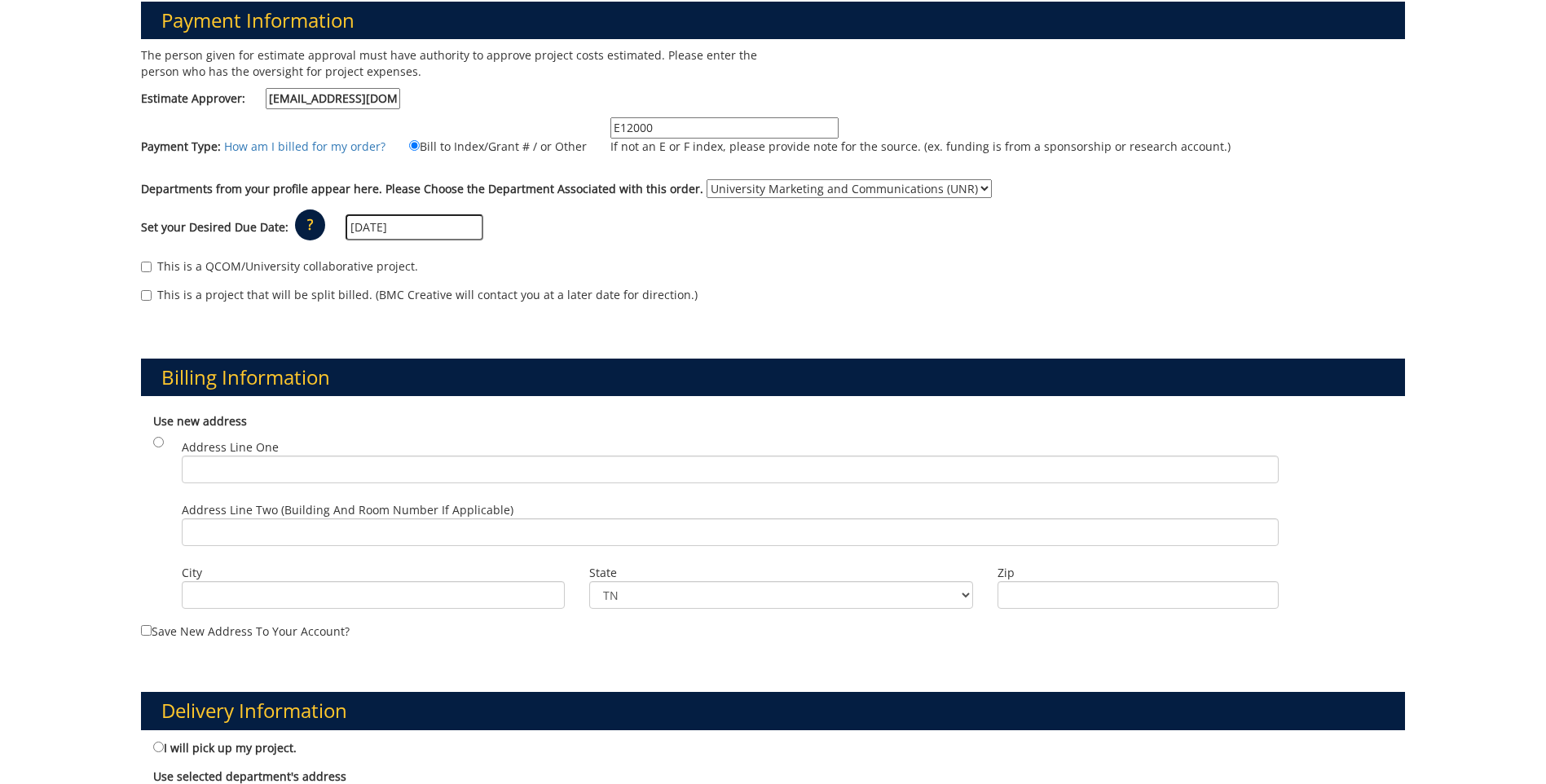
click at [634, 126] on input "E12000" at bounding box center [724, 127] width 228 height 22
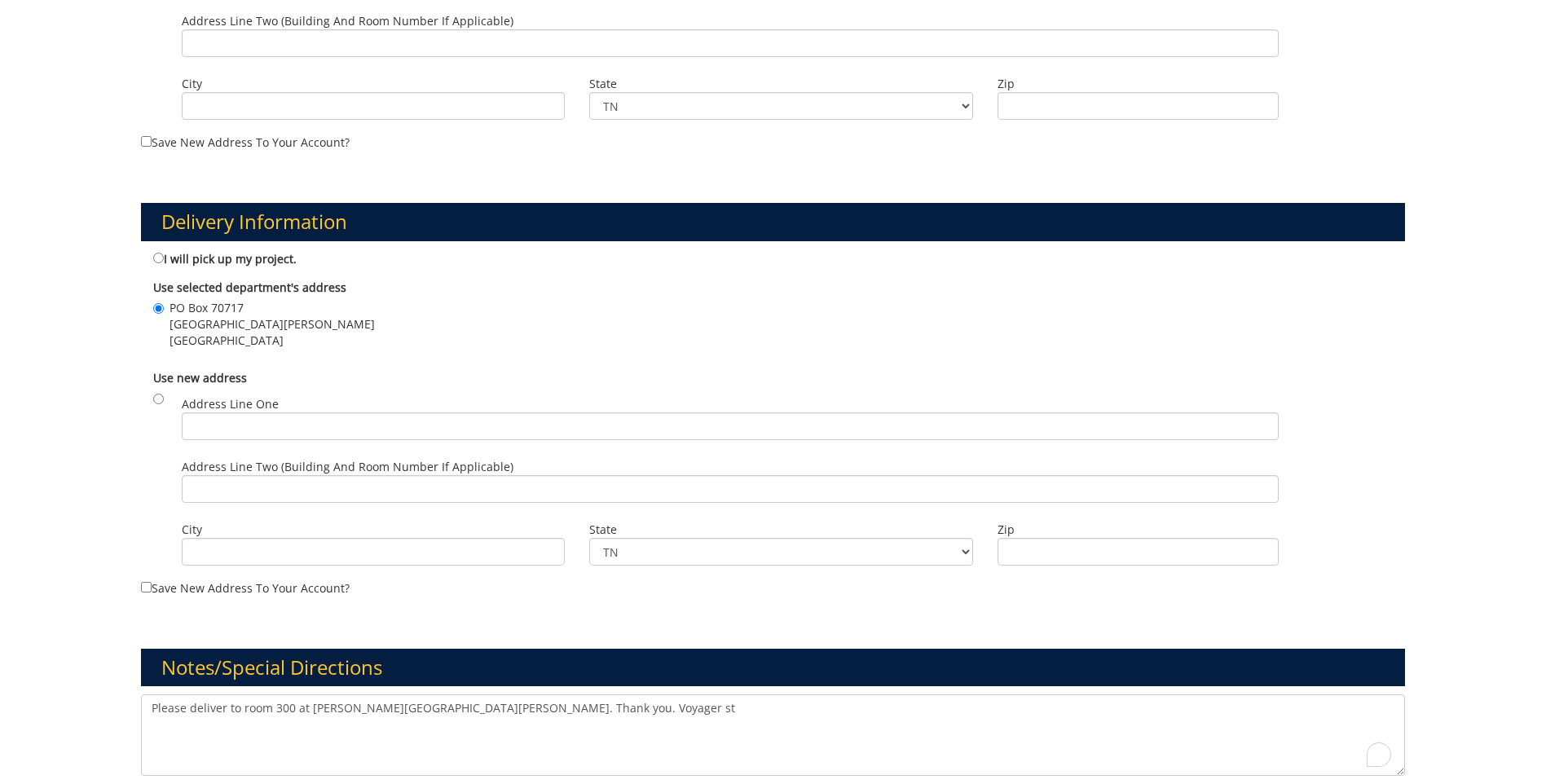
scroll to position [879, 0]
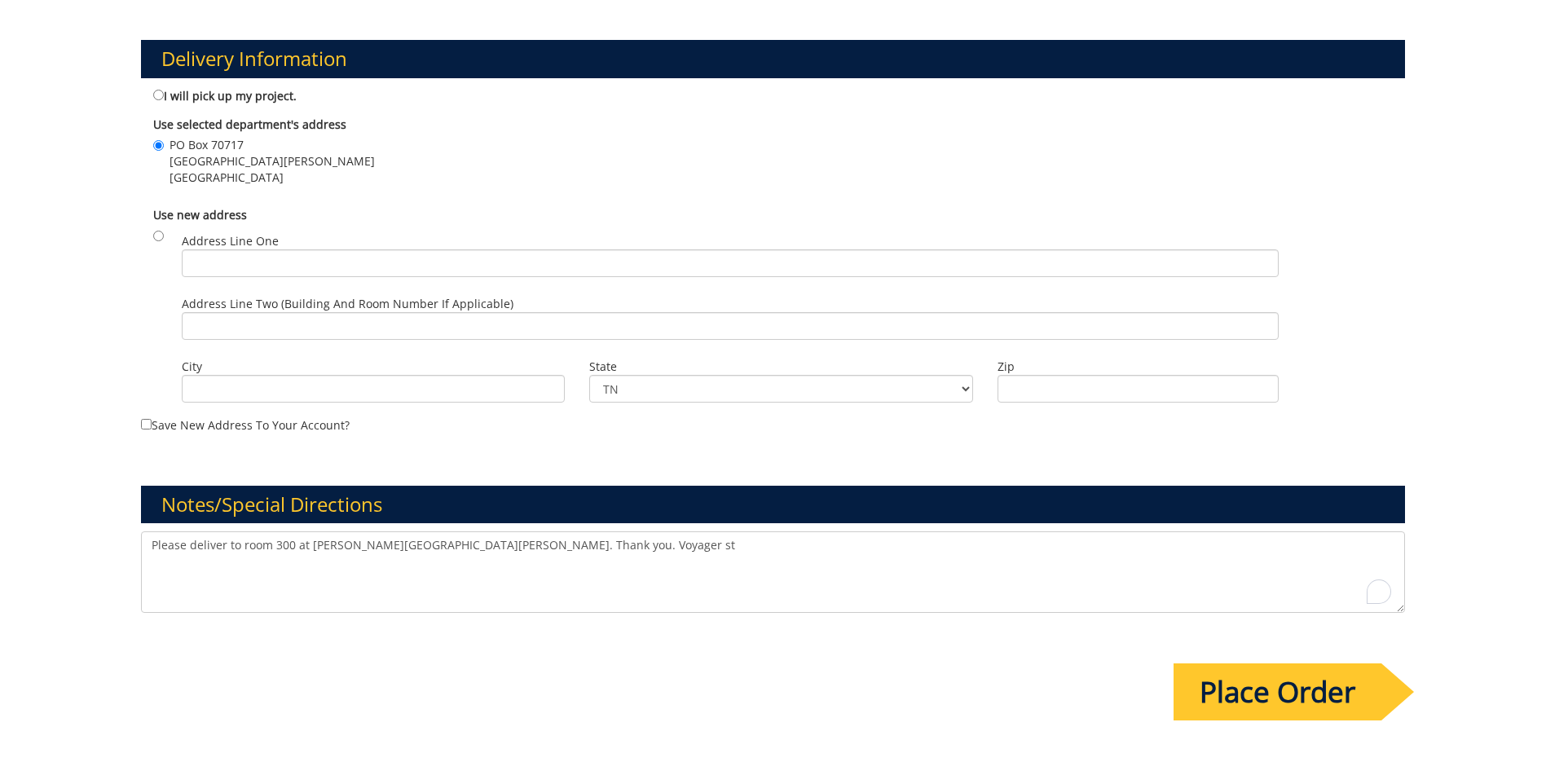
click at [560, 546] on textarea "Please deliver to room 300 at Burgin Dossett Hall. Thank you. Voyager st" at bounding box center [773, 571] width 1265 height 82
paste textarea "10-11000-100000-100-{INSERT ACCOUNT}-450-999-999-999"
click at [862, 543] on textarea "Please deliver to room 300 at Burgin Dossett Hall. Thank you. Voyager string is…" at bounding box center [773, 571] width 1265 height 82
click at [858, 543] on textarea "Please deliver to room 300 at Burgin Dossett Hall. Thank you. Voyager string is…" at bounding box center [773, 571] width 1265 height 82
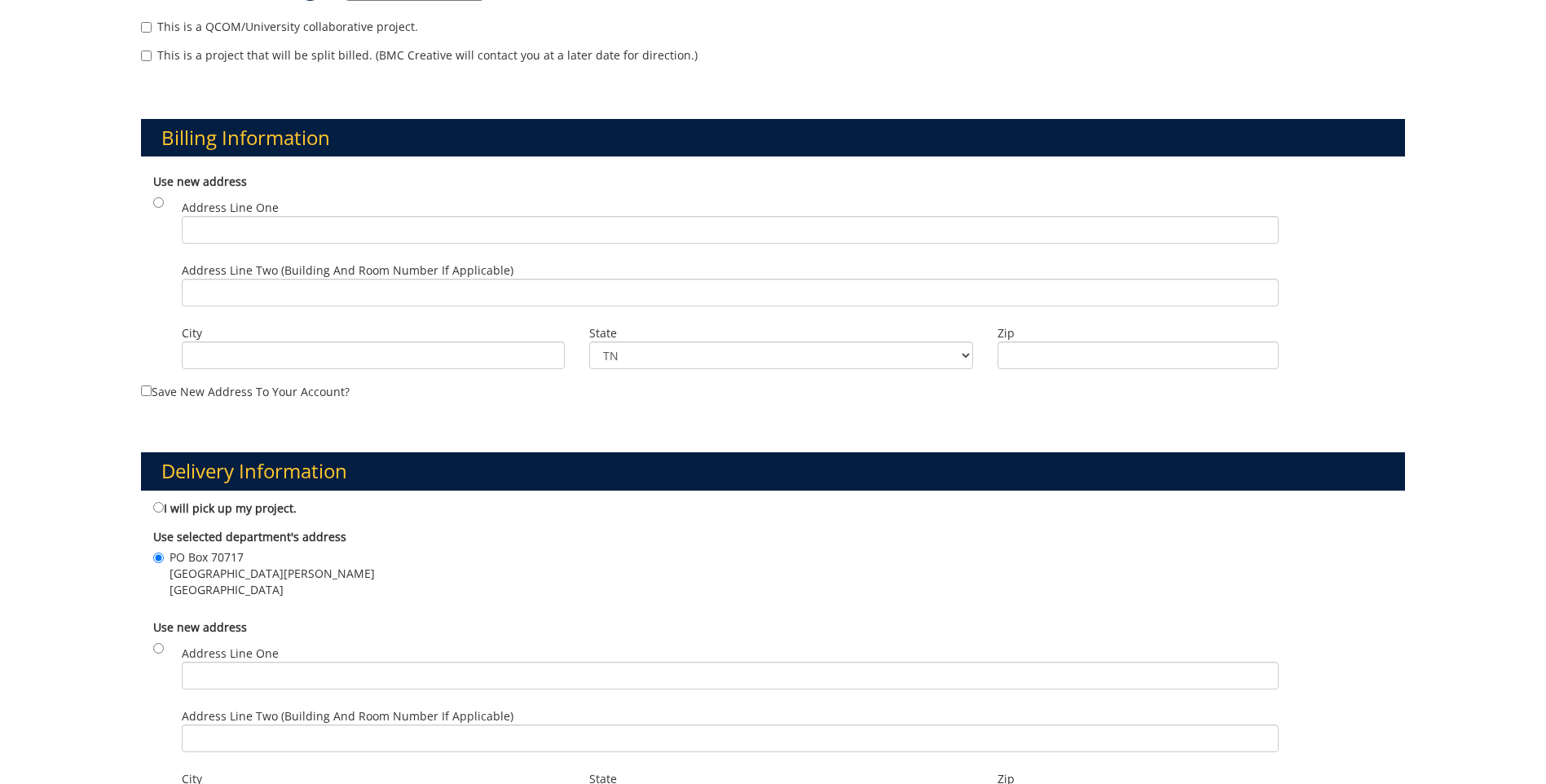
scroll to position [308, 0]
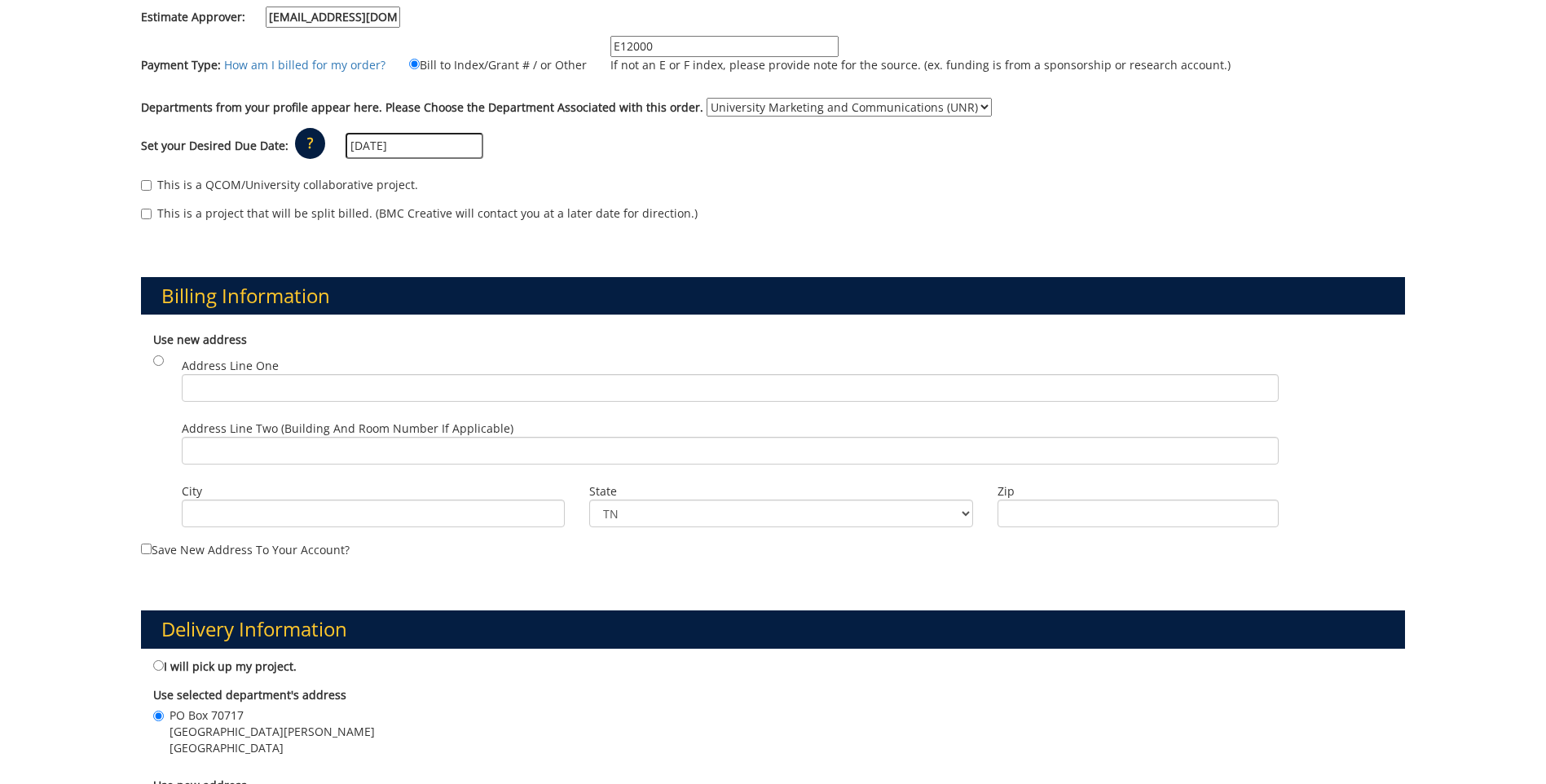
type textarea "Please deliver to room 300 at [PERSON_NAME][GEOGRAPHIC_DATA][PERSON_NAME]. Than…"
click at [652, 45] on input "E12000" at bounding box center [724, 46] width 228 height 22
click at [625, 49] on input "E12000" at bounding box center [724, 46] width 228 height 22
paste input "12050"
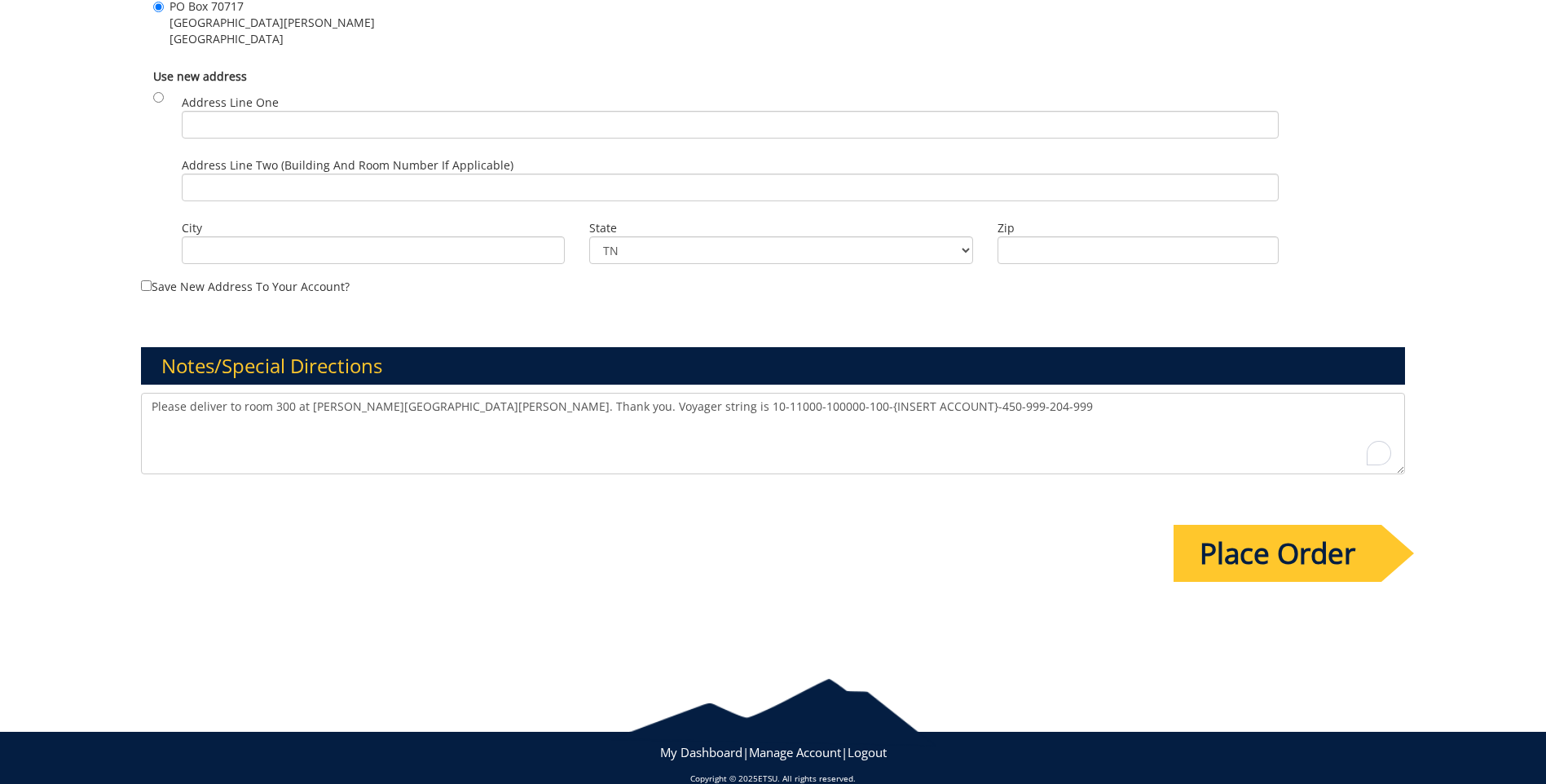
scroll to position [1041, 0]
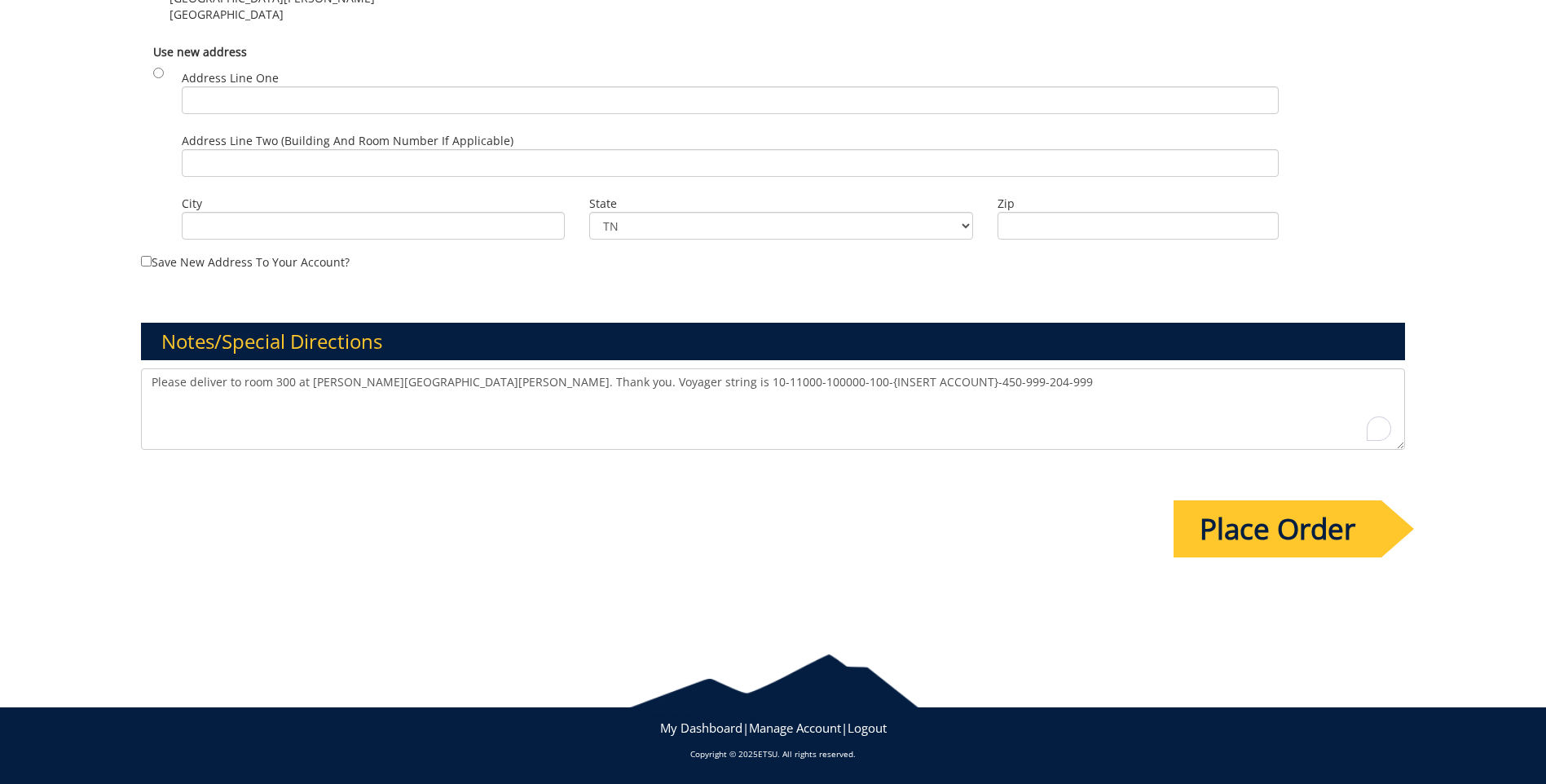
type input "E12050"
click at [887, 386] on textarea "Please deliver to room 300 at [PERSON_NAME][GEOGRAPHIC_DATA][PERSON_NAME]. Than…" at bounding box center [773, 409] width 1265 height 82
click at [1304, 540] on input "Place Order" at bounding box center [1277, 528] width 207 height 57
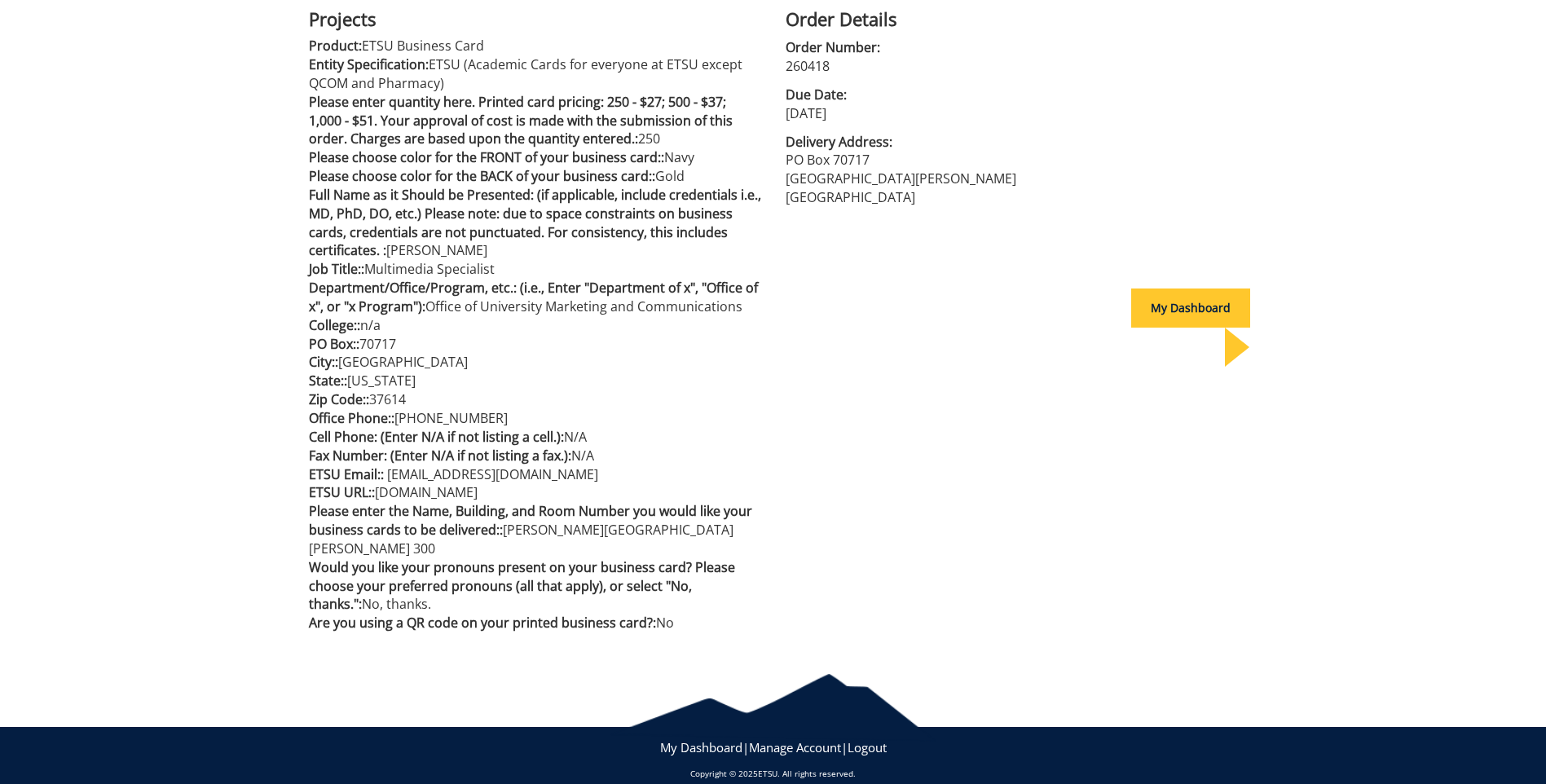
scroll to position [437, 0]
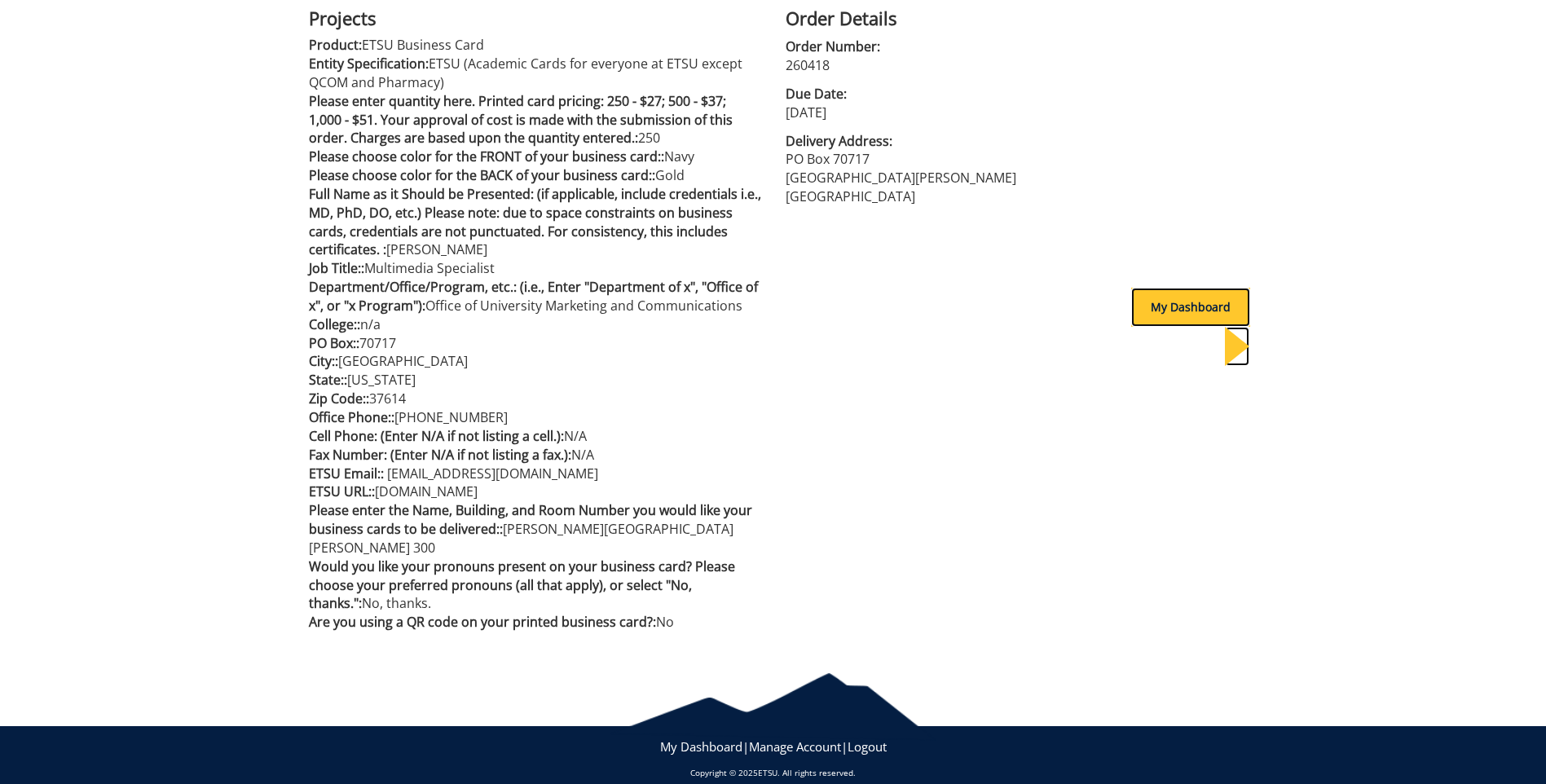
click at [1175, 313] on div "My Dashboard" at bounding box center [1190, 306] width 119 height 39
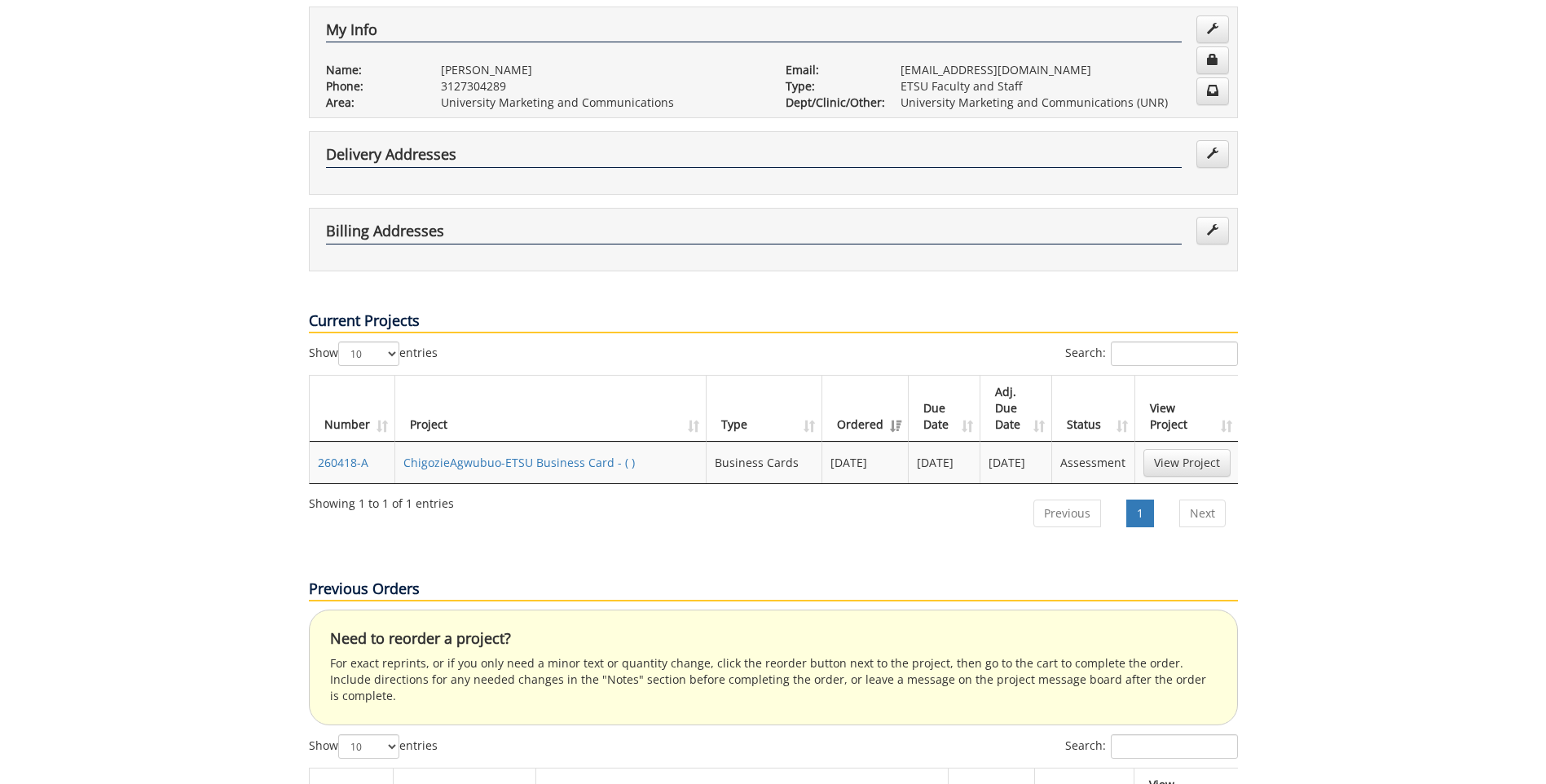
scroll to position [163, 0]
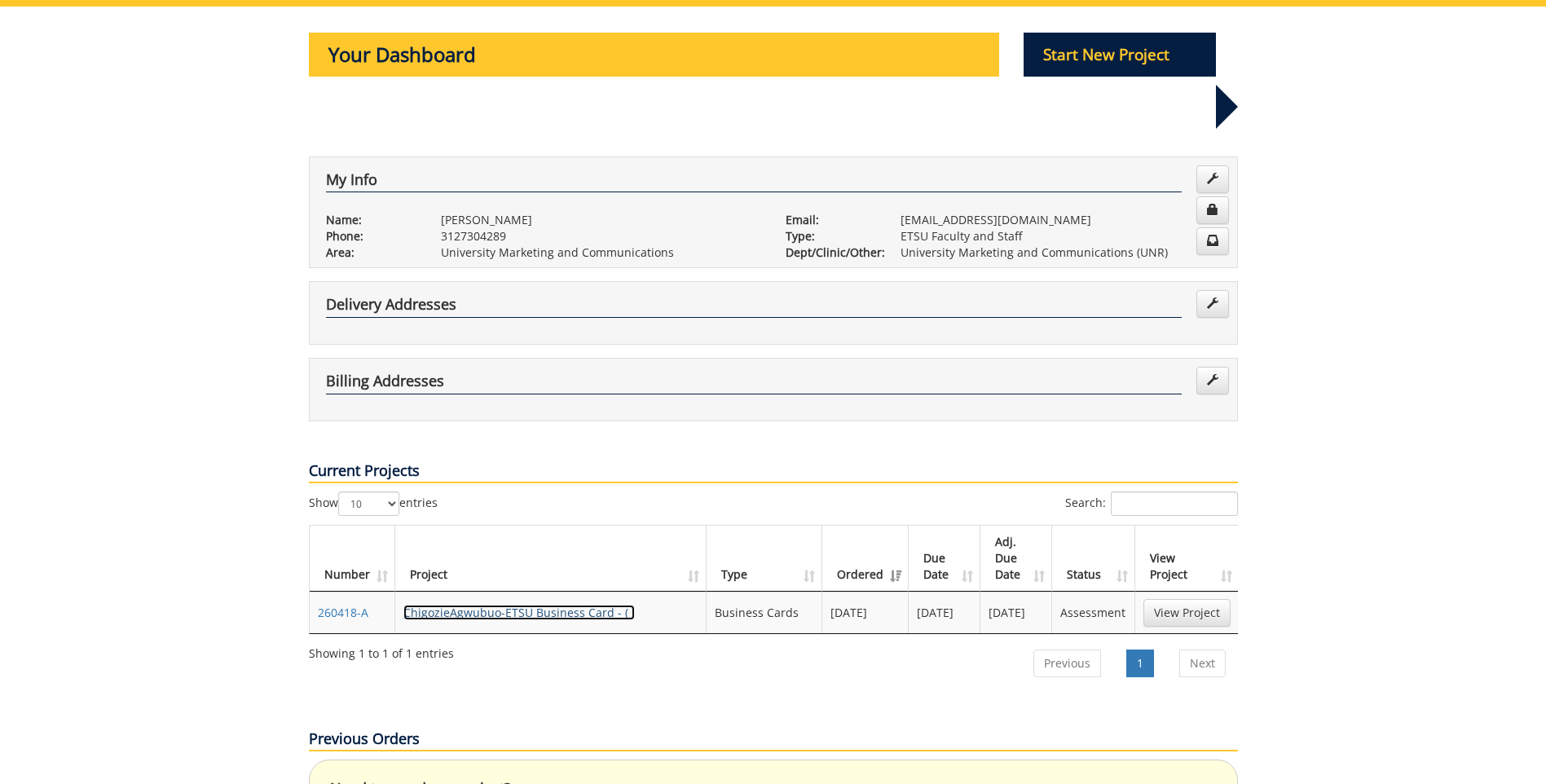
click at [584, 605] on link "ChigozieAgwubuo-ETSU Business Card - ( )" at bounding box center [519, 613] width 232 height 15
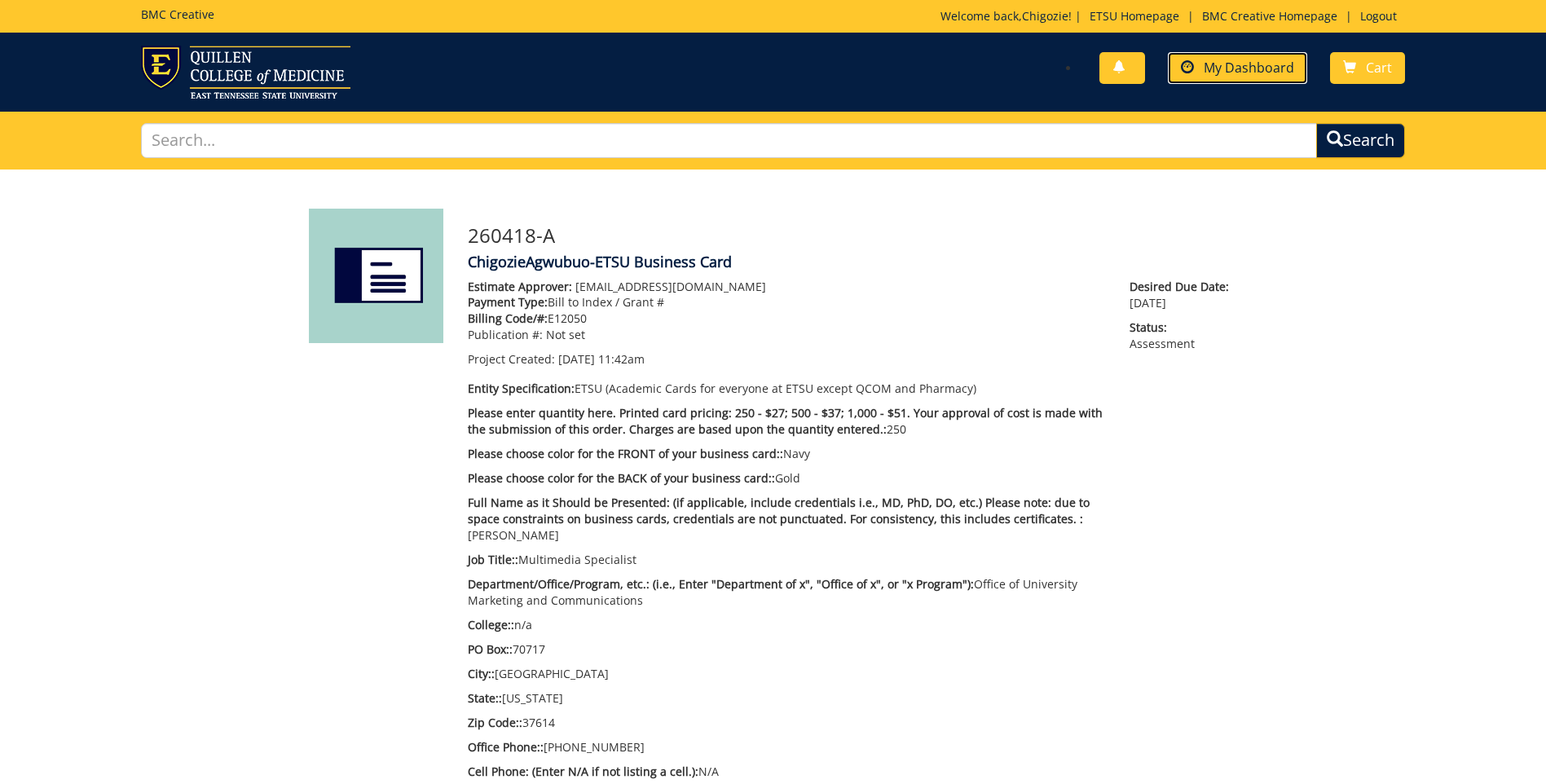
click at [1203, 65] on link "My Dashboard" at bounding box center [1238, 68] width 139 height 32
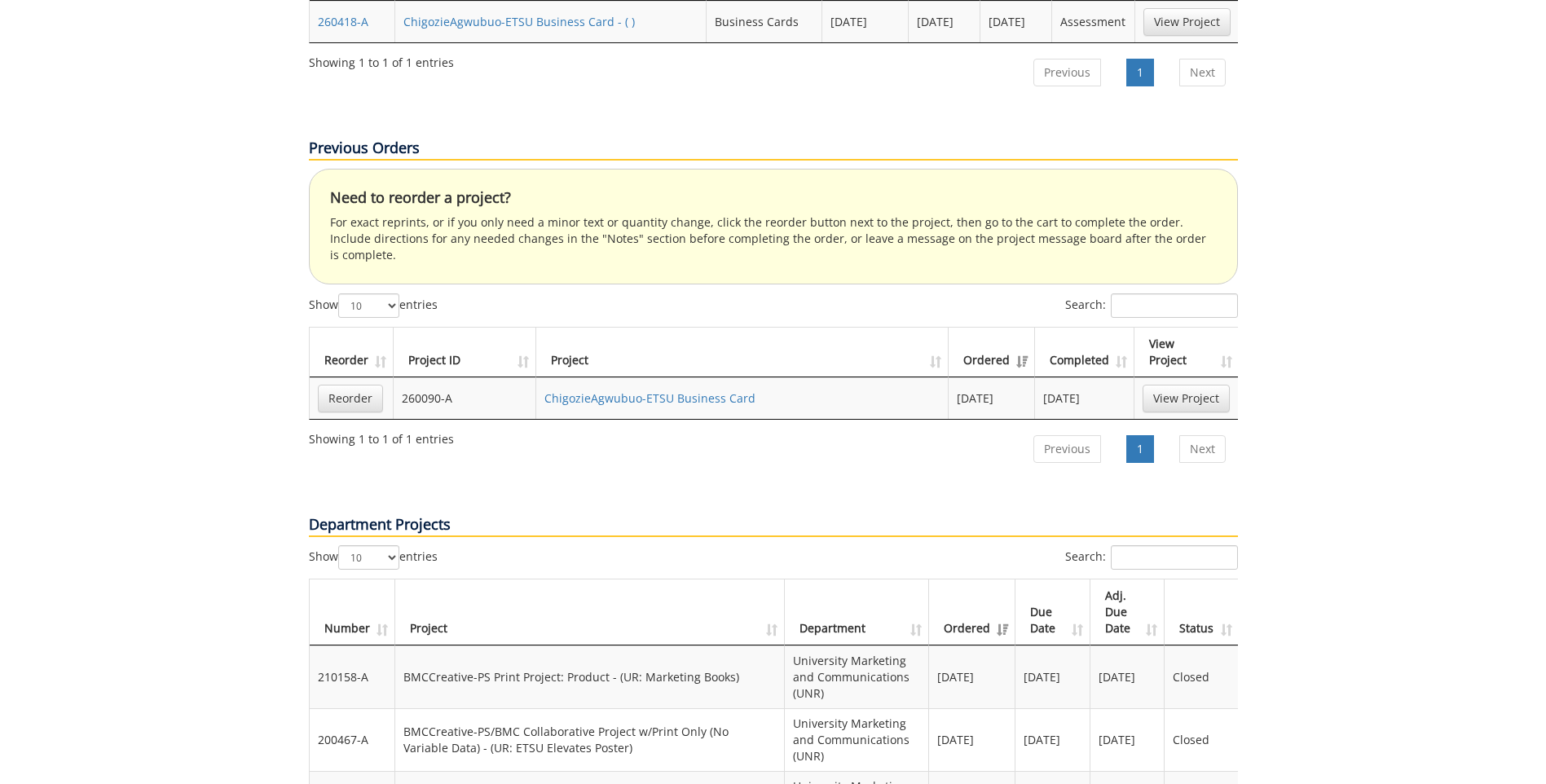
scroll to position [897, 0]
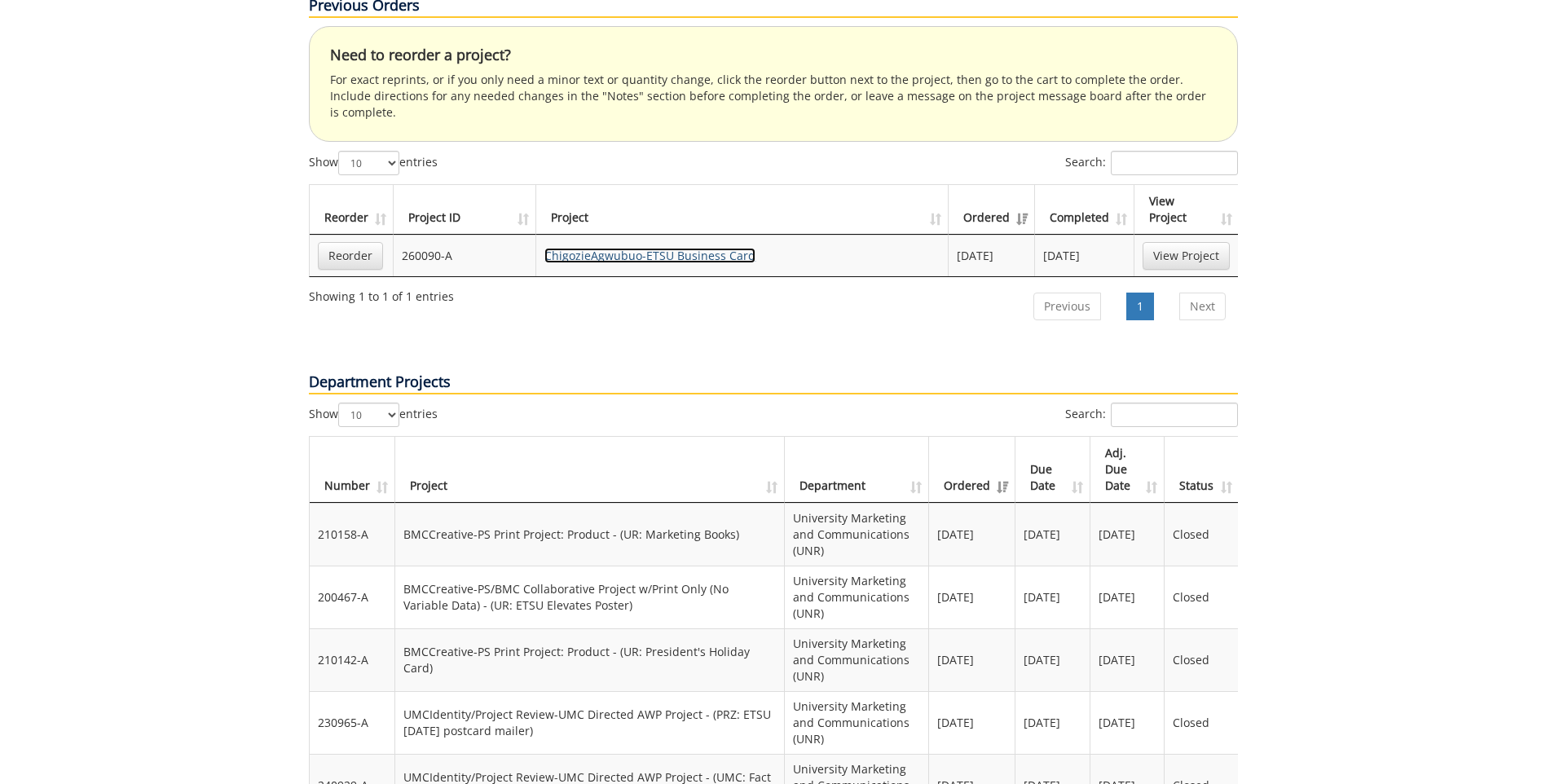
click at [626, 248] on link "ChigozieAgwubuo-ETSU Business Card" at bounding box center [650, 256] width 211 height 15
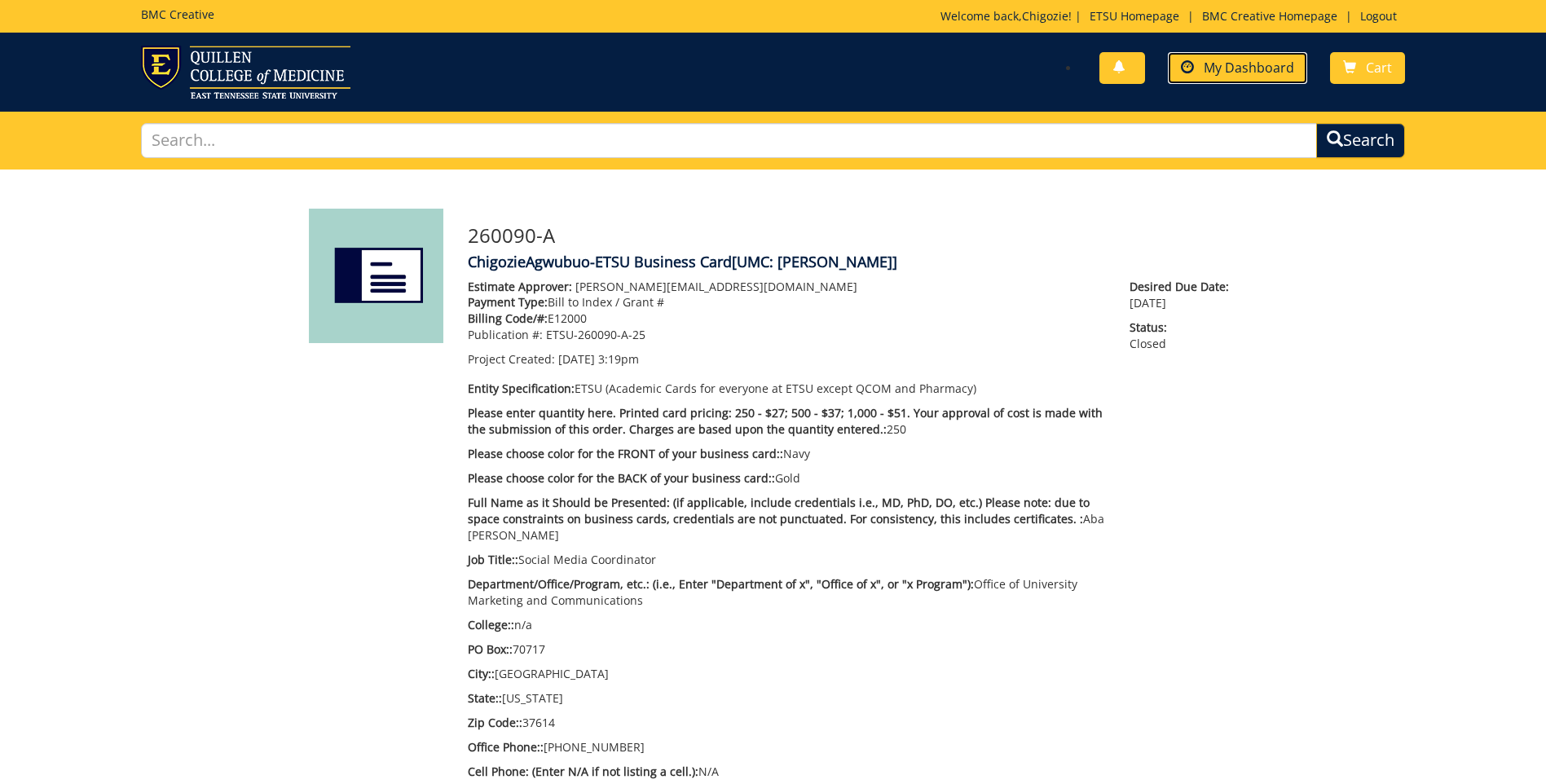
click at [1265, 69] on span "My Dashboard" at bounding box center [1249, 67] width 90 height 18
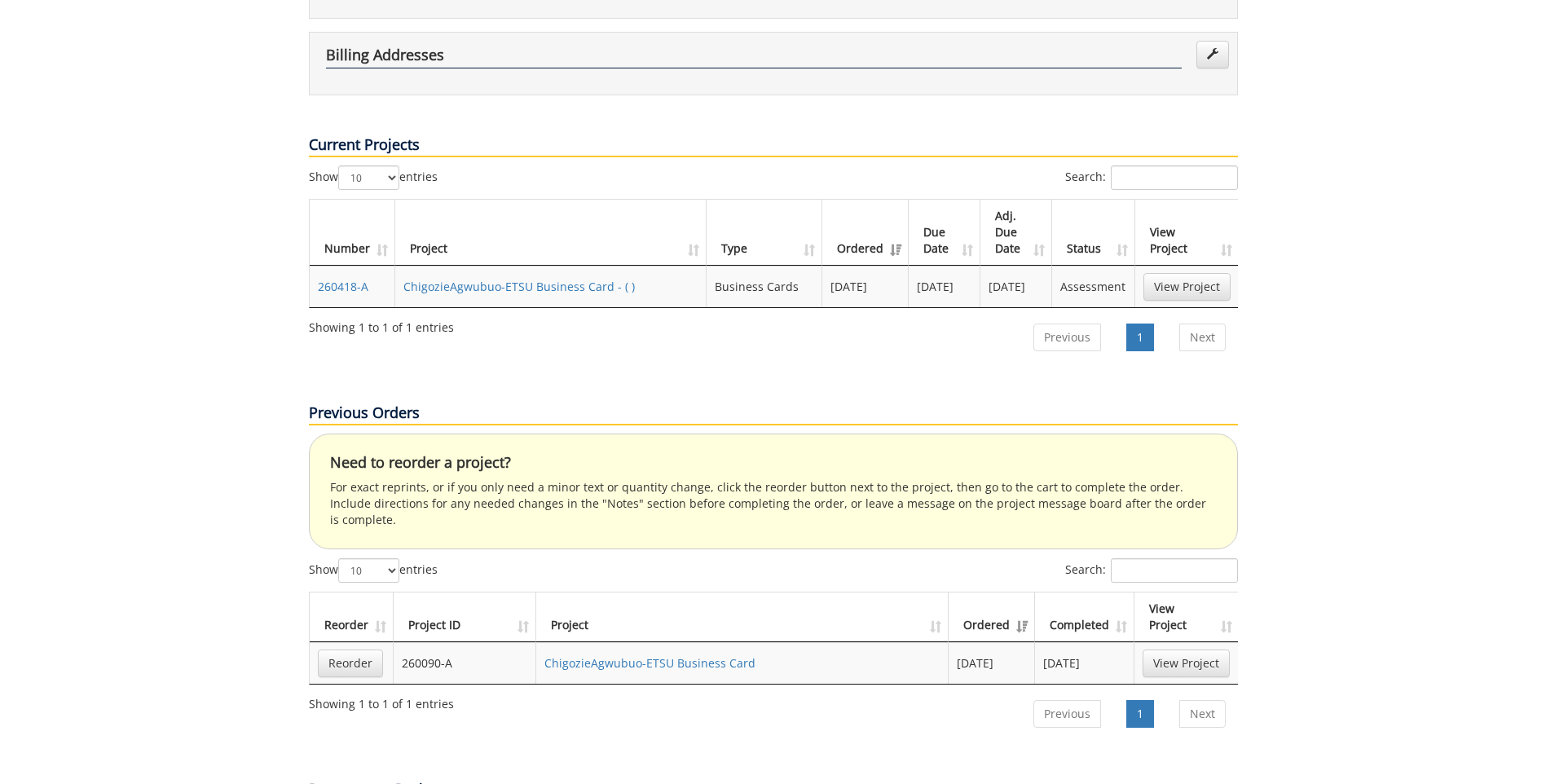
scroll to position [326, 0]
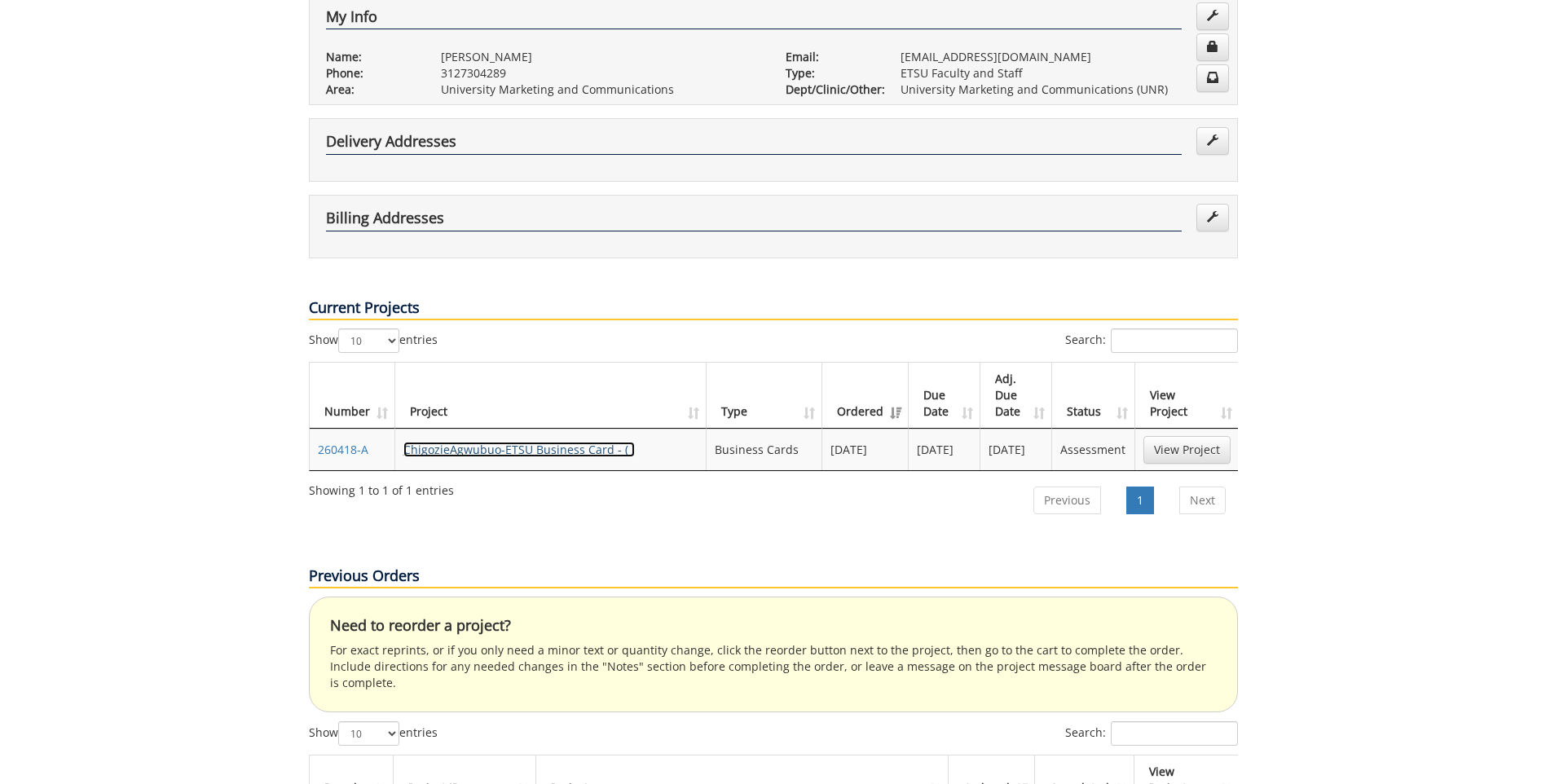
click at [535, 441] on link "ChigozieAgwubuo-ETSU Business Card - ( )" at bounding box center [519, 449] width 232 height 15
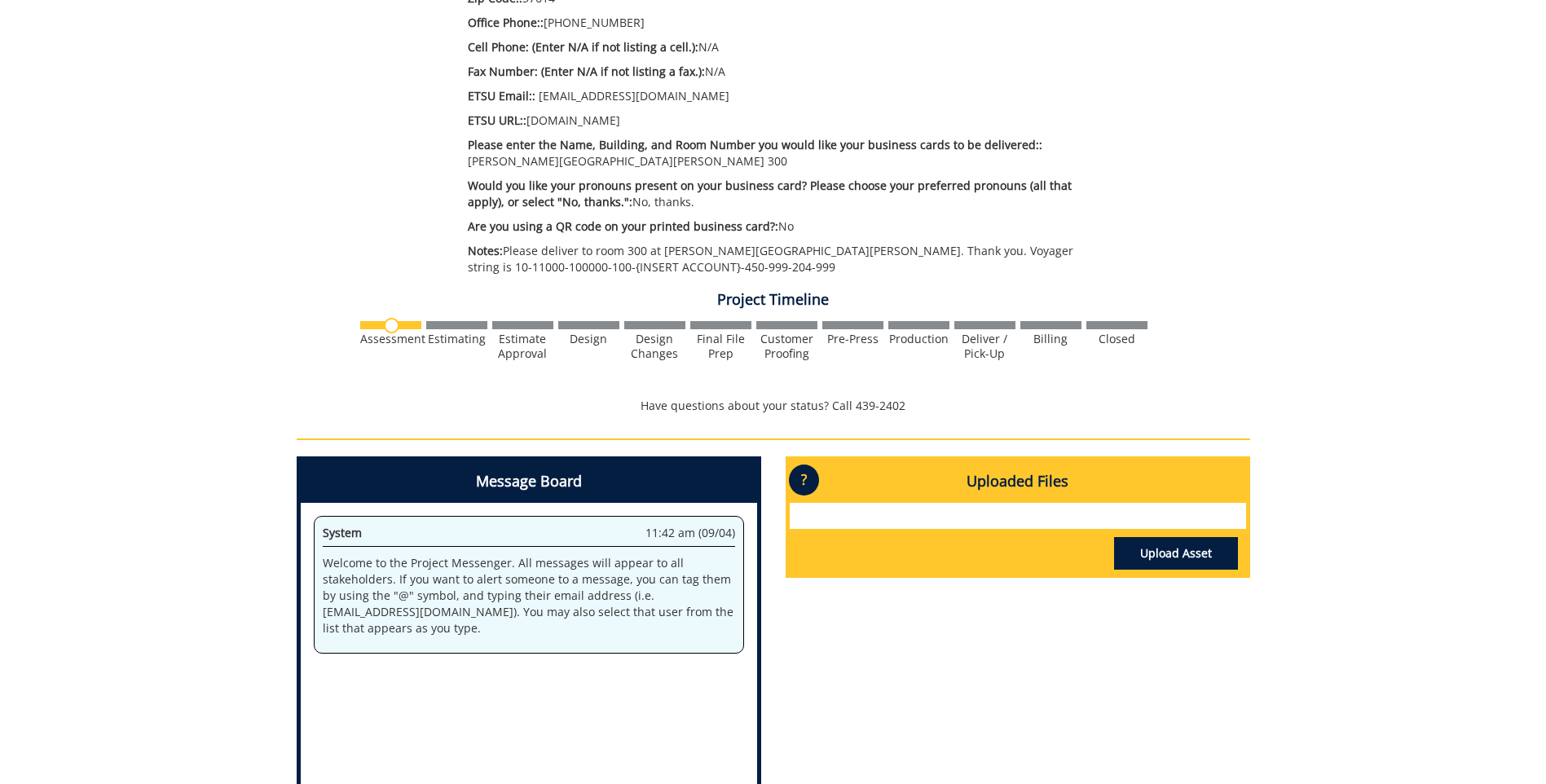
scroll to position [897, 0]
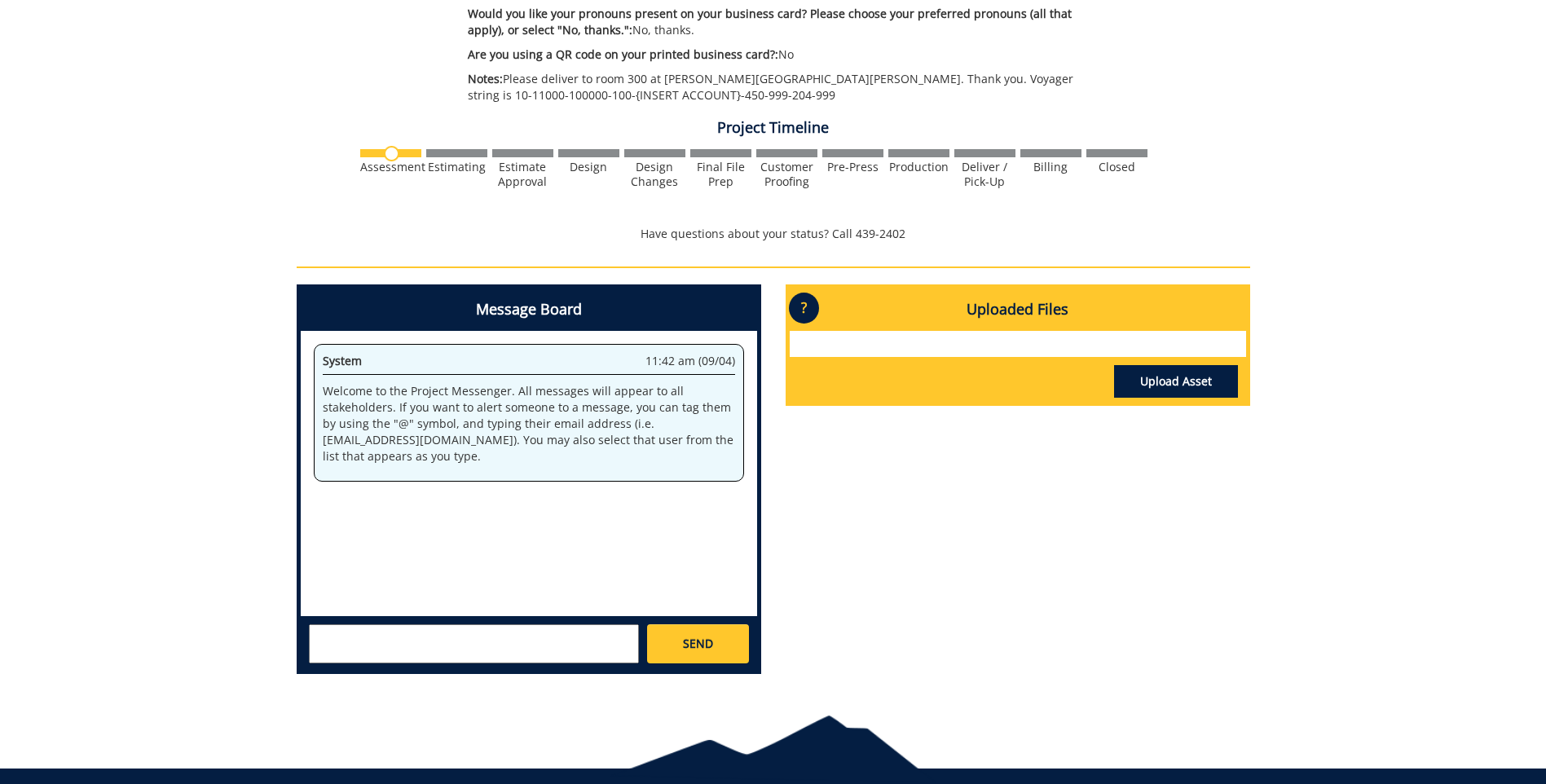
click at [422, 652] on textarea at bounding box center [474, 643] width 331 height 39
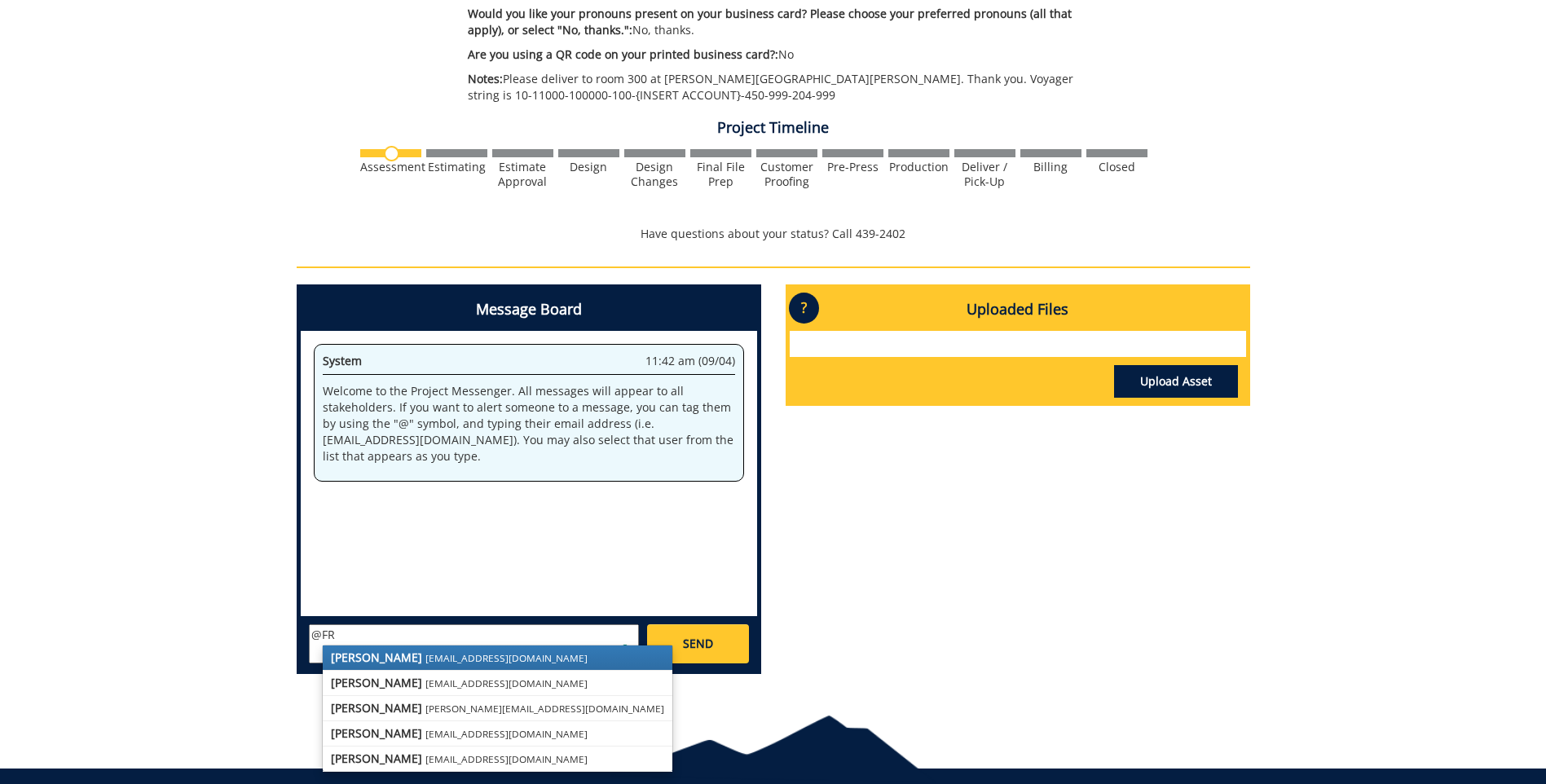
click at [425, 652] on small "[EMAIL_ADDRESS][DOMAIN_NAME]" at bounding box center [506, 657] width 162 height 13
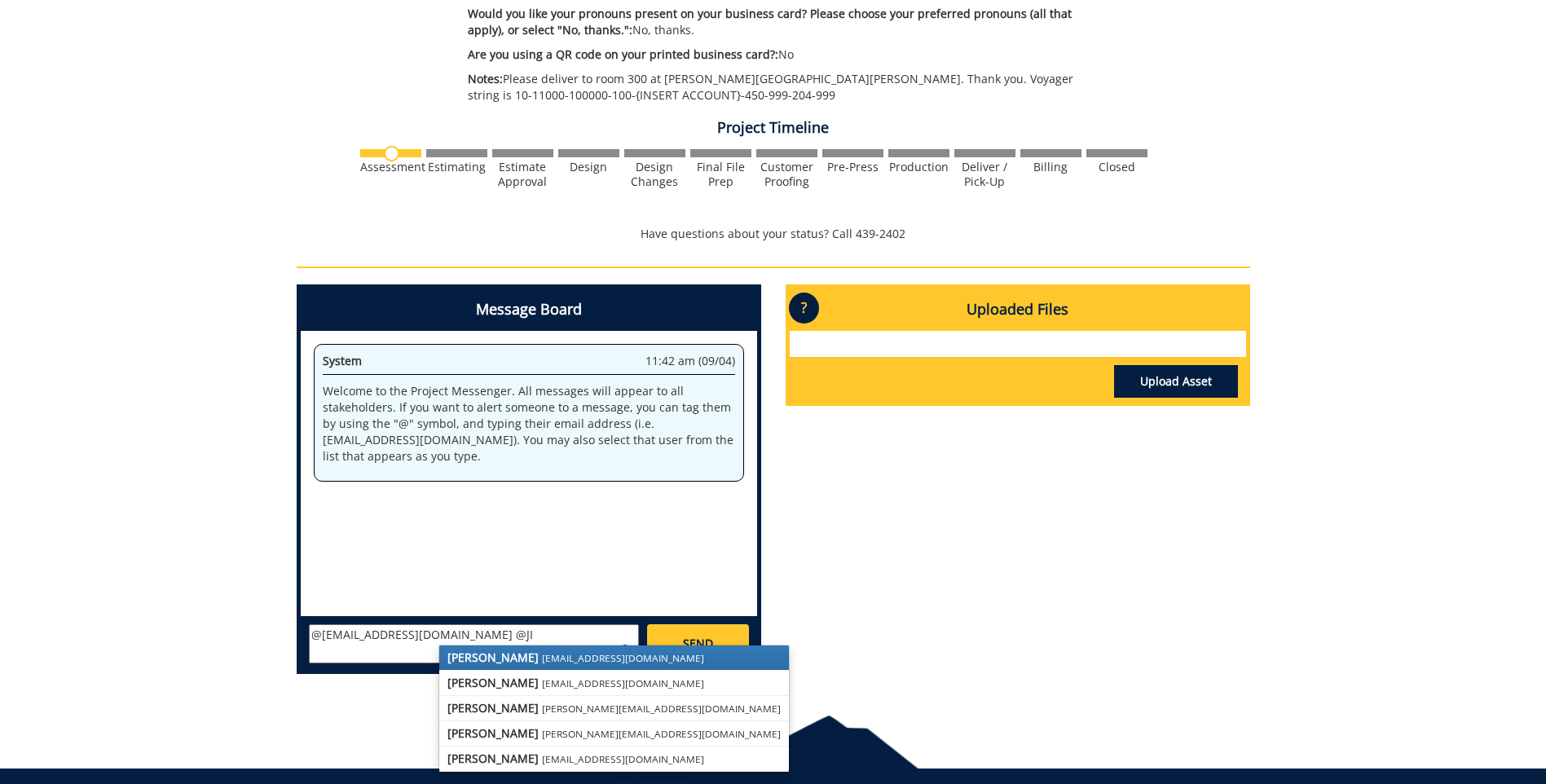
click at [477, 658] on strong "[PERSON_NAME]" at bounding box center [493, 657] width 91 height 15
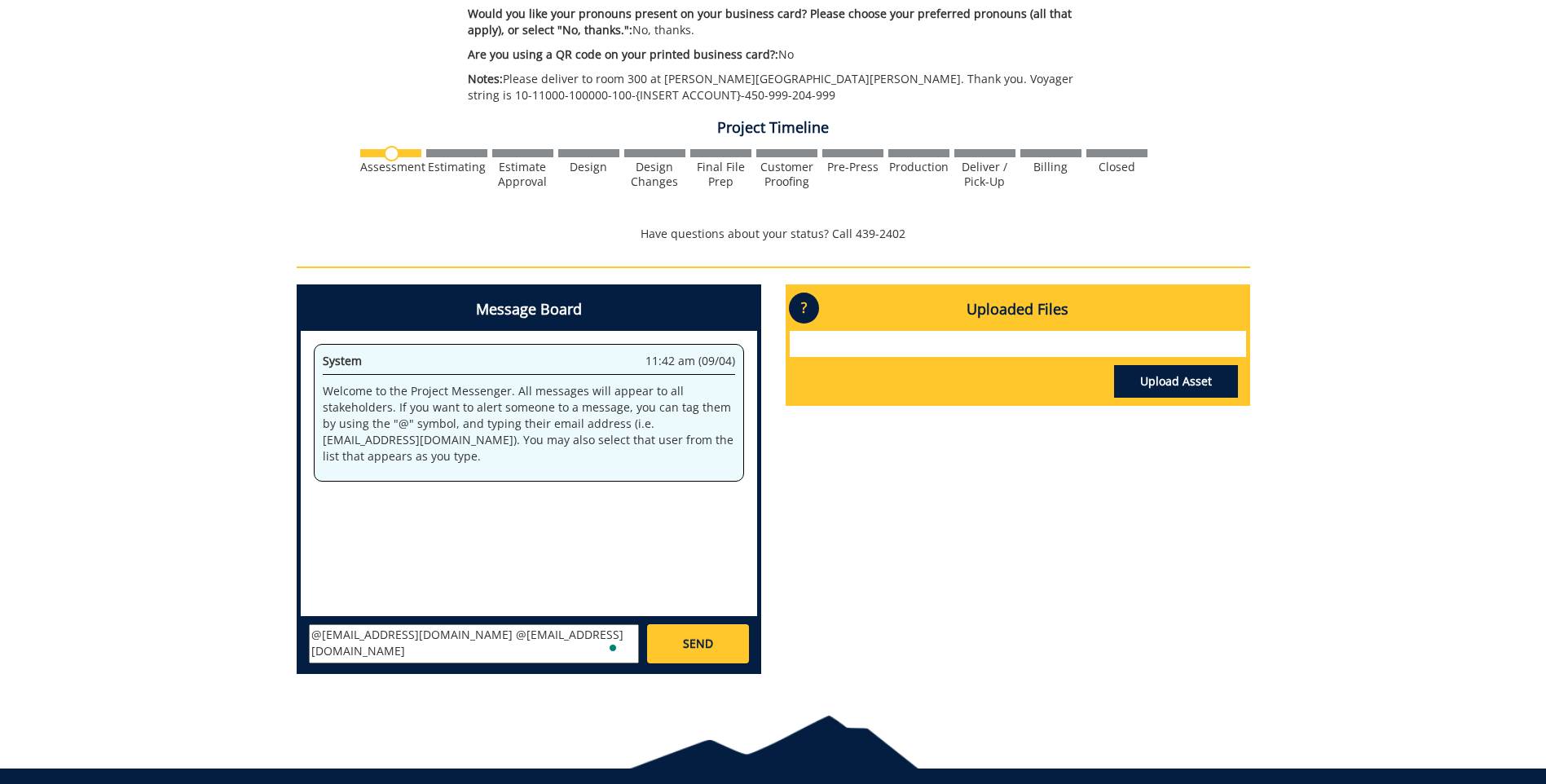
scroll to position [13, 0]
paste textarea "Please deliver to room 300 at [PERSON_NAME][GEOGRAPHIC_DATA][PERSON_NAME]. Than…"
type textarea "@[EMAIL_ADDRESS][DOMAIN_NAME] @[EMAIL_ADDRESS][DOMAIN_NAME] Please deliver to r…"
click at [727, 650] on link "SEND" at bounding box center [697, 643] width 101 height 39
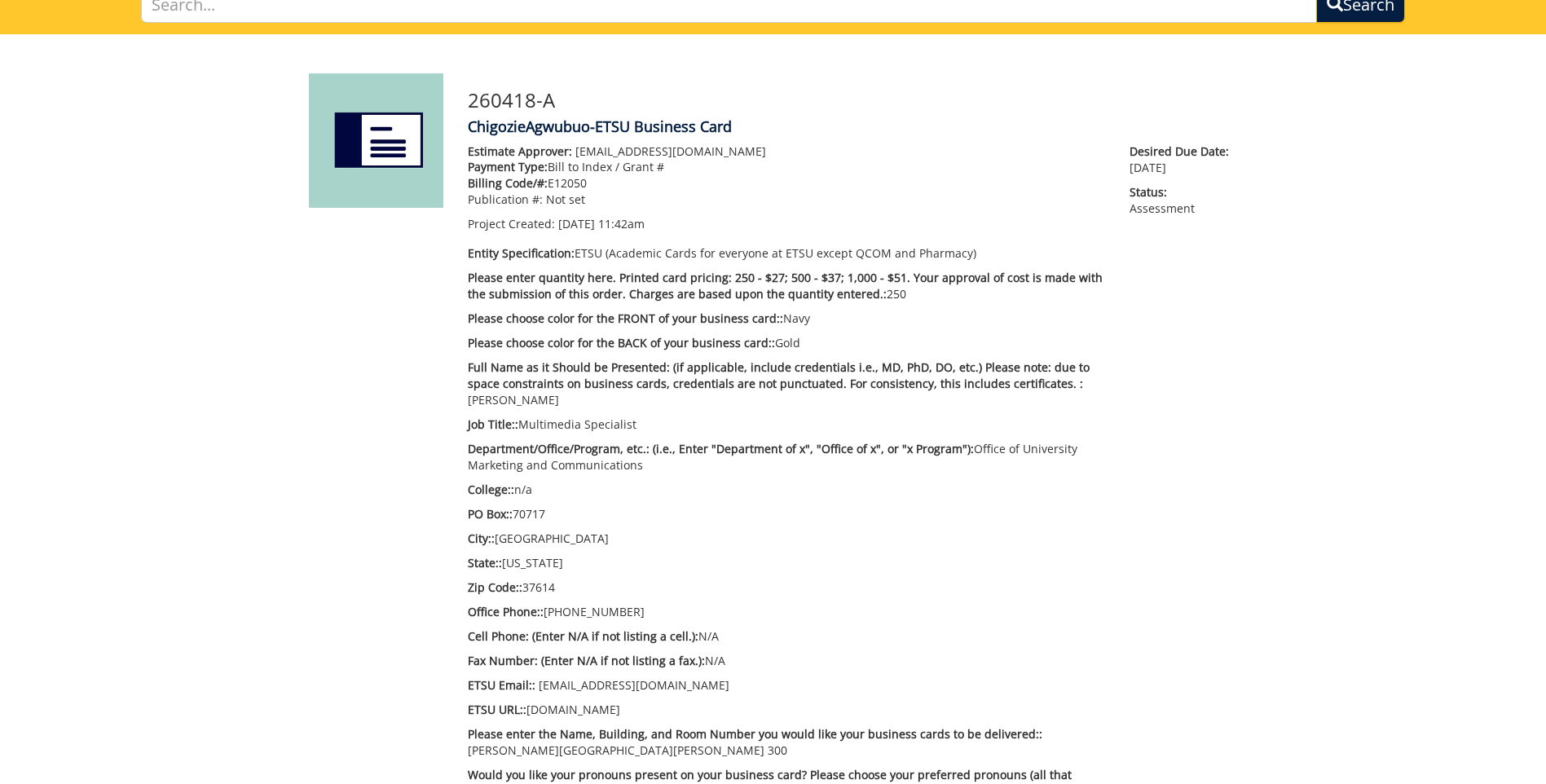
scroll to position [0, 0]
